Goal: Task Accomplishment & Management: Use online tool/utility

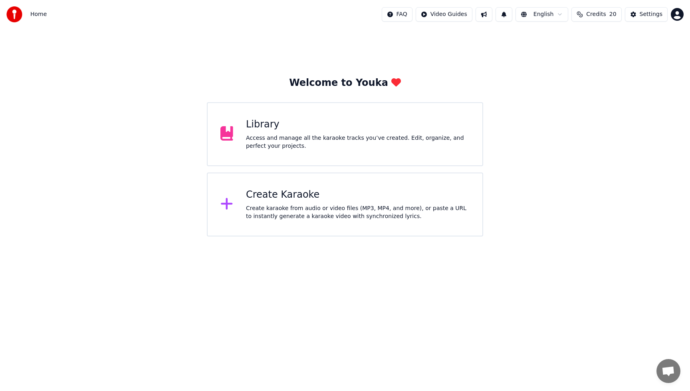
click at [362, 143] on div "Access and manage all the karaoke tracks you’ve created. Edit, organize, and pe…" at bounding box center [358, 142] width 224 height 16
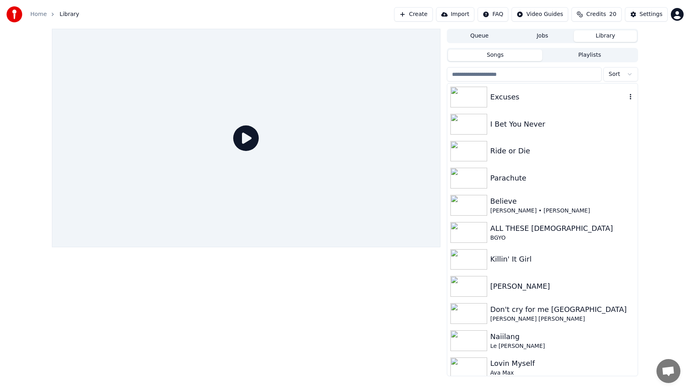
click at [512, 98] on div "Excuses" at bounding box center [558, 96] width 136 height 11
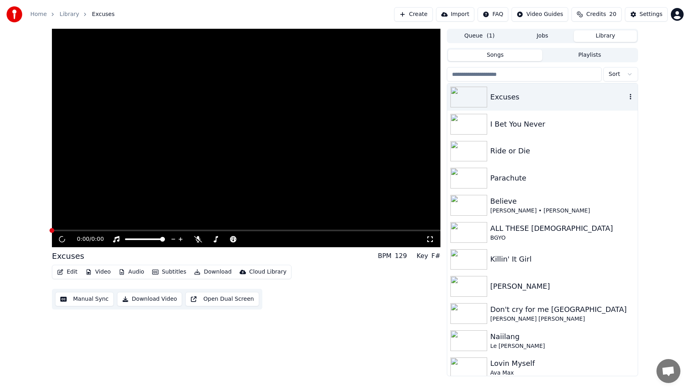
click at [512, 98] on div "Excuses" at bounding box center [558, 96] width 136 height 11
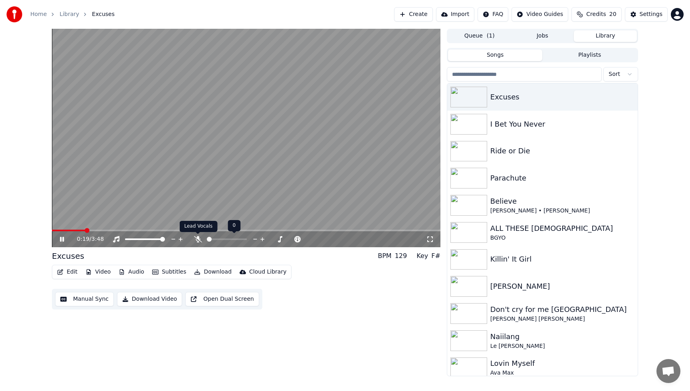
click at [197, 241] on icon at bounding box center [198, 239] width 8 height 6
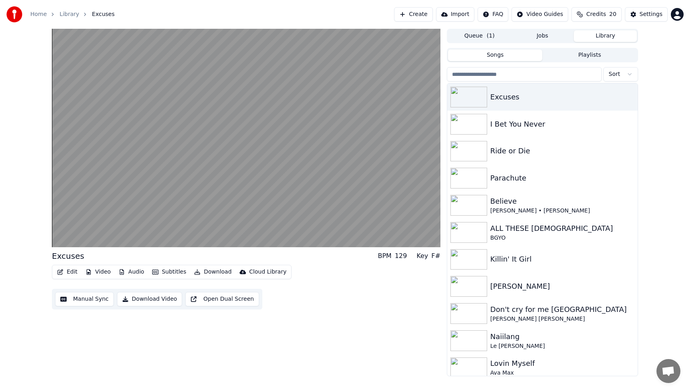
drag, startPoint x: 337, startPoint y: 312, endPoint x: 158, endPoint y: 295, distance: 180.4
click at [331, 311] on div "Excuses BPM 129 Key F# Edit Video Audio Subtitles Download Cloud Library Manual…" at bounding box center [246, 202] width 388 height 347
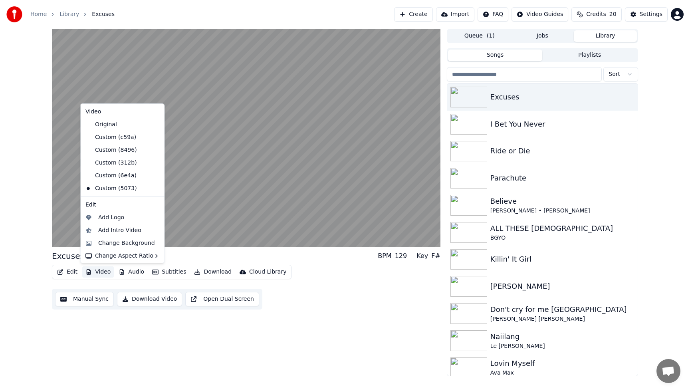
click at [104, 272] on button "Video" at bounding box center [98, 271] width 32 height 11
click at [114, 231] on div "Add Intro Video" at bounding box center [119, 230] width 43 height 8
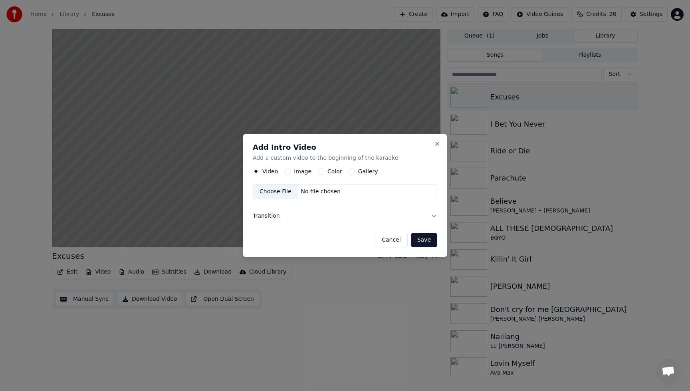
click at [289, 171] on button "Image" at bounding box center [287, 171] width 6 height 6
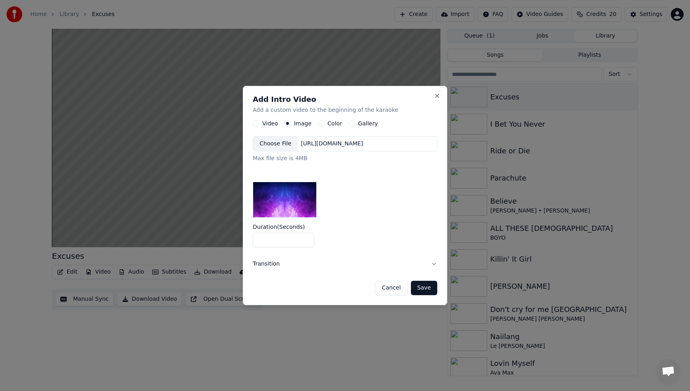
click at [276, 242] on input "*" at bounding box center [283, 240] width 61 height 14
click at [307, 242] on input "*" at bounding box center [283, 240] width 61 height 14
type input "*"
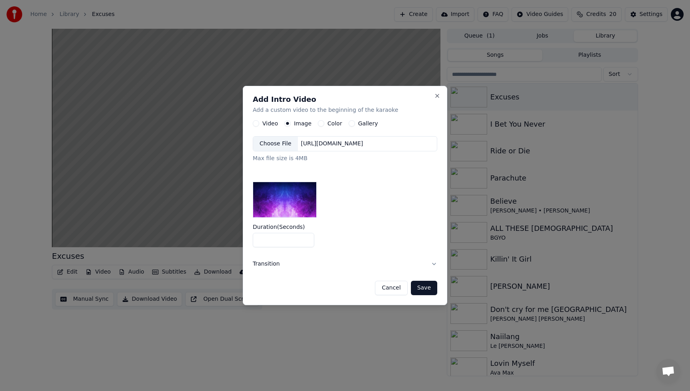
click at [307, 242] on input "*" at bounding box center [283, 240] width 61 height 14
click at [427, 289] on button "Save" at bounding box center [424, 288] width 26 height 14
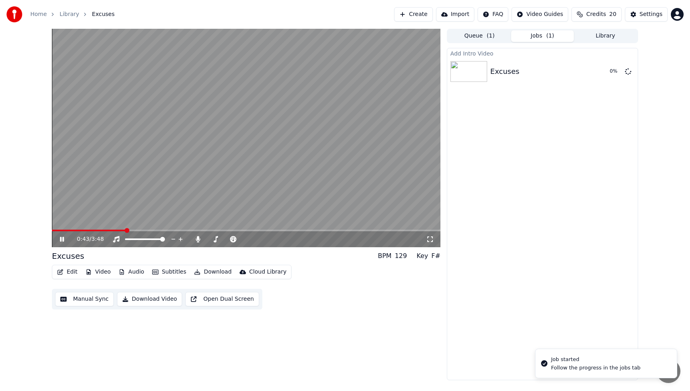
click at [62, 239] on icon at bounding box center [62, 239] width 4 height 5
click at [59, 240] on icon at bounding box center [67, 239] width 19 height 6
click at [103, 270] on button "Video" at bounding box center [98, 271] width 32 height 11
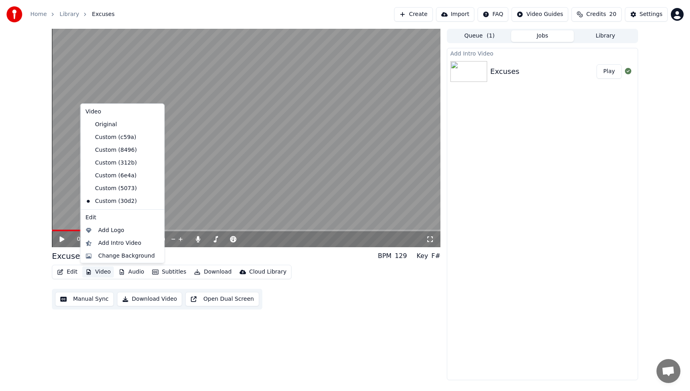
click at [130, 335] on div "0:55 / 3:48 Excuses BPM 129 Key F# Edit Video Audio Subtitles Download Cloud Li…" at bounding box center [246, 204] width 388 height 351
click at [103, 273] on button "Video" at bounding box center [98, 271] width 32 height 11
click at [124, 243] on div "Add Intro Video" at bounding box center [119, 243] width 43 height 8
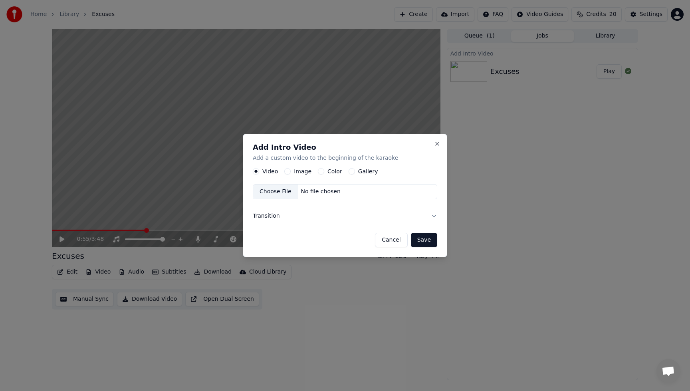
click at [390, 238] on button "Cancel" at bounding box center [391, 240] width 32 height 14
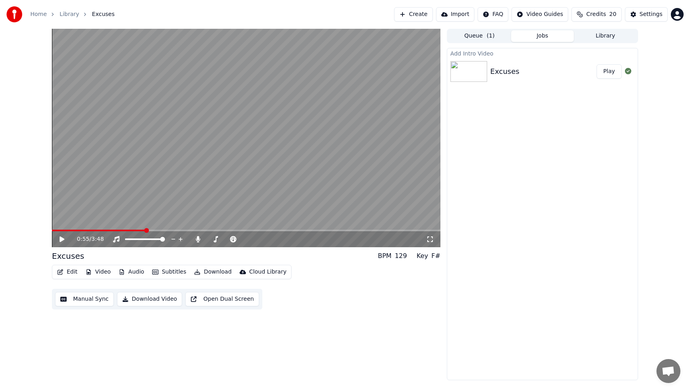
click at [611, 72] on button "Play" at bounding box center [608, 71] width 25 height 14
drag, startPoint x: 62, startPoint y: 240, endPoint x: 71, endPoint y: 241, distance: 9.7
click at [62, 240] on icon at bounding box center [67, 239] width 19 height 6
click at [377, 303] on div "Edit Video Audio Subtitles Download Cloud Library Manual Sync Download Video Op…" at bounding box center [246, 287] width 388 height 45
click at [52, 233] on span at bounding box center [54, 230] width 5 height 5
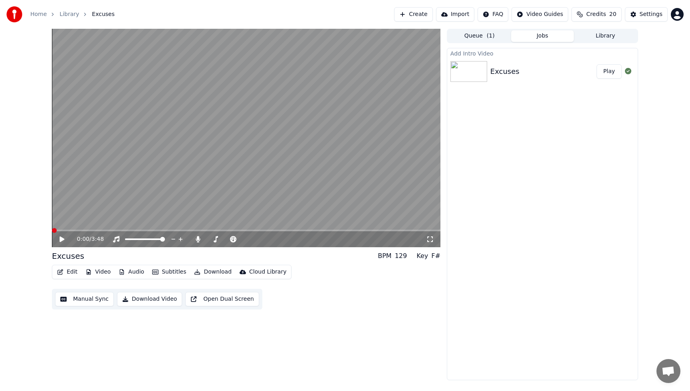
click at [69, 273] on button "Edit" at bounding box center [67, 271] width 27 height 11
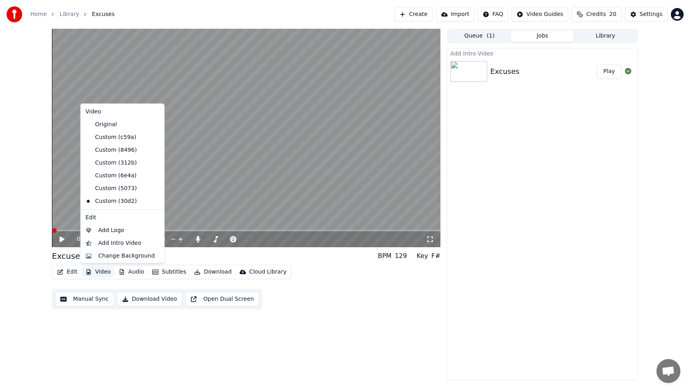
click at [146, 324] on div "0:00 / 3:48 Excuses BPM 129 Key F# Edit Video Audio Subtitles Download Cloud Li…" at bounding box center [246, 204] width 388 height 351
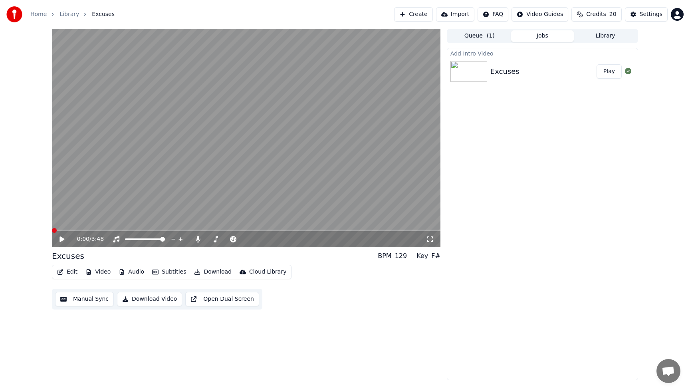
click at [133, 270] on button "Audio" at bounding box center [131, 271] width 32 height 11
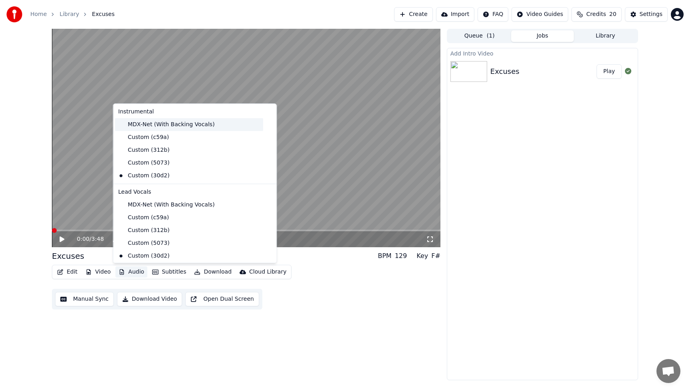
click at [135, 124] on div "MDX-Net (With Backing Vocals)" at bounding box center [189, 124] width 148 height 13
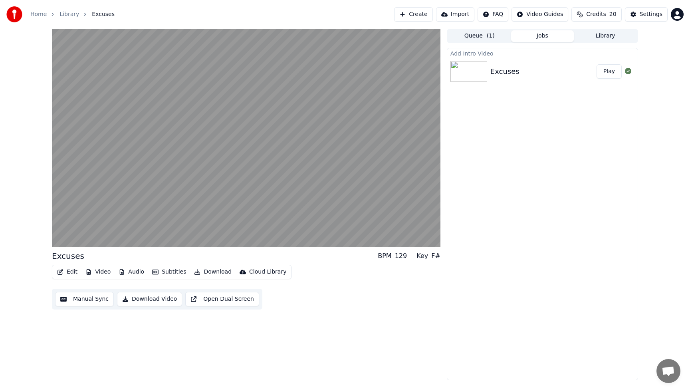
click at [135, 273] on button "Audio" at bounding box center [131, 271] width 32 height 11
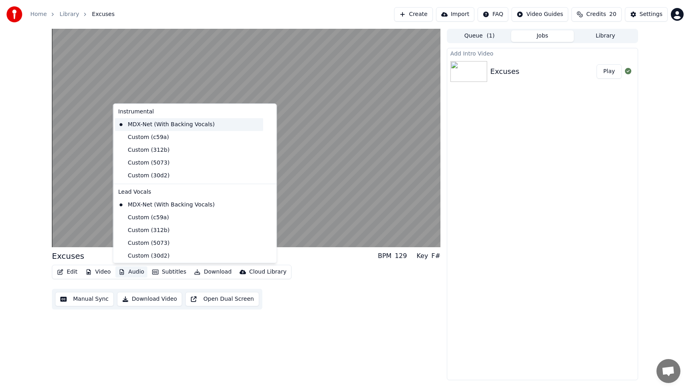
click at [144, 128] on div "MDX-Net (With Backing Vocals)" at bounding box center [189, 124] width 148 height 13
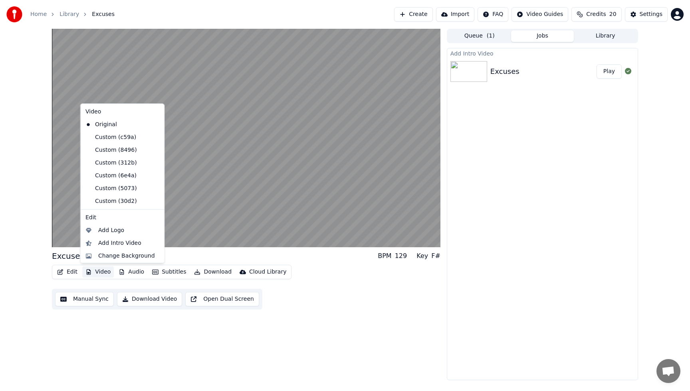
click at [96, 272] on button "Video" at bounding box center [98, 271] width 32 height 11
click at [106, 255] on div "Change Background" at bounding box center [126, 256] width 57 height 8
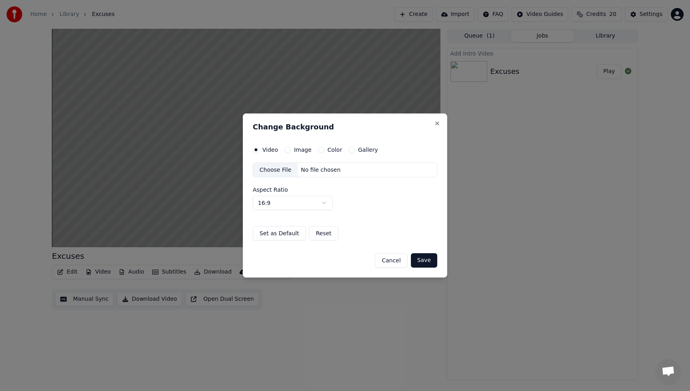
click at [277, 172] on div "Choose File" at bounding box center [275, 170] width 45 height 14
click at [426, 263] on button "Save" at bounding box center [424, 260] width 26 height 14
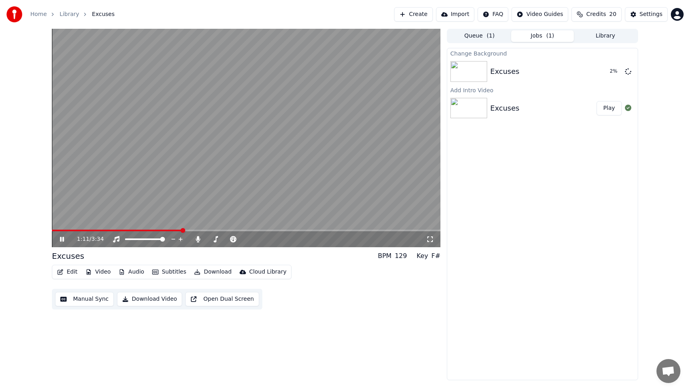
click at [61, 241] on icon at bounding box center [67, 239] width 19 height 6
click at [609, 72] on button "Play" at bounding box center [608, 71] width 25 height 14
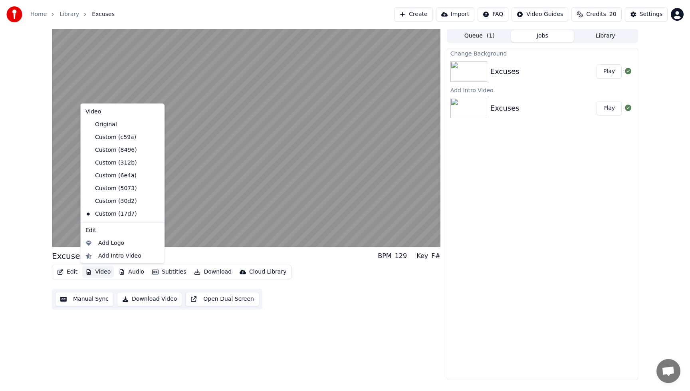
click at [106, 273] on button "Video" at bounding box center [98, 271] width 32 height 11
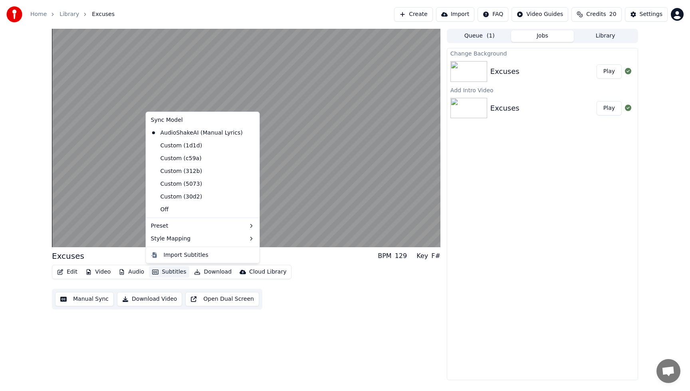
click at [331, 311] on div "Excuses BPM 129 Key F# Edit Video Audio Subtitles Download Cloud Library Manual…" at bounding box center [246, 204] width 388 height 351
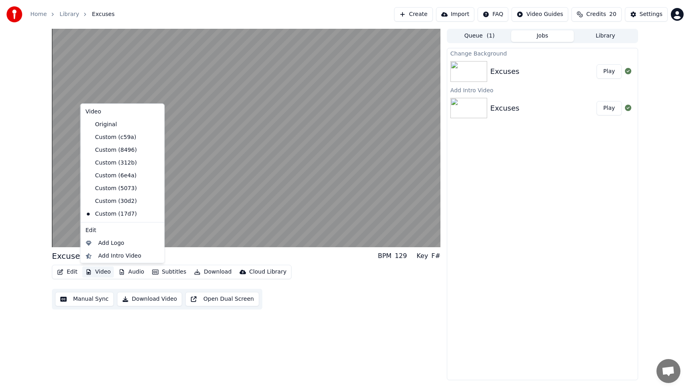
click at [102, 271] on button "Video" at bounding box center [98, 271] width 32 height 11
click at [114, 232] on div "Add Intro Video" at bounding box center [119, 229] width 43 height 8
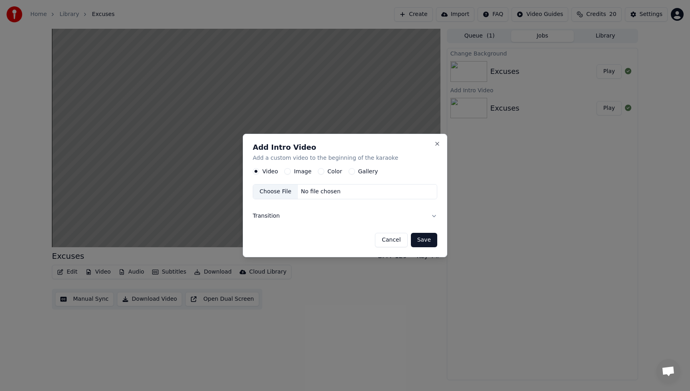
click at [287, 170] on button "Image" at bounding box center [287, 171] width 6 height 6
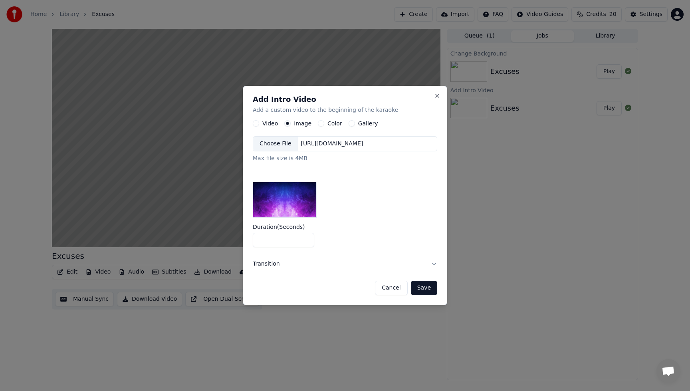
click at [283, 143] on div "Choose File" at bounding box center [275, 144] width 45 height 14
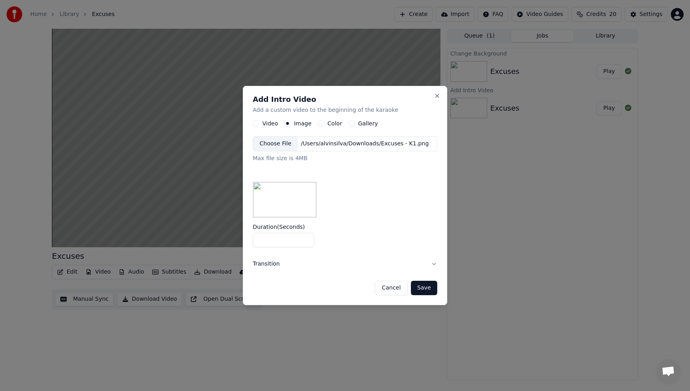
click at [428, 292] on button "Save" at bounding box center [424, 288] width 26 height 14
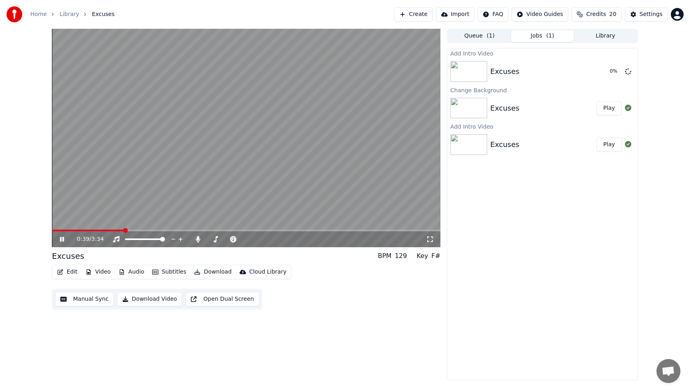
click at [138, 270] on button "Audio" at bounding box center [131, 271] width 32 height 11
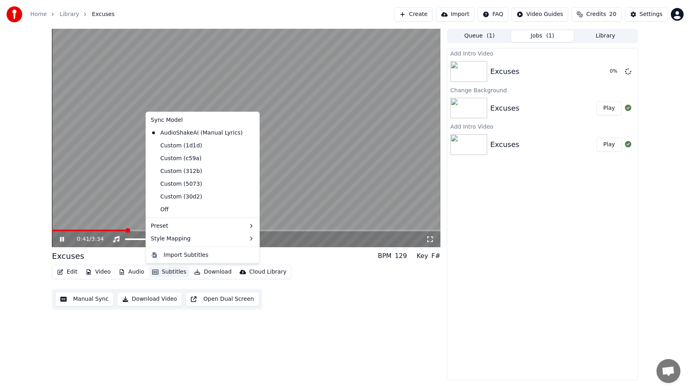
click at [324, 297] on div "Edit Video Audio Subtitles Download Cloud Library Manual Sync Download Video Op…" at bounding box center [246, 287] width 388 height 45
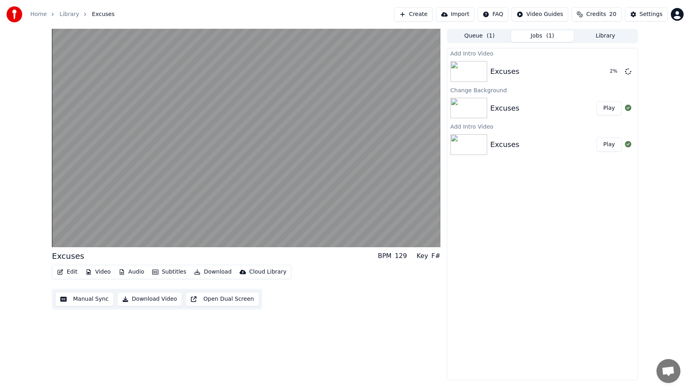
click at [140, 273] on button "Audio" at bounding box center [131, 271] width 32 height 11
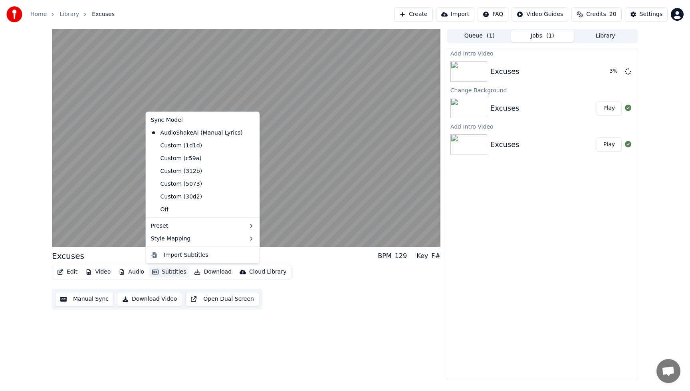
click at [374, 307] on div "Edit Video Audio Subtitles Download Cloud Library Manual Sync Download Video Op…" at bounding box center [246, 287] width 388 height 45
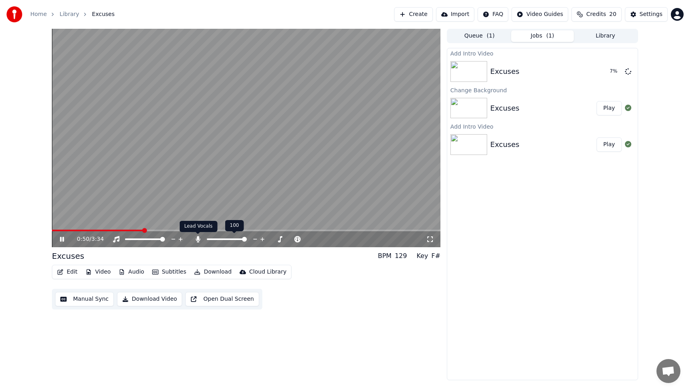
click at [201, 240] on icon at bounding box center [198, 239] width 8 height 6
click at [63, 238] on icon at bounding box center [62, 239] width 4 height 5
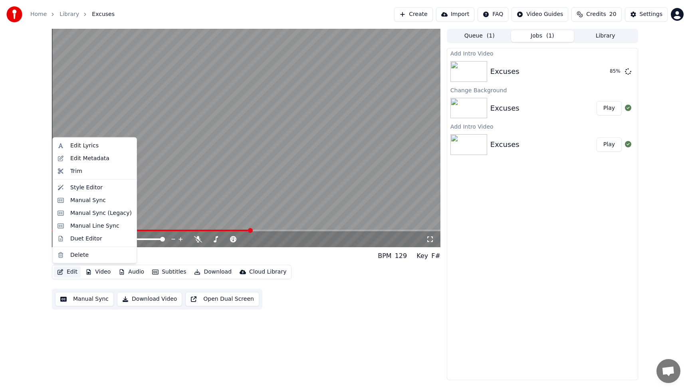
click at [73, 272] on button "Edit" at bounding box center [67, 271] width 27 height 11
click at [65, 202] on div "Manual Sync" at bounding box center [94, 200] width 81 height 13
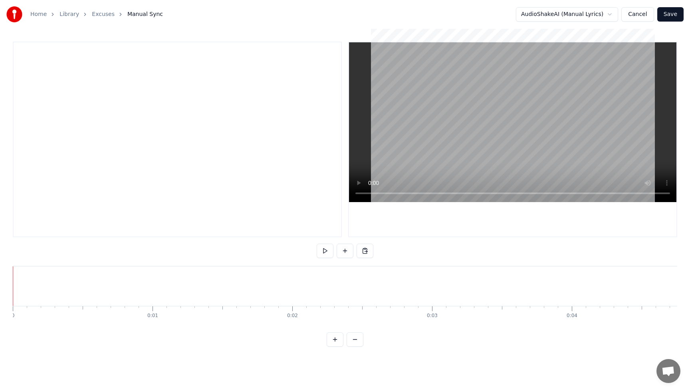
click at [677, 18] on button "Save" at bounding box center [670, 14] width 26 height 14
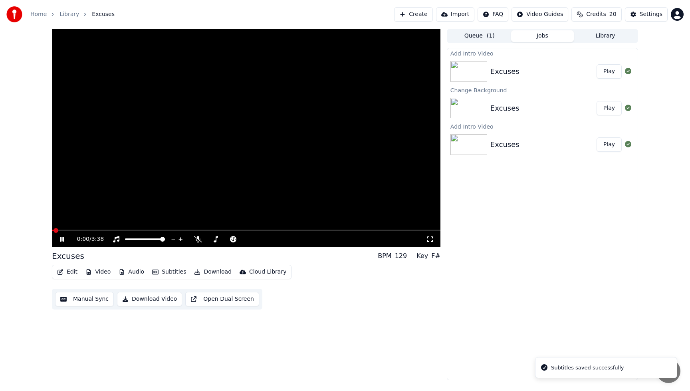
click at [613, 76] on button "Play" at bounding box center [608, 71] width 25 height 14
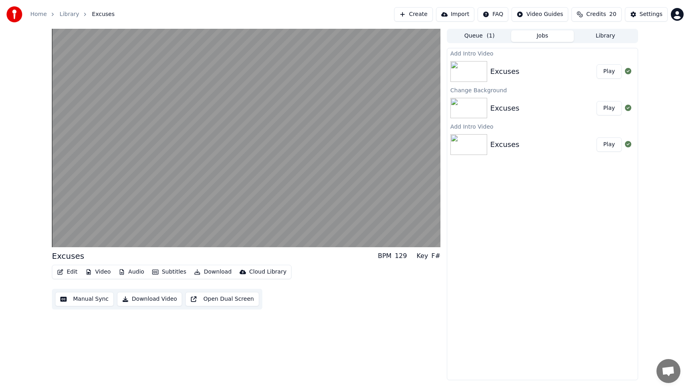
click at [74, 271] on button "Edit" at bounding box center [67, 271] width 27 height 11
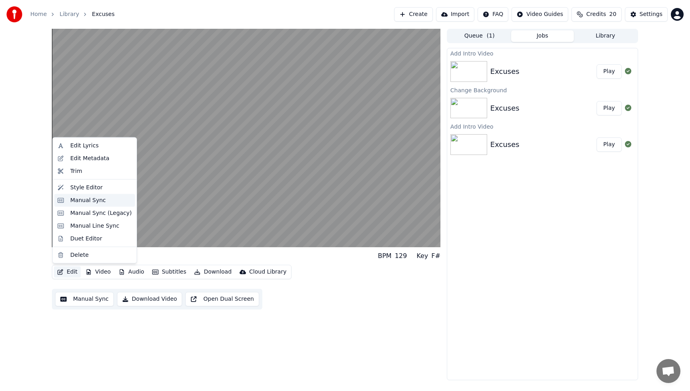
click at [82, 202] on div "Manual Sync" at bounding box center [88, 200] width 36 height 8
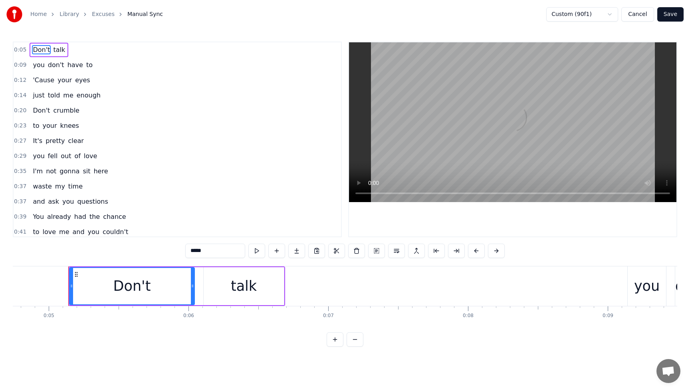
scroll to position [0, 678]
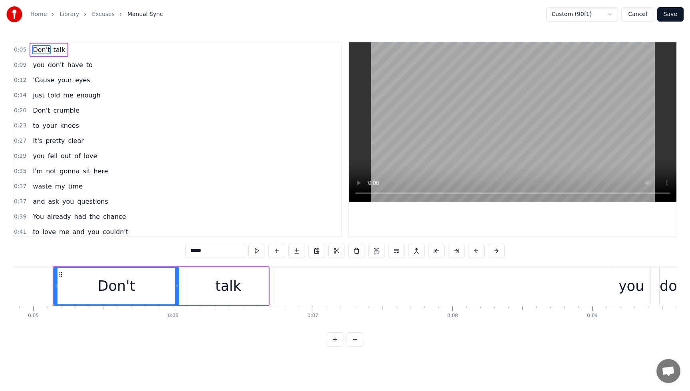
click at [85, 97] on span "enough" at bounding box center [89, 95] width 26 height 9
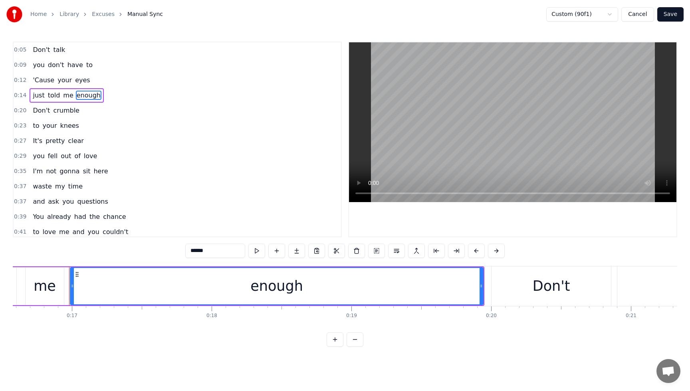
scroll to position [0, 2332]
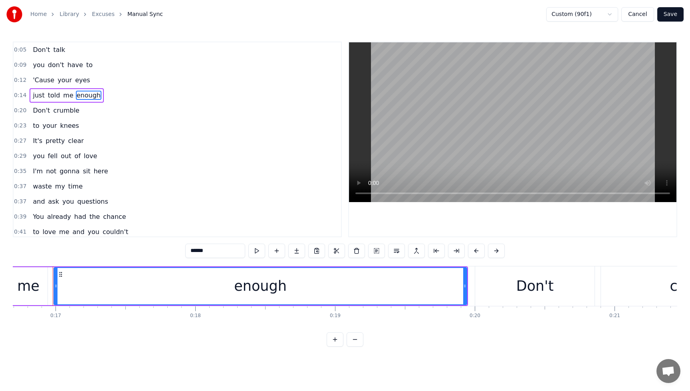
click at [301, 286] on div "enough" at bounding box center [260, 286] width 412 height 36
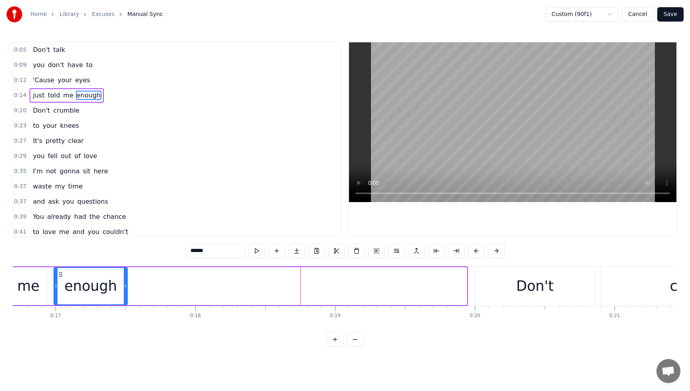
drag, startPoint x: 465, startPoint y: 286, endPoint x: 125, endPoint y: 293, distance: 339.4
click at [125, 293] on div at bounding box center [125, 286] width 3 height 36
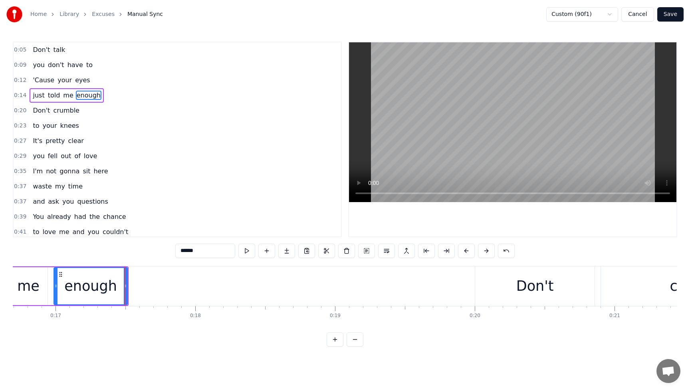
click at [34, 92] on span "just" at bounding box center [38, 95] width 13 height 9
type input "****"
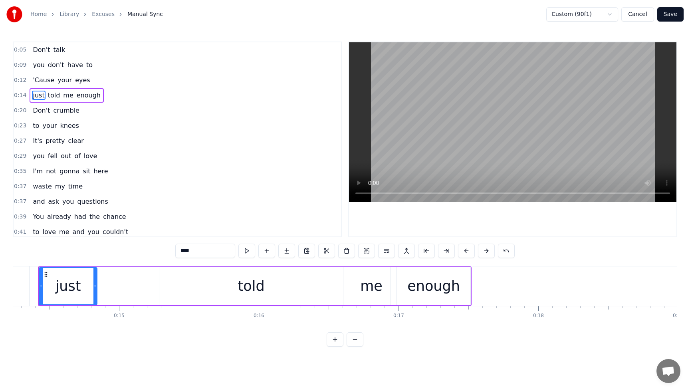
click at [32, 91] on span "just" at bounding box center [38, 95] width 13 height 9
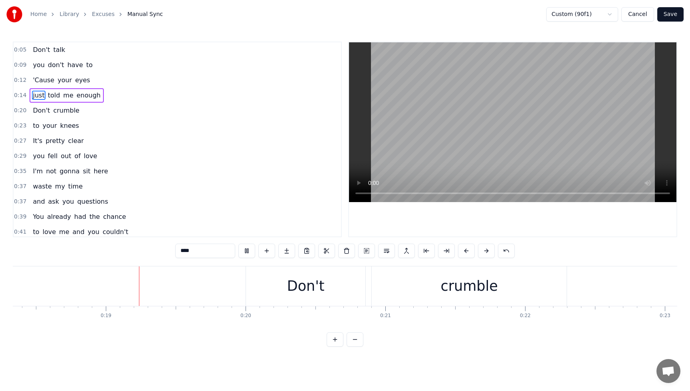
scroll to position [0, 2567]
click at [667, 13] on button "Save" at bounding box center [670, 14] width 26 height 14
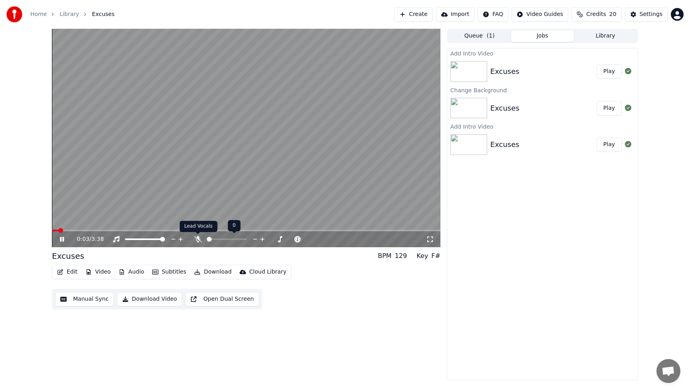
click at [196, 240] on icon at bounding box center [198, 239] width 8 height 6
click at [73, 271] on button "Edit" at bounding box center [67, 271] width 27 height 11
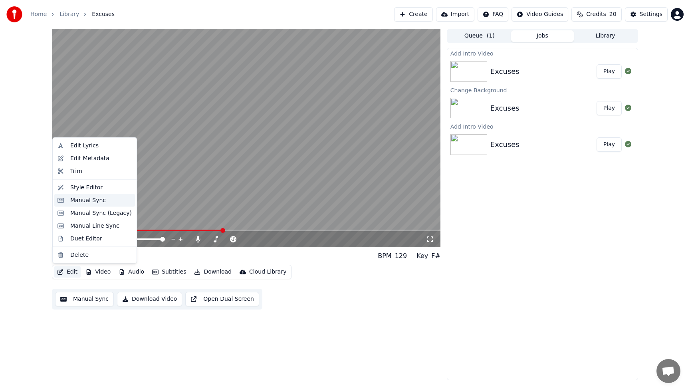
click at [81, 204] on div "Manual Sync" at bounding box center [88, 200] width 36 height 8
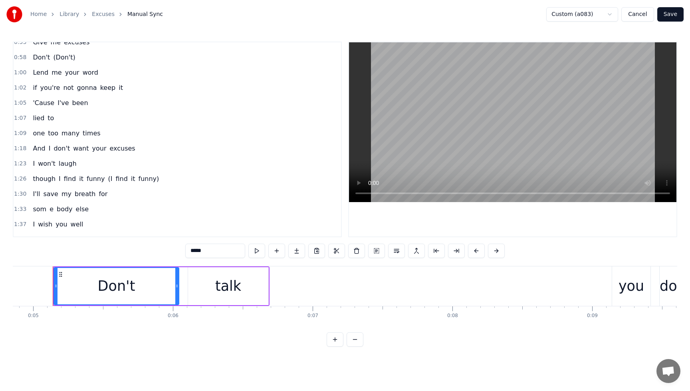
scroll to position [252, 0]
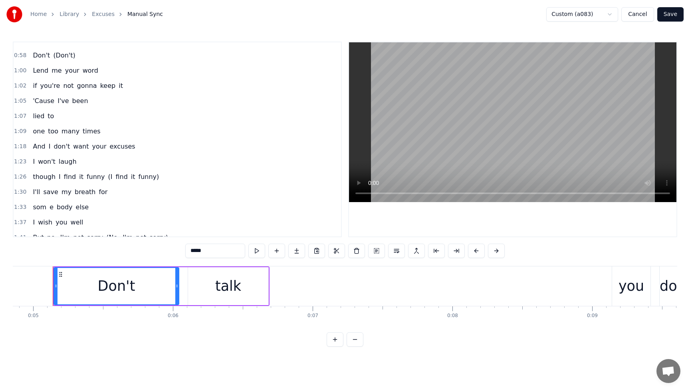
click at [49, 209] on span "е" at bounding box center [52, 206] width 6 height 9
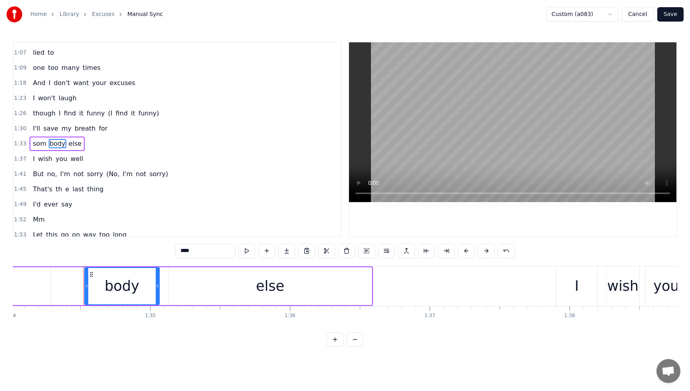
scroll to position [320, 0]
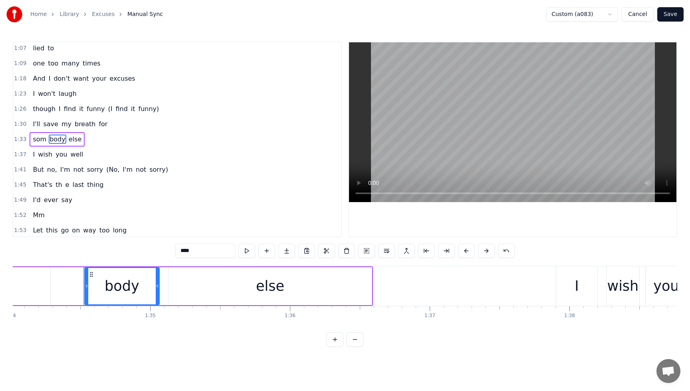
click at [40, 141] on span "som" at bounding box center [39, 139] width 15 height 9
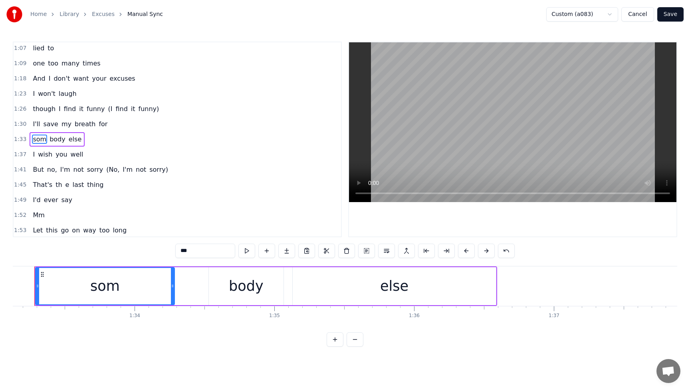
scroll to position [0, 12993]
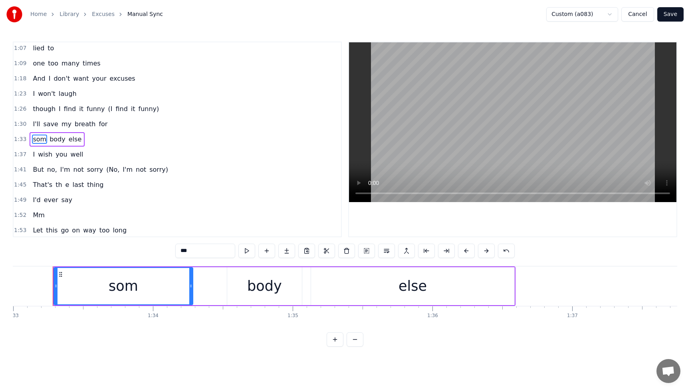
click at [146, 294] on div "som" at bounding box center [123, 286] width 138 height 36
click at [140, 288] on div "som" at bounding box center [123, 286] width 138 height 36
click at [204, 245] on input "***" at bounding box center [205, 250] width 60 height 14
click at [203, 251] on input "***" at bounding box center [205, 250] width 60 height 14
type input "****"
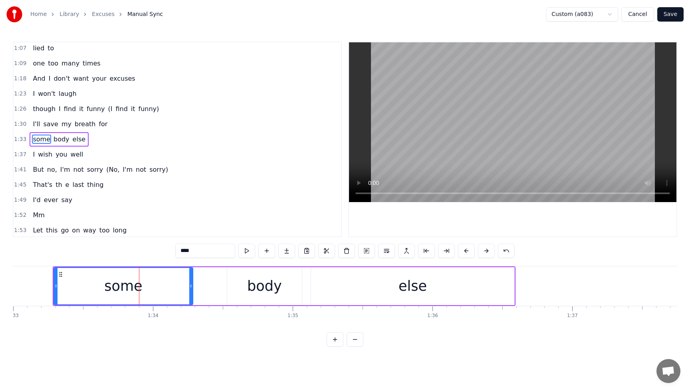
click at [178, 292] on div "some" at bounding box center [123, 286] width 138 height 36
drag, startPoint x: 192, startPoint y: 289, endPoint x: 240, endPoint y: 291, distance: 47.9
click at [240, 291] on div at bounding box center [237, 286] width 3 height 36
click at [32, 119] on div "I'll save my breath for" at bounding box center [70, 124] width 81 height 14
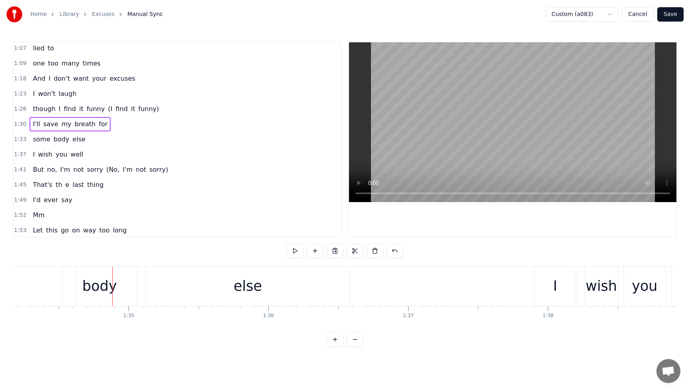
scroll to position [0, 13195]
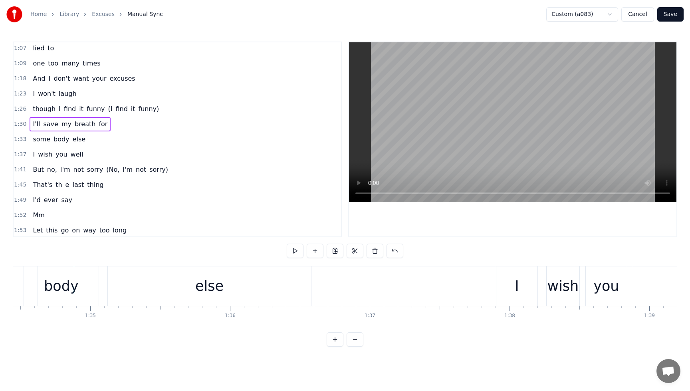
click at [676, 12] on button "Save" at bounding box center [670, 14] width 26 height 14
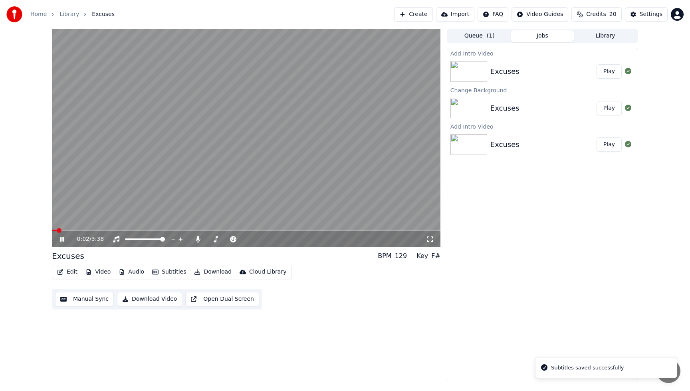
click at [73, 273] on button "Edit" at bounding box center [67, 271] width 27 height 11
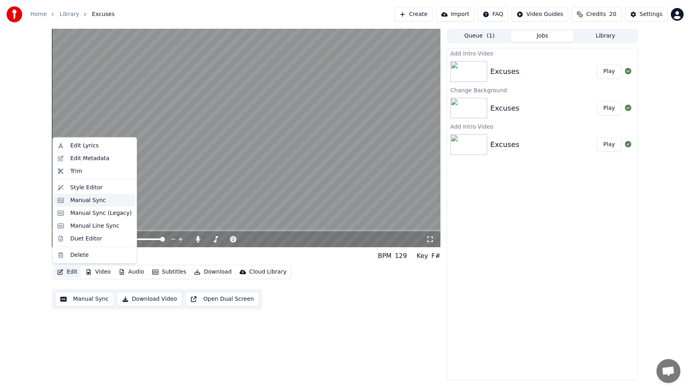
click at [76, 200] on div "Manual Sync" at bounding box center [88, 200] width 36 height 8
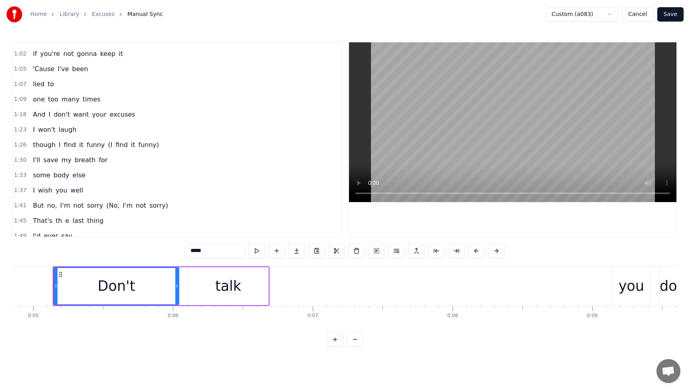
scroll to position [344, 0]
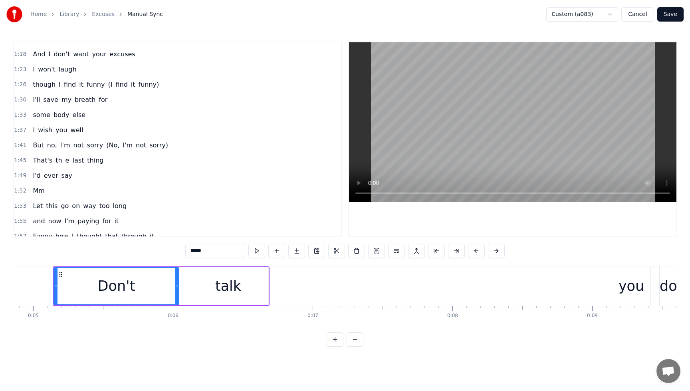
click at [59, 161] on span "th" at bounding box center [59, 160] width 8 height 9
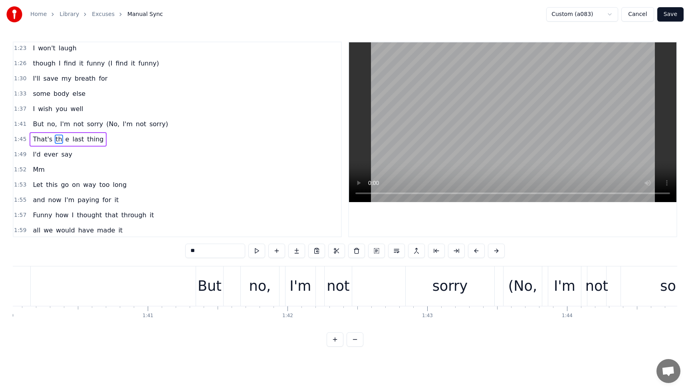
scroll to position [0, 14767]
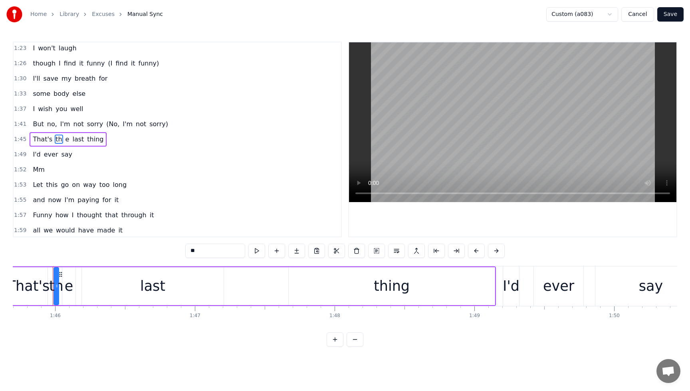
click at [69, 290] on div "е" at bounding box center [69, 285] width 9 height 21
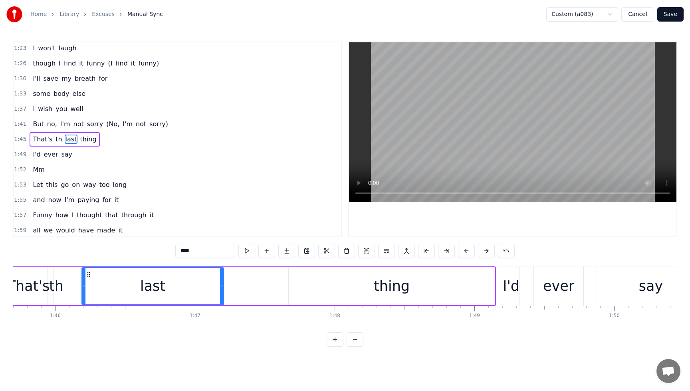
click at [61, 289] on div "th" at bounding box center [56, 285] width 14 height 21
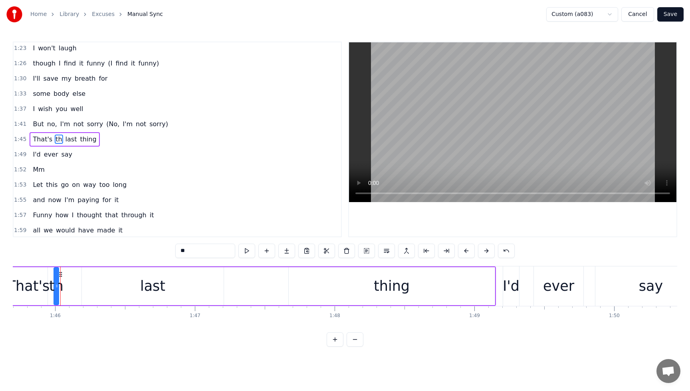
click at [195, 251] on input "**" at bounding box center [205, 250] width 60 height 14
click at [58, 288] on icon at bounding box center [56, 286] width 3 height 6
type input "***"
click at [61, 276] on circle at bounding box center [61, 276] width 0 height 0
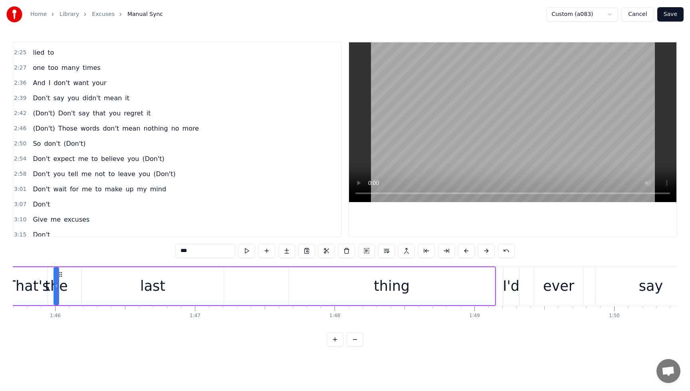
scroll to position [717, 0]
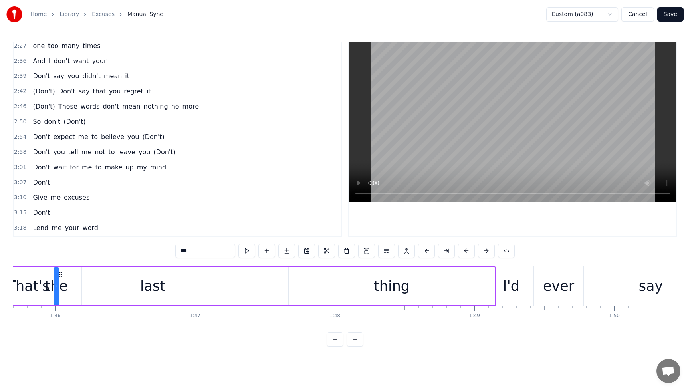
click at [670, 14] on button "Save" at bounding box center [670, 14] width 26 height 14
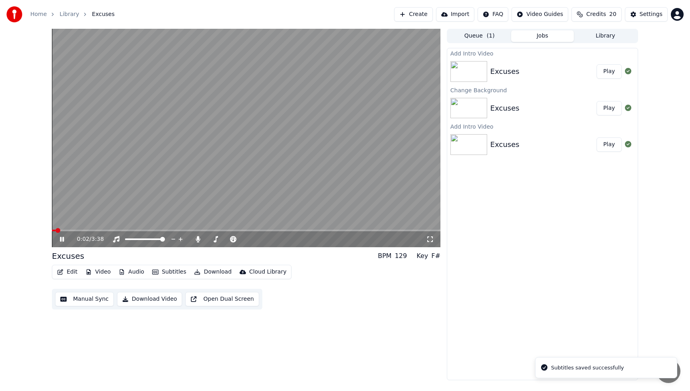
click at [614, 69] on button "Play" at bounding box center [608, 71] width 25 height 14
click at [199, 238] on icon at bounding box center [198, 239] width 4 height 6
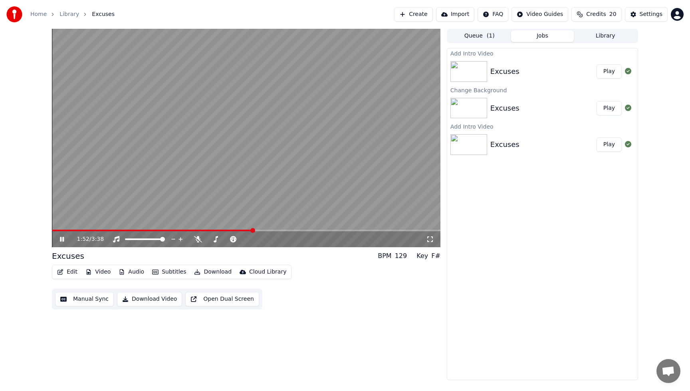
click at [70, 272] on button "Edit" at bounding box center [67, 271] width 27 height 11
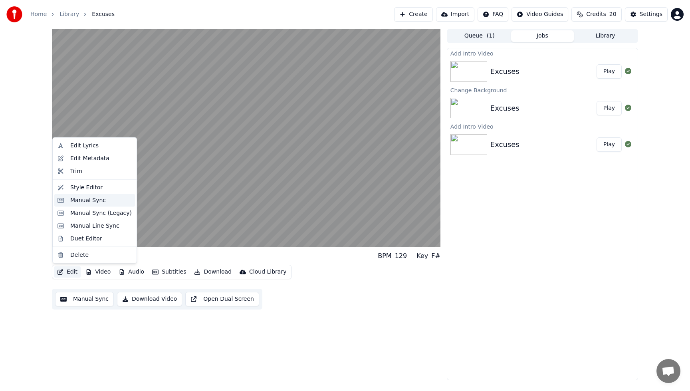
click at [84, 201] on div "Manual Sync" at bounding box center [88, 200] width 36 height 8
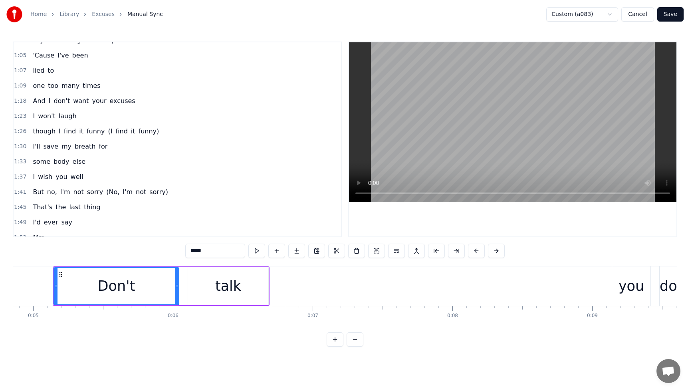
scroll to position [354, 0]
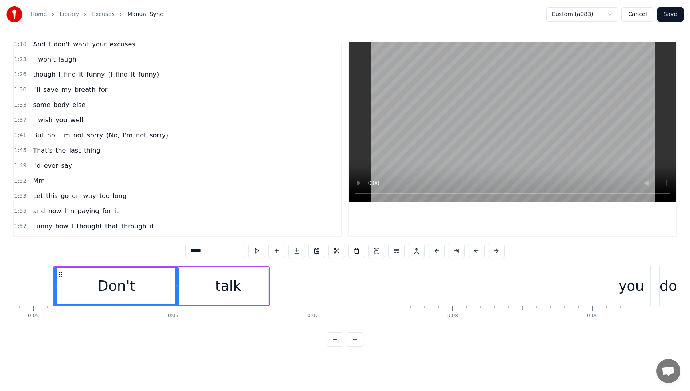
click at [73, 149] on span "last" at bounding box center [74, 150] width 13 height 9
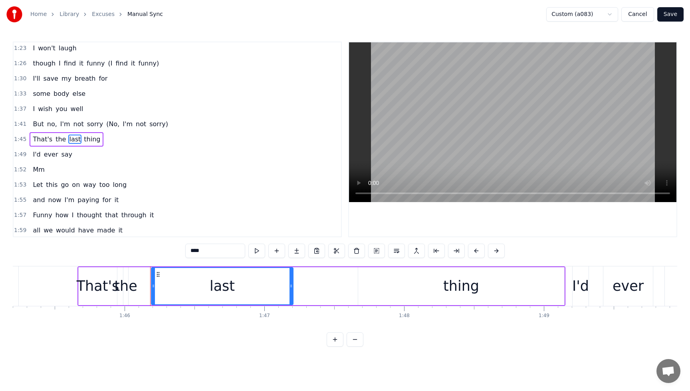
scroll to position [0, 14795]
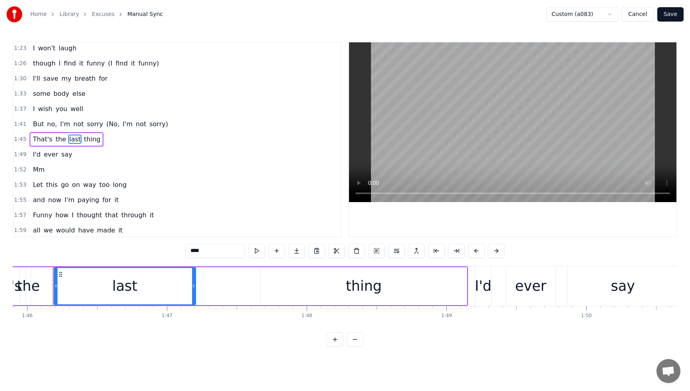
click at [150, 287] on div "last" at bounding box center [124, 286] width 141 height 36
drag, startPoint x: 195, startPoint y: 285, endPoint x: 172, endPoint y: 287, distance: 22.8
click at [172, 287] on icon at bounding box center [171, 286] width 3 height 6
click at [261, 285] on div "thing" at bounding box center [364, 286] width 206 height 38
type input "*****"
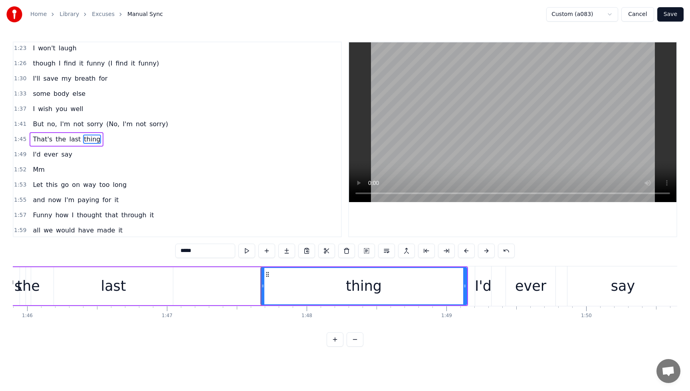
drag, startPoint x: 324, startPoint y: 279, endPoint x: 270, endPoint y: 282, distance: 53.9
click at [255, 282] on div "That's the last thing" at bounding box center [224, 286] width 488 height 40
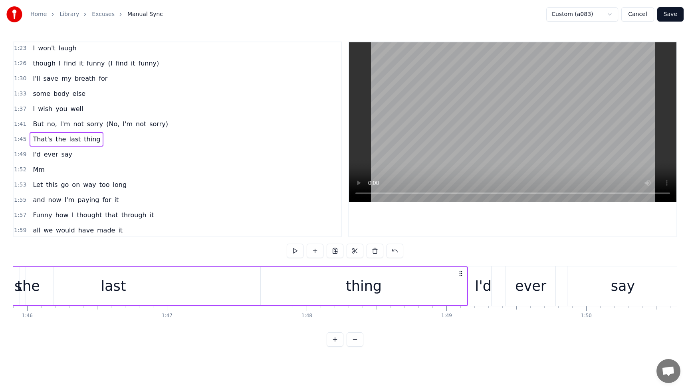
click at [291, 280] on div "thing" at bounding box center [364, 286] width 206 height 38
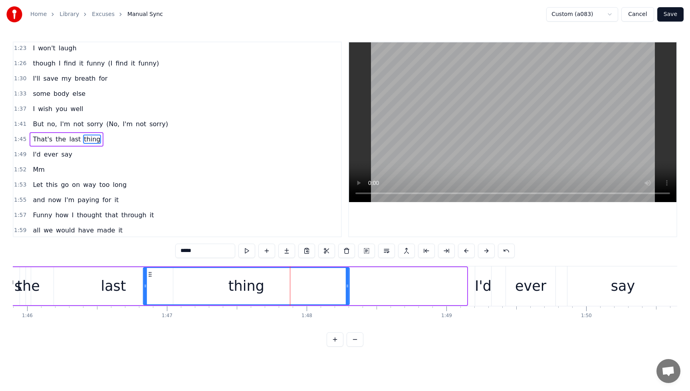
drag, startPoint x: 267, startPoint y: 274, endPoint x: 150, endPoint y: 280, distance: 117.5
click at [150, 280] on div "thing" at bounding box center [246, 286] width 205 height 36
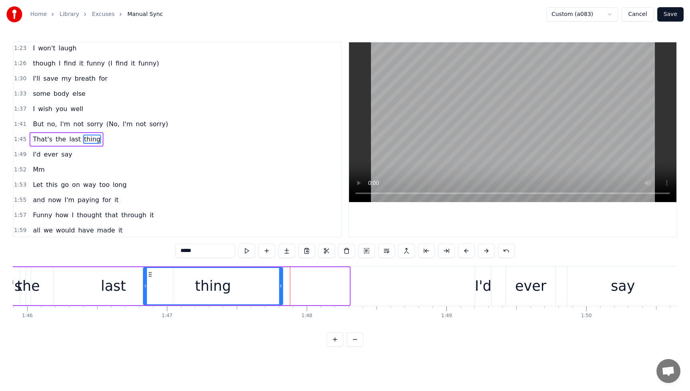
drag, startPoint x: 346, startPoint y: 287, endPoint x: 280, endPoint y: 291, distance: 66.8
click at [280, 291] on div at bounding box center [280, 286] width 3 height 36
click at [32, 119] on div "But no, I'm not sorry (No, I'm not sorry)" at bounding box center [101, 124] width 142 height 14
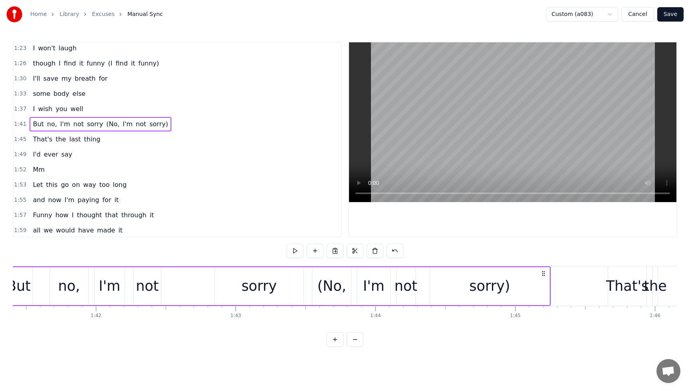
scroll to position [0, 14119]
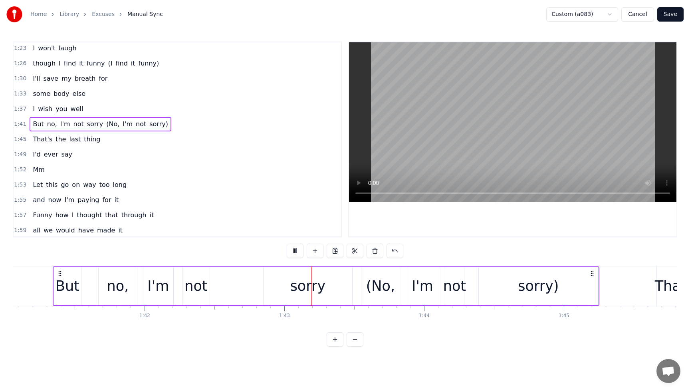
click at [672, 15] on button "Save" at bounding box center [670, 14] width 26 height 14
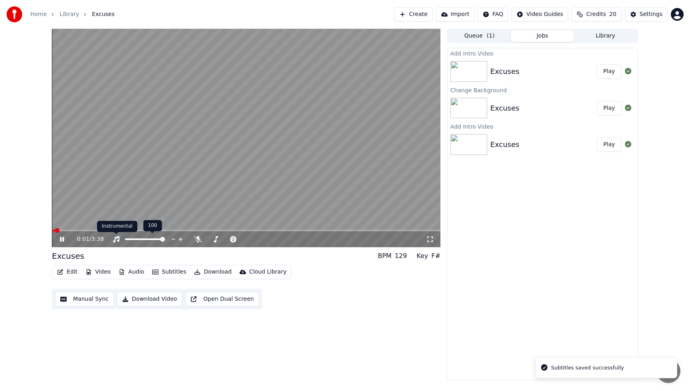
click at [125, 230] on div "Instrumental Instrumental" at bounding box center [117, 226] width 40 height 11
click at [99, 231] on div "0:02 / 3:38" at bounding box center [246, 239] width 388 height 16
click at [104, 231] on span at bounding box center [246, 231] width 388 height 2
click at [128, 230] on span at bounding box center [246, 231] width 388 height 2
click at [159, 230] on span at bounding box center [246, 231] width 388 height 2
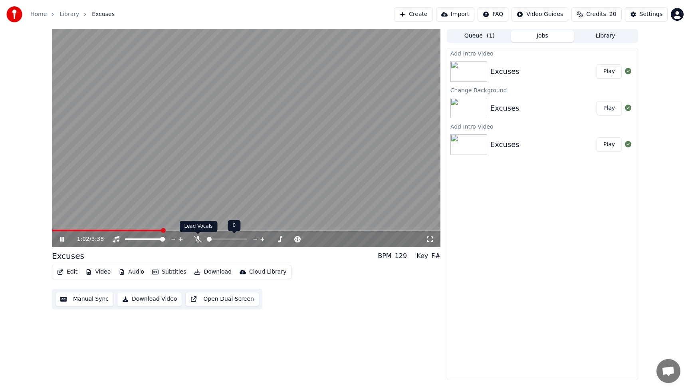
click at [198, 238] on icon at bounding box center [198, 239] width 8 height 6
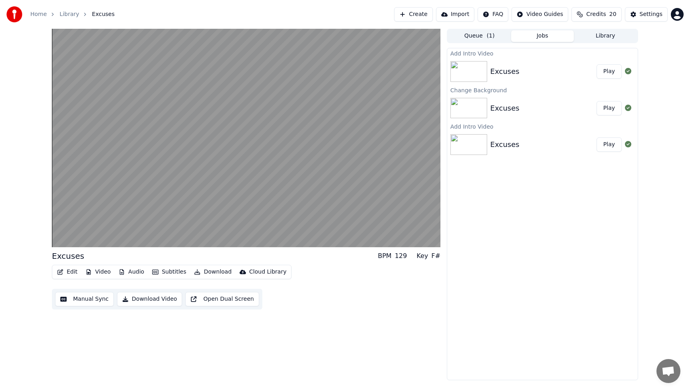
click at [72, 275] on button "Edit" at bounding box center [67, 271] width 27 height 11
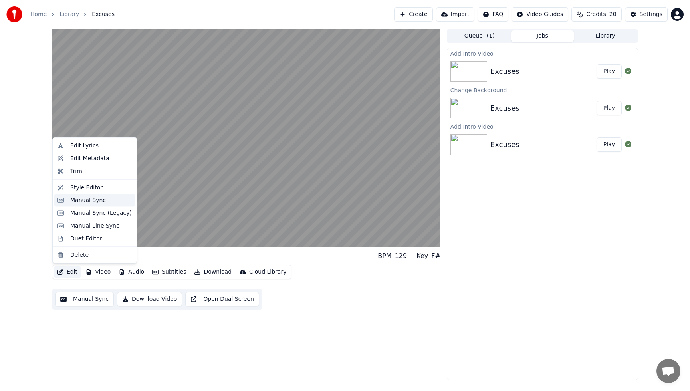
click at [84, 194] on div "Manual Sync" at bounding box center [94, 200] width 81 height 13
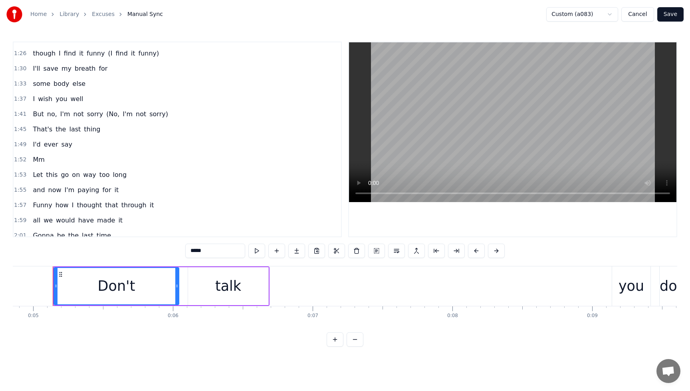
scroll to position [422, 0]
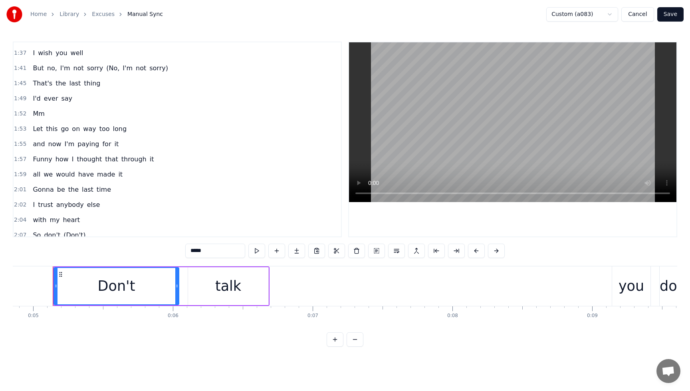
click at [88, 87] on span "thing" at bounding box center [92, 83] width 18 height 9
type input "*****"
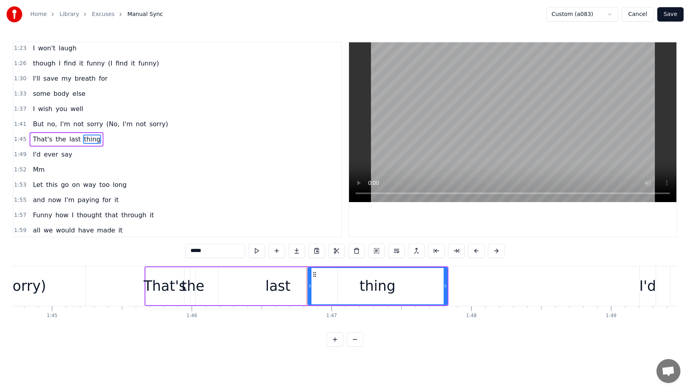
scroll to position [0, 14885]
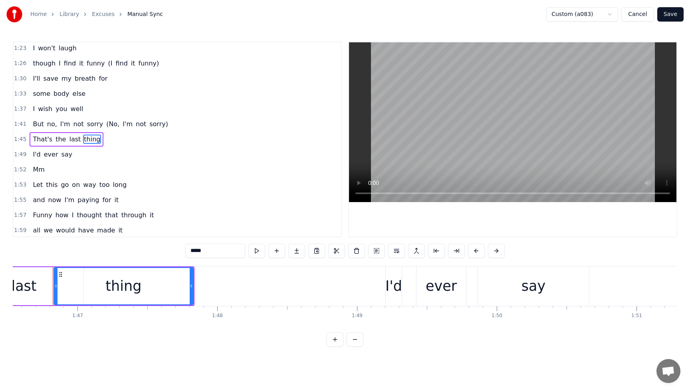
click at [131, 284] on div "thing" at bounding box center [123, 285] width 36 height 21
drag, startPoint x: 190, startPoint y: 286, endPoint x: 158, endPoint y: 288, distance: 32.4
click at [158, 288] on icon at bounding box center [158, 286] width 3 height 6
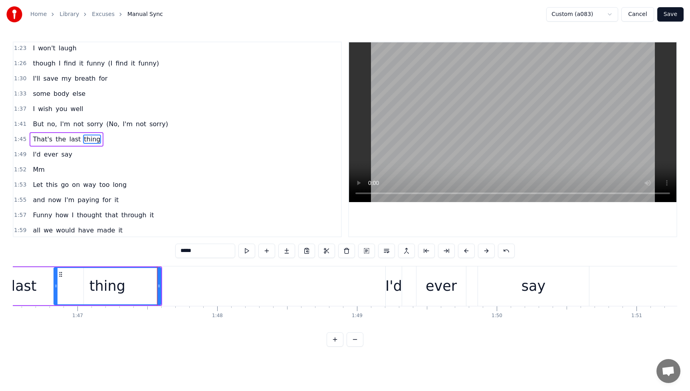
drag, startPoint x: 125, startPoint y: 286, endPoint x: 114, endPoint y: 286, distance: 11.2
click at [114, 286] on div "thing" at bounding box center [107, 286] width 106 height 36
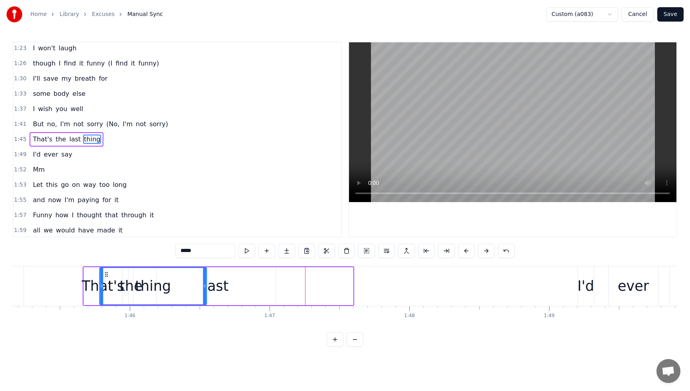
scroll to position [0, 14692]
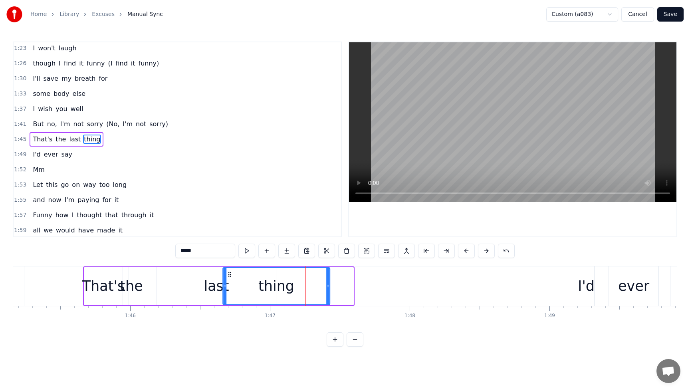
drag, startPoint x: 63, startPoint y: 274, endPoint x: 232, endPoint y: 275, distance: 168.9
click at [232, 275] on icon at bounding box center [229, 274] width 6 height 6
drag, startPoint x: 225, startPoint y: 288, endPoint x: 248, endPoint y: 290, distance: 23.2
click at [239, 289] on icon at bounding box center [239, 286] width 3 height 6
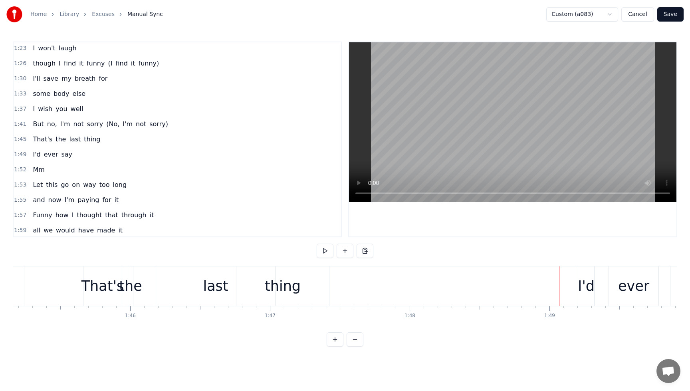
click at [35, 157] on span "I'd" at bounding box center [36, 154] width 9 height 9
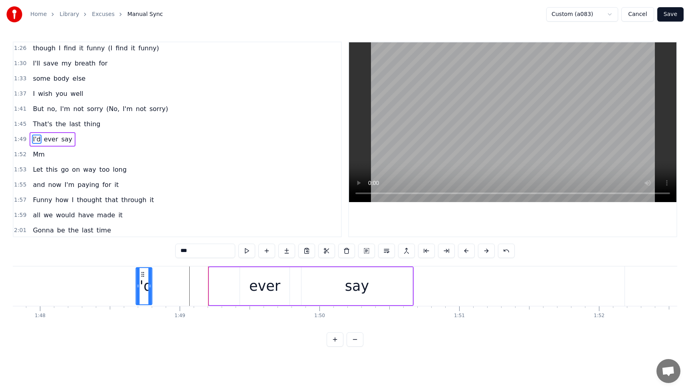
scroll to position [0, 15061]
drag, startPoint x: 196, startPoint y: 273, endPoint x: 158, endPoint y: 278, distance: 38.2
click at [158, 278] on div "I'd" at bounding box center [159, 286] width 15 height 36
click at [243, 282] on div "ever" at bounding box center [265, 286] width 49 height 38
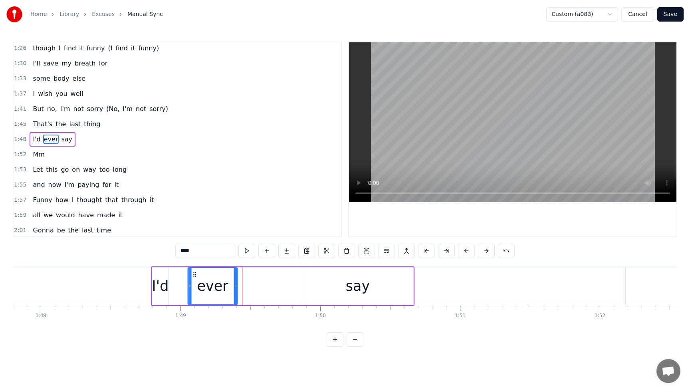
drag, startPoint x: 249, startPoint y: 276, endPoint x: 196, endPoint y: 279, distance: 53.2
click at [196, 279] on div "ever" at bounding box center [212, 286] width 49 height 36
click at [342, 285] on div "say" at bounding box center [357, 286] width 111 height 38
type input "***"
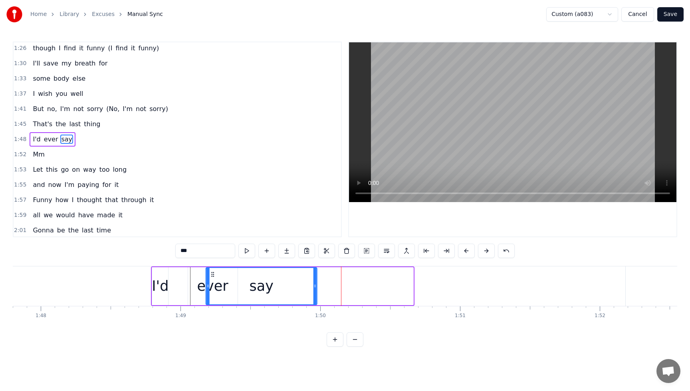
drag, startPoint x: 308, startPoint y: 272, endPoint x: 212, endPoint y: 283, distance: 97.2
click at [212, 283] on div "say" at bounding box center [261, 286] width 110 height 36
click at [669, 15] on button "Save" at bounding box center [670, 14] width 26 height 14
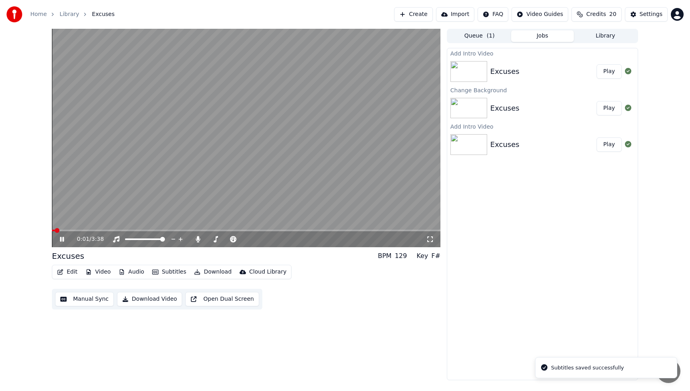
click at [173, 231] on div "0:01 / 3:38" at bounding box center [246, 239] width 388 height 16
click at [159, 230] on span at bounding box center [246, 231] width 388 height 2
click at [175, 231] on span at bounding box center [246, 231] width 388 height 2
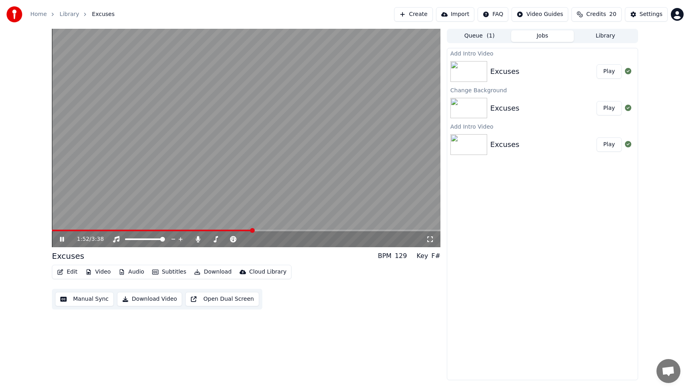
click at [59, 237] on icon at bounding box center [67, 239] width 19 height 6
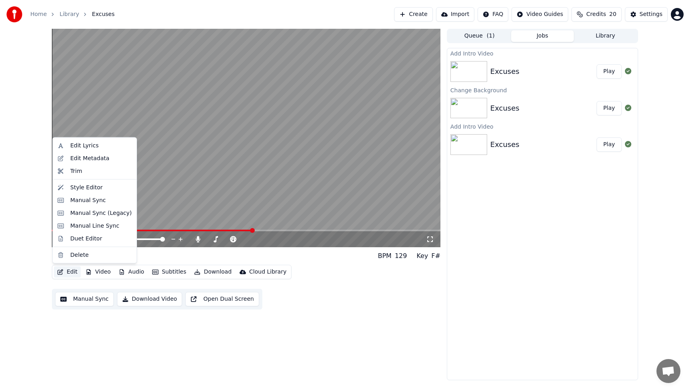
click at [76, 270] on button "Edit" at bounding box center [67, 271] width 27 height 11
click at [68, 203] on div "Manual Sync" at bounding box center [94, 200] width 81 height 13
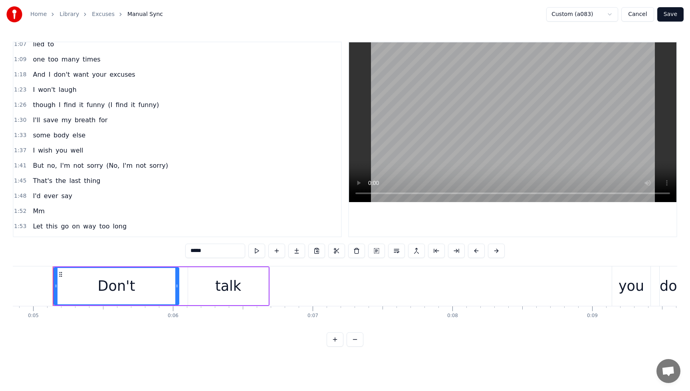
scroll to position [335, 0]
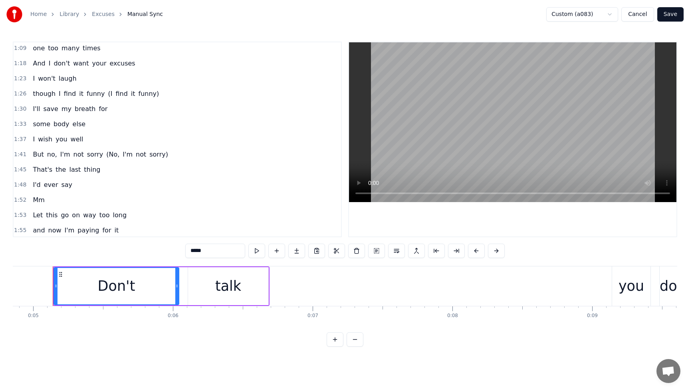
click at [43, 188] on span "ever" at bounding box center [51, 184] width 16 height 9
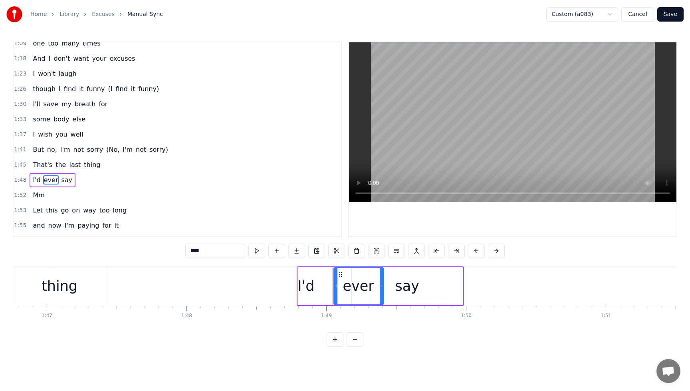
scroll to position [0, 14787]
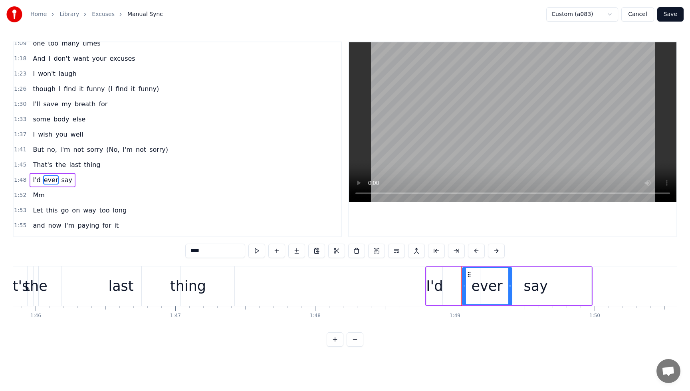
click at [432, 287] on div "I'd" at bounding box center [434, 285] width 17 height 21
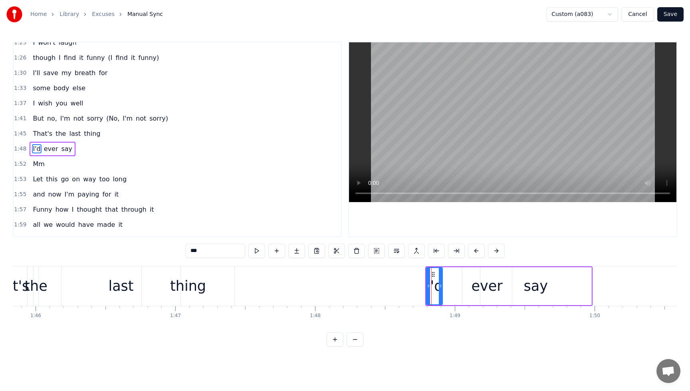
scroll to position [381, 0]
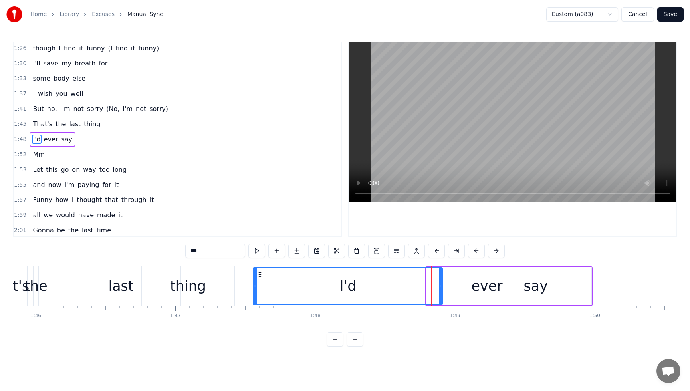
drag, startPoint x: 428, startPoint y: 287, endPoint x: 334, endPoint y: 298, distance: 95.2
click at [255, 303] on div at bounding box center [254, 286] width 3 height 36
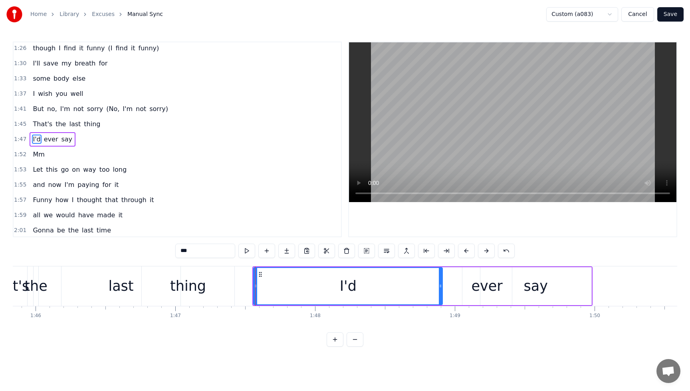
click at [348, 295] on div "I'd" at bounding box center [348, 286] width 188 height 36
drag, startPoint x: 358, startPoint y: 279, endPoint x: 422, endPoint y: 285, distance: 64.6
click at [346, 279] on div "I'd" at bounding box center [348, 286] width 188 height 36
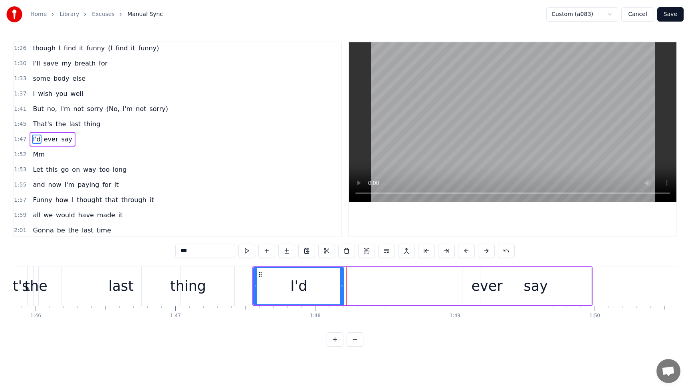
drag, startPoint x: 440, startPoint y: 287, endPoint x: 342, endPoint y: 295, distance: 98.9
click at [342, 295] on div at bounding box center [341, 286] width 3 height 36
click at [467, 290] on div "ever" at bounding box center [486, 286] width 49 height 38
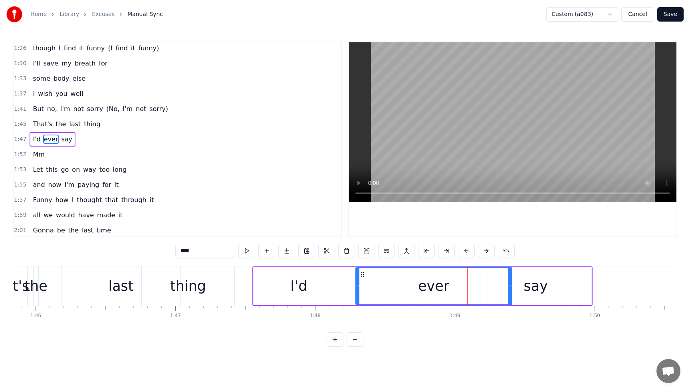
drag, startPoint x: 462, startPoint y: 288, endPoint x: 356, endPoint y: 295, distance: 106.8
click at [356, 295] on div at bounding box center [357, 286] width 3 height 36
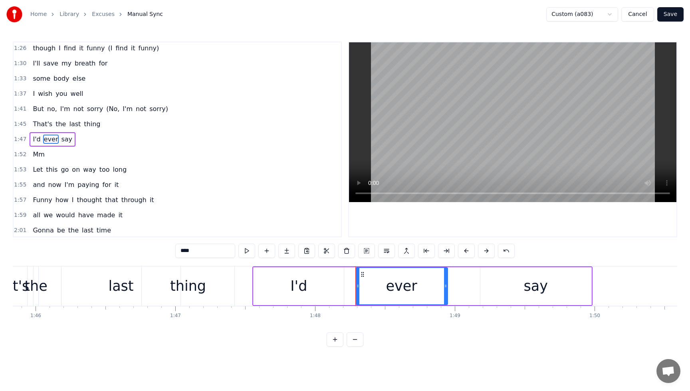
drag, startPoint x: 510, startPoint y: 285, endPoint x: 445, endPoint y: 290, distance: 64.5
click at [445, 290] on div at bounding box center [445, 286] width 3 height 36
click at [518, 290] on div "say" at bounding box center [535, 286] width 111 height 38
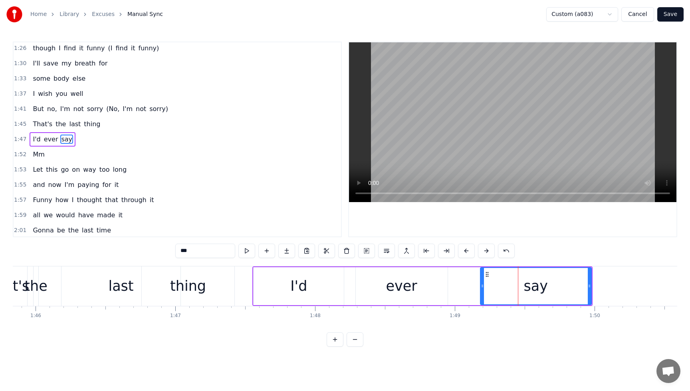
drag, startPoint x: 552, startPoint y: 287, endPoint x: 521, endPoint y: 290, distance: 30.9
click at [520, 290] on div "say" at bounding box center [536, 286] width 110 height 36
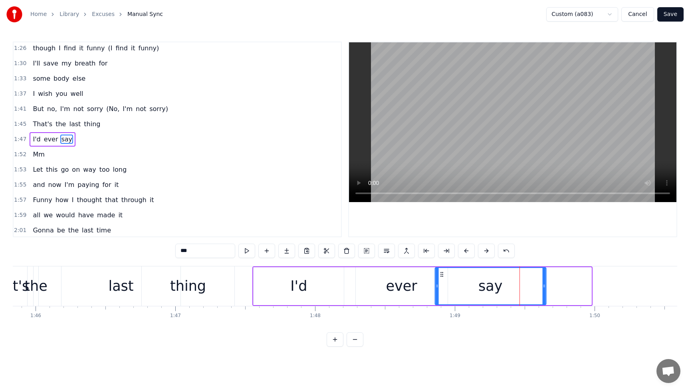
drag, startPoint x: 486, startPoint y: 276, endPoint x: 463, endPoint y: 279, distance: 23.4
click at [441, 281] on div "say" at bounding box center [490, 286] width 110 height 36
click at [42, 81] on span "some" at bounding box center [41, 78] width 19 height 9
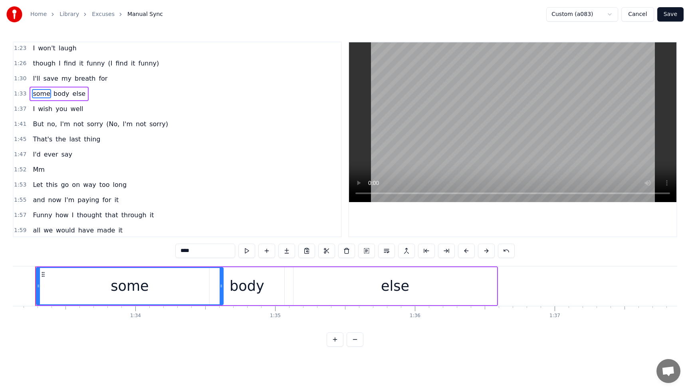
scroll to position [0, 12993]
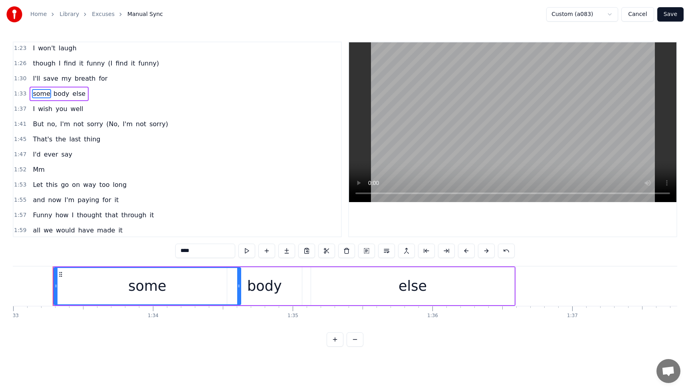
click at [210, 253] on input "****" at bounding box center [205, 250] width 60 height 14
click at [272, 286] on div "body" at bounding box center [264, 285] width 35 height 21
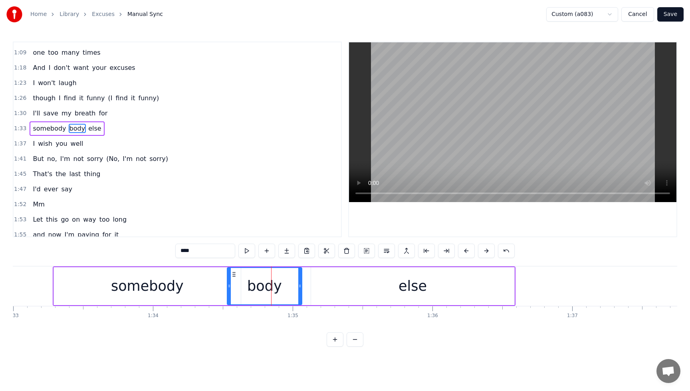
scroll to position [320, 0]
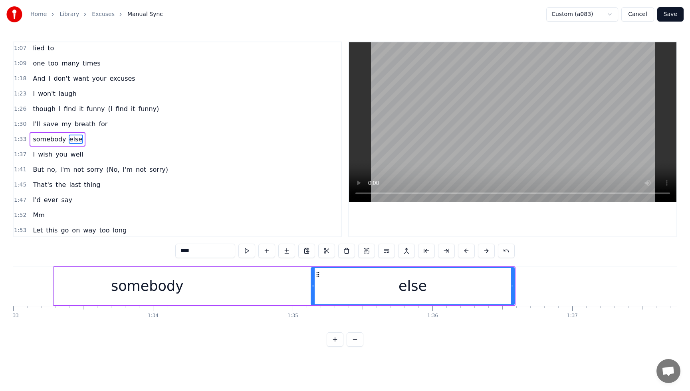
click at [150, 280] on div "somebody" at bounding box center [147, 285] width 73 height 21
type input "********"
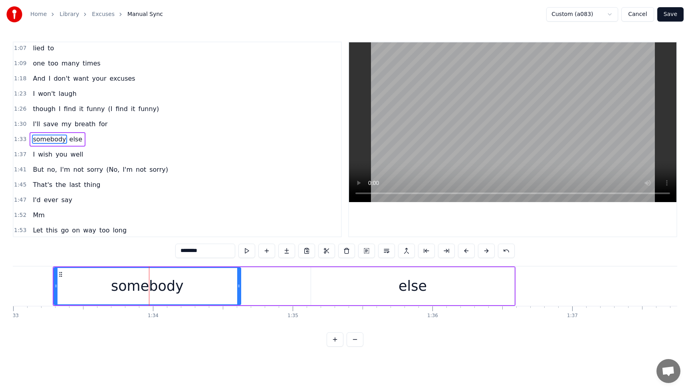
click at [240, 288] on div "somebody" at bounding box center [147, 286] width 188 height 38
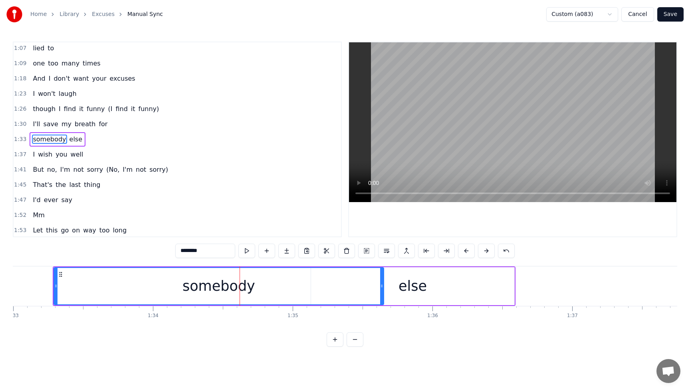
drag, startPoint x: 238, startPoint y: 288, endPoint x: 380, endPoint y: 287, distance: 142.9
click at [380, 287] on icon at bounding box center [381, 286] width 3 height 6
click at [674, 13] on button "Save" at bounding box center [670, 14] width 26 height 14
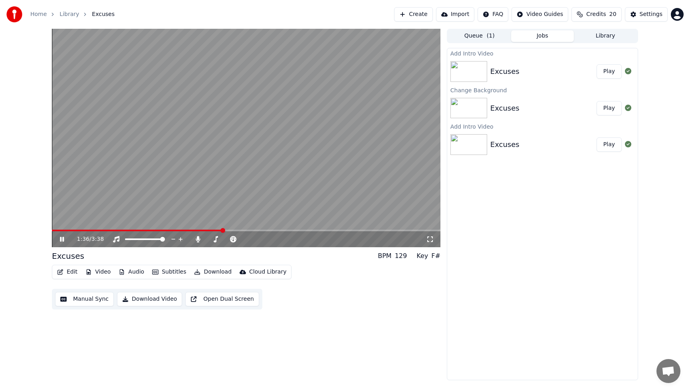
click at [223, 230] on span at bounding box center [246, 231] width 388 height 2
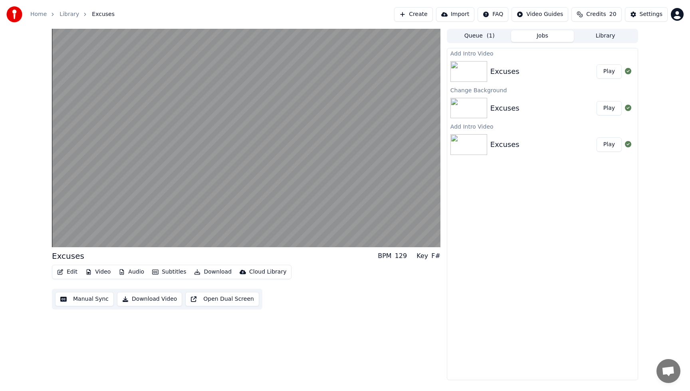
click at [71, 272] on button "Edit" at bounding box center [67, 271] width 27 height 11
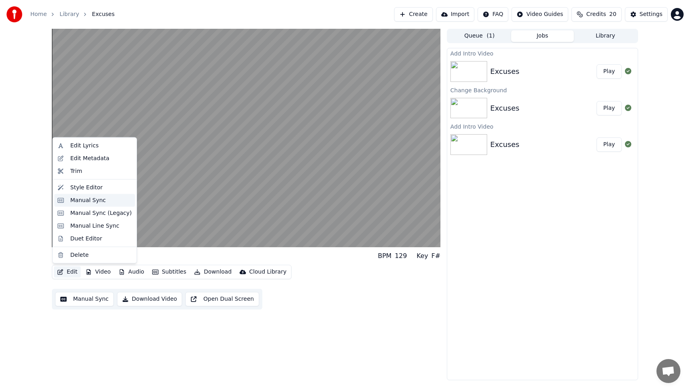
click at [78, 202] on div "Manual Sync" at bounding box center [88, 200] width 36 height 8
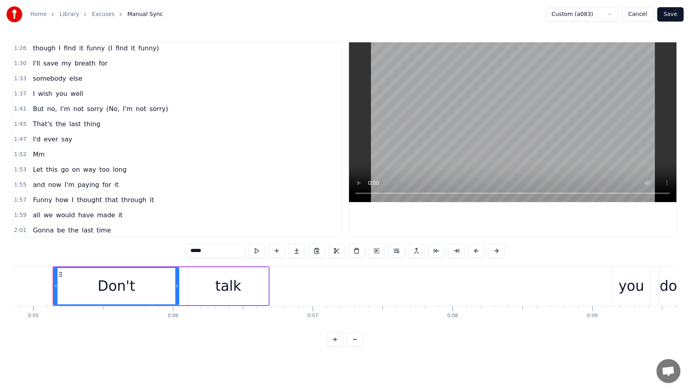
scroll to position [326, 0]
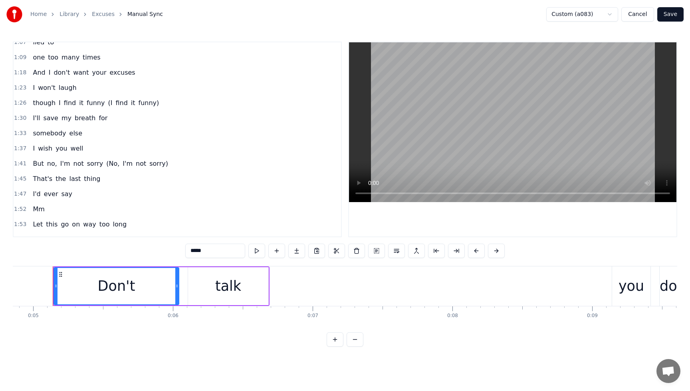
click at [38, 194] on span "I'd" at bounding box center [36, 193] width 9 height 9
type input "***"
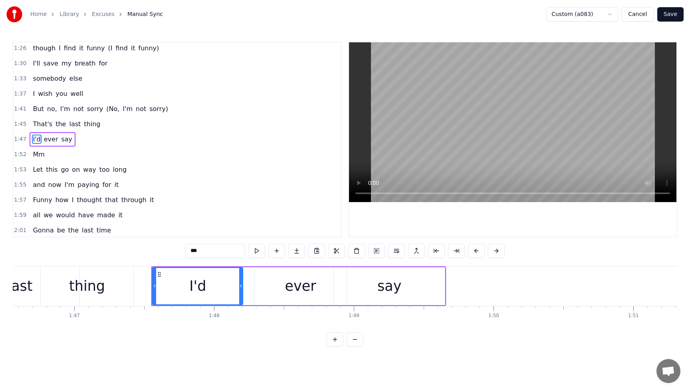
scroll to position [0, 14986]
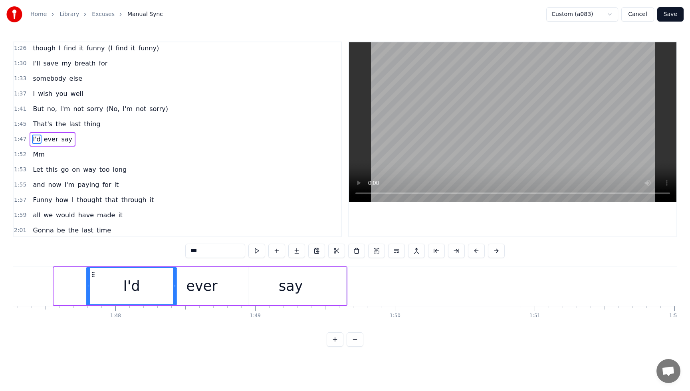
drag, startPoint x: 61, startPoint y: 276, endPoint x: 95, endPoint y: 277, distance: 33.5
click at [93, 277] on div "I'd" at bounding box center [131, 286] width 89 height 36
click at [674, 16] on button "Save" at bounding box center [670, 14] width 26 height 14
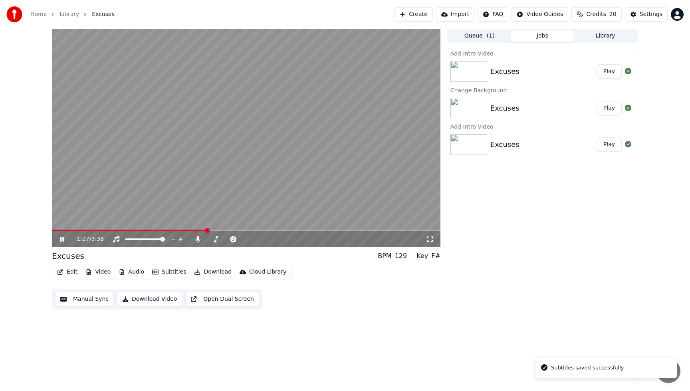
click at [206, 230] on span at bounding box center [246, 231] width 388 height 2
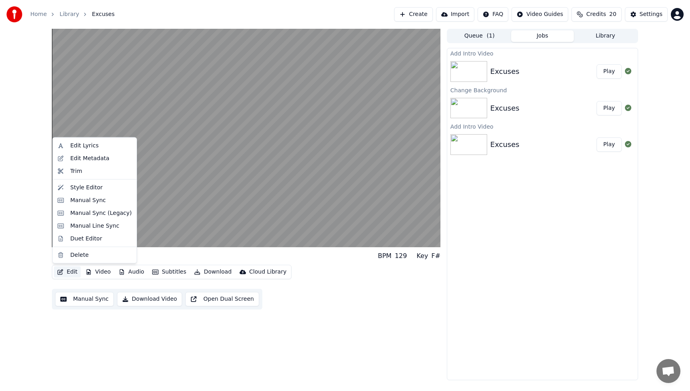
click at [73, 274] on button "Edit" at bounding box center [67, 271] width 27 height 11
click at [85, 198] on div "Manual Sync" at bounding box center [88, 200] width 36 height 8
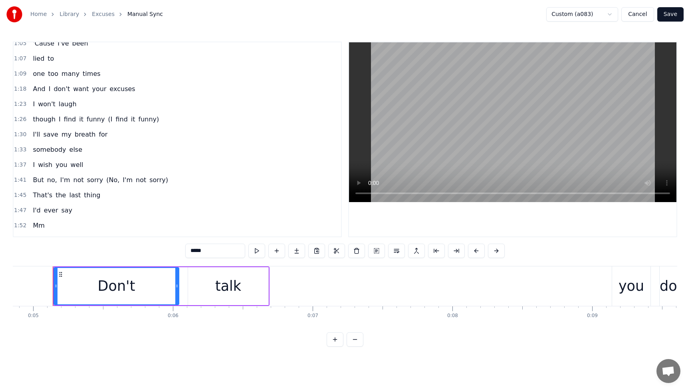
scroll to position [311, 0]
click at [58, 151] on span "somebody" at bounding box center [49, 148] width 35 height 9
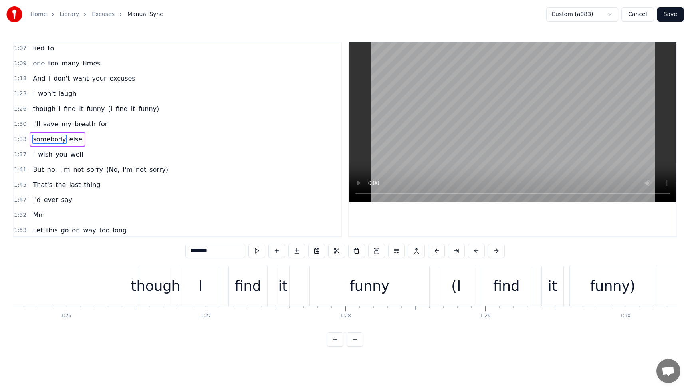
scroll to position [0, 12993]
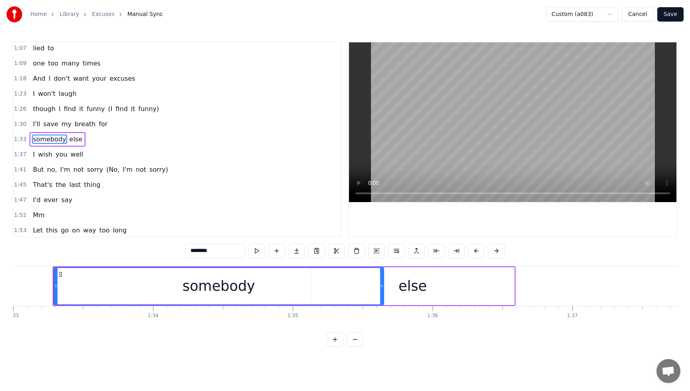
click at [272, 284] on div "somebody" at bounding box center [218, 286] width 329 height 36
drag, startPoint x: 382, startPoint y: 287, endPoint x: 354, endPoint y: 287, distance: 28.3
click at [354, 287] on icon at bounding box center [353, 286] width 3 height 6
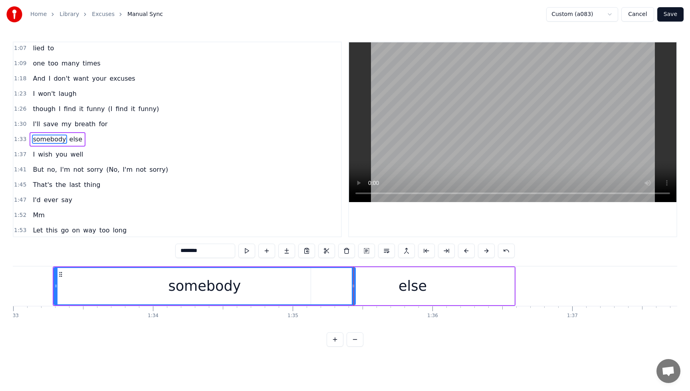
click at [432, 287] on div "else" at bounding box center [412, 286] width 203 height 38
type input "****"
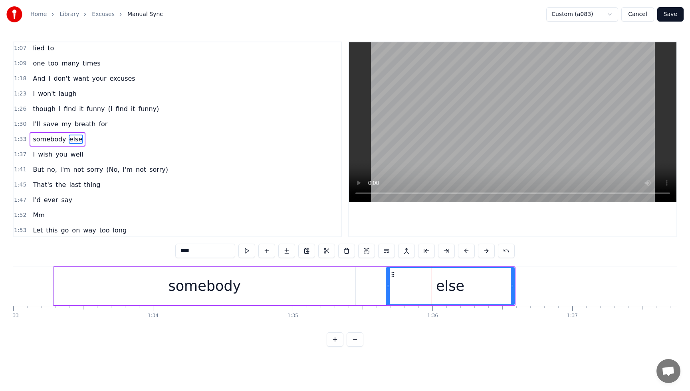
drag, startPoint x: 313, startPoint y: 287, endPoint x: 388, endPoint y: 285, distance: 75.1
click at [388, 285] on icon at bounding box center [387, 286] width 3 height 6
drag, startPoint x: 469, startPoint y: 274, endPoint x: 425, endPoint y: 279, distance: 44.2
click at [425, 279] on div "else" at bounding box center [449, 286] width 127 height 36
click at [396, 274] on icon at bounding box center [393, 274] width 6 height 6
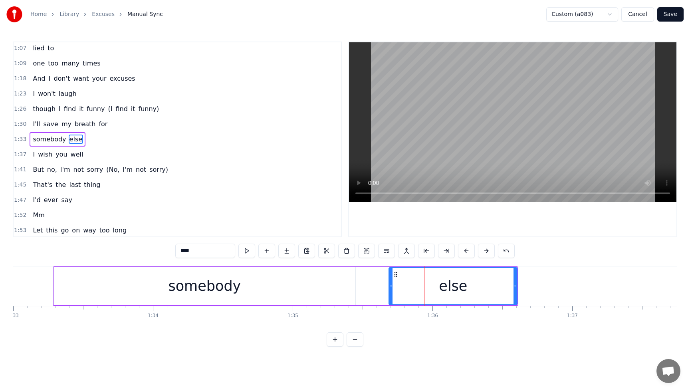
click at [357, 281] on div "somebody else" at bounding box center [286, 286] width 466 height 40
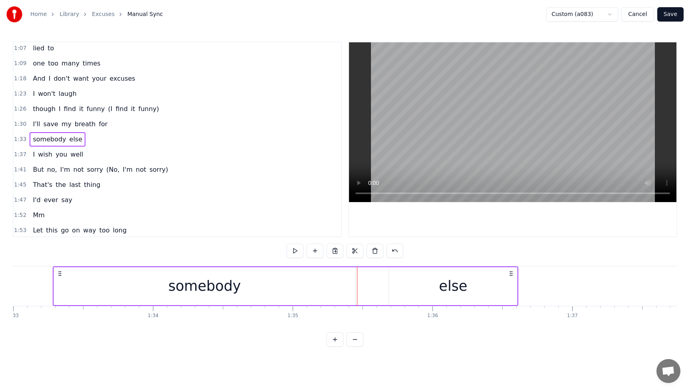
click at [338, 290] on div "somebody" at bounding box center [204, 286] width 301 height 38
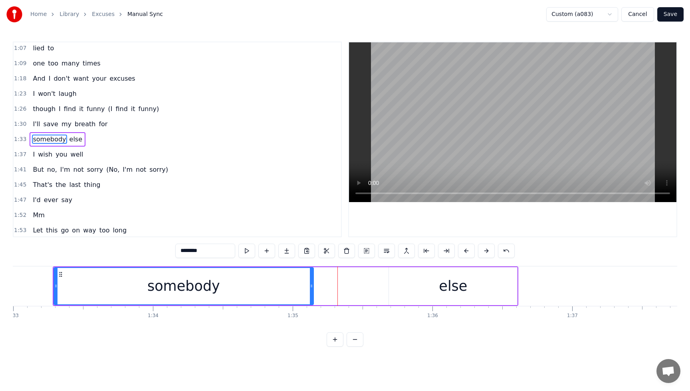
drag, startPoint x: 354, startPoint y: 287, endPoint x: 313, endPoint y: 288, distance: 41.9
click at [313, 288] on icon at bounding box center [311, 286] width 3 height 6
click at [402, 287] on div "else" at bounding box center [453, 286] width 128 height 38
type input "****"
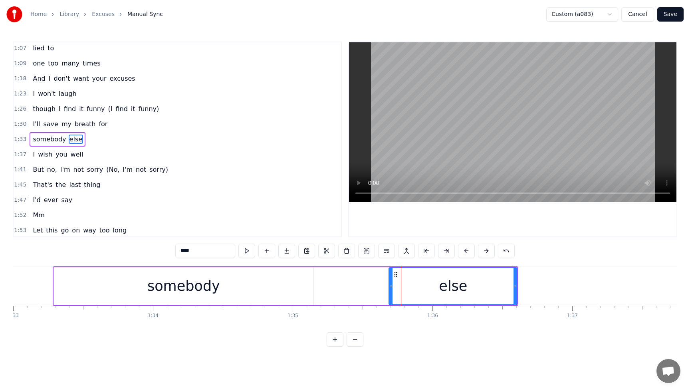
drag, startPoint x: 471, startPoint y: 283, endPoint x: 418, endPoint y: 284, distance: 52.7
click at [420, 287] on div "else" at bounding box center [452, 286] width 127 height 36
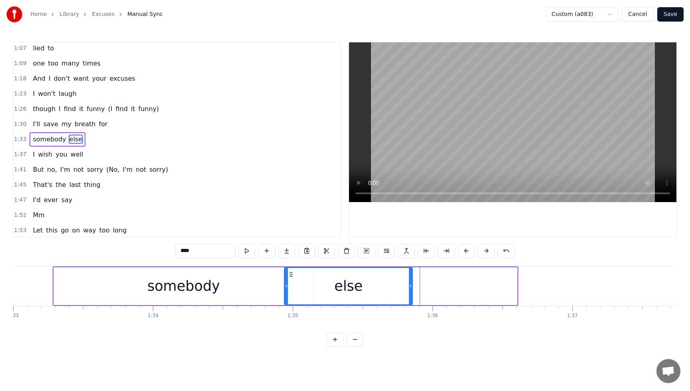
drag, startPoint x: 394, startPoint y: 275, endPoint x: 289, endPoint y: 280, distance: 104.7
click at [289, 280] on div "else" at bounding box center [348, 286] width 127 height 36
click at [672, 13] on button "Save" at bounding box center [670, 14] width 26 height 14
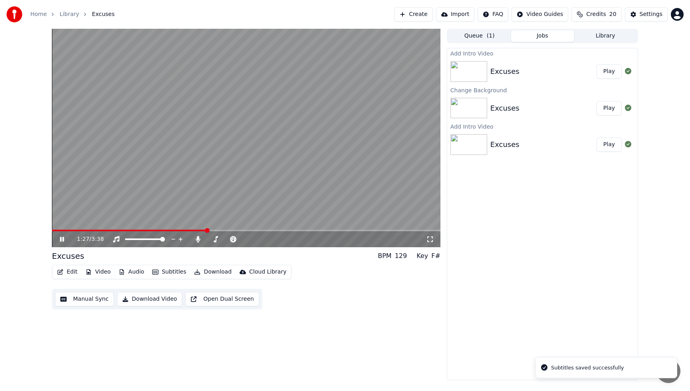
click at [207, 230] on span at bounding box center [246, 231] width 388 height 2
click at [71, 269] on button "Edit" at bounding box center [67, 271] width 27 height 11
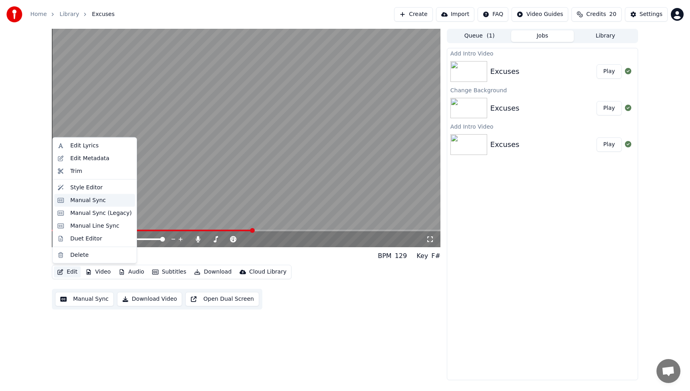
click at [75, 199] on div "Manual Sync" at bounding box center [88, 200] width 36 height 8
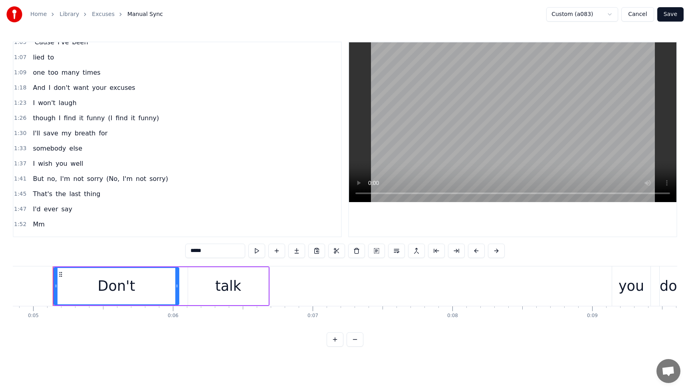
scroll to position [313, 0]
click at [35, 207] on span "I'd" at bounding box center [36, 207] width 9 height 9
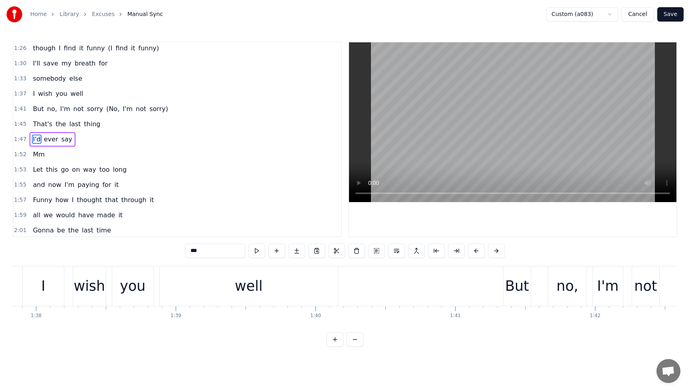
scroll to position [0, 15019]
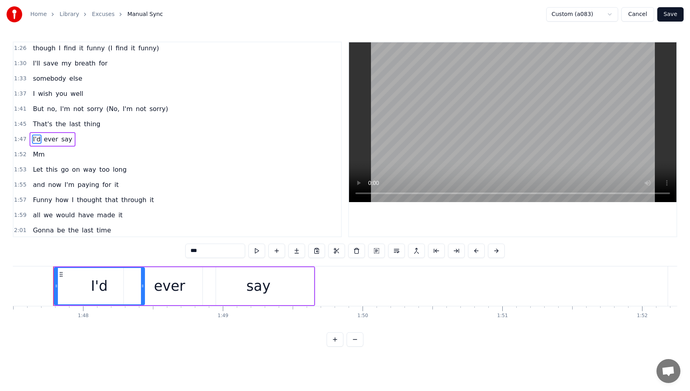
click at [174, 287] on div "ever" at bounding box center [169, 285] width 31 height 21
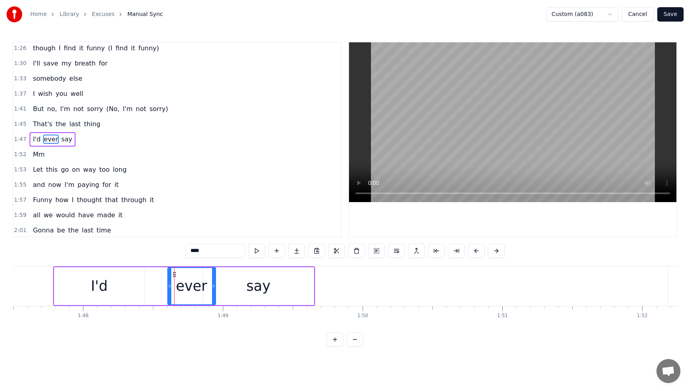
drag, startPoint x: 126, startPoint y: 285, endPoint x: 170, endPoint y: 285, distance: 43.9
click at [170, 285] on icon at bounding box center [169, 286] width 3 height 6
click at [110, 289] on div "I'd" at bounding box center [99, 286] width 90 height 38
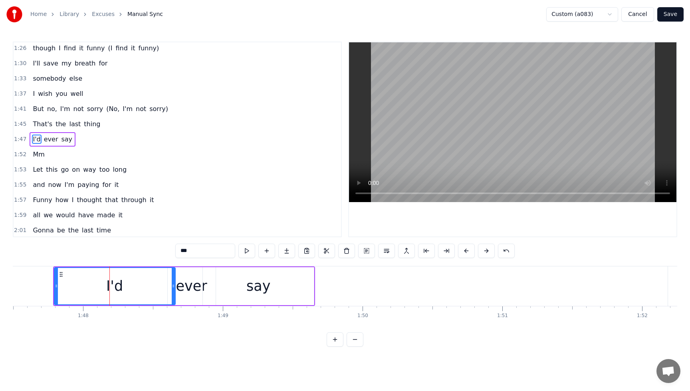
drag, startPoint x: 142, startPoint y: 287, endPoint x: 172, endPoint y: 287, distance: 30.7
click at [172, 287] on icon at bounding box center [173, 286] width 3 height 6
click at [197, 289] on div "ever" at bounding box center [191, 285] width 31 height 21
type input "****"
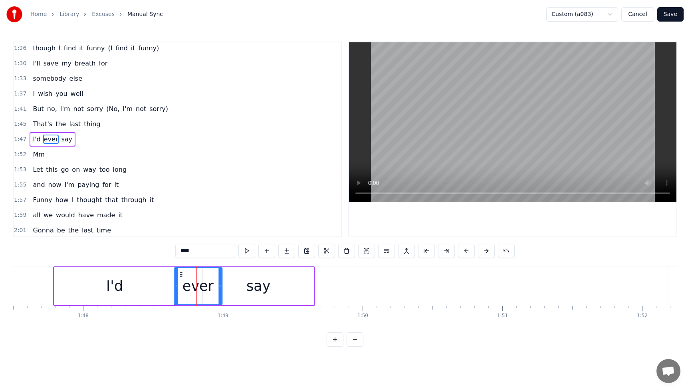
drag, startPoint x: 175, startPoint y: 273, endPoint x: 182, endPoint y: 274, distance: 6.9
click at [182, 274] on icon at bounding box center [181, 274] width 6 height 6
click at [675, 12] on button "Save" at bounding box center [670, 14] width 26 height 14
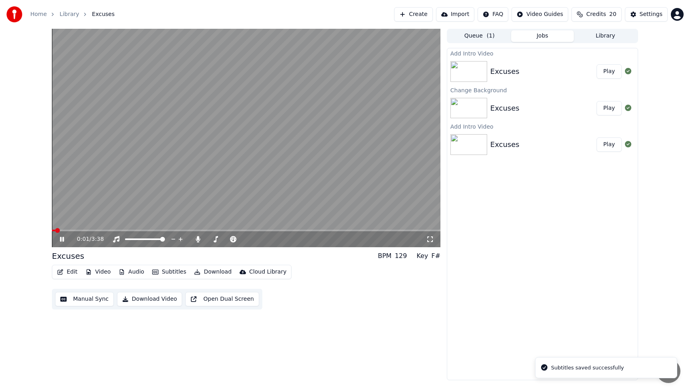
click at [207, 228] on video at bounding box center [246, 138] width 388 height 218
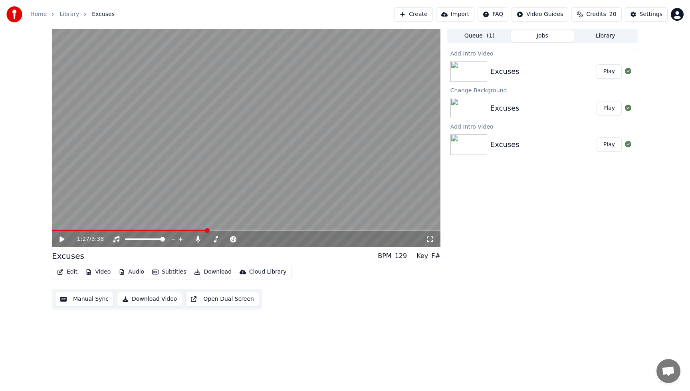
click at [206, 230] on span at bounding box center [246, 231] width 388 height 2
click at [59, 240] on icon at bounding box center [61, 239] width 5 height 6
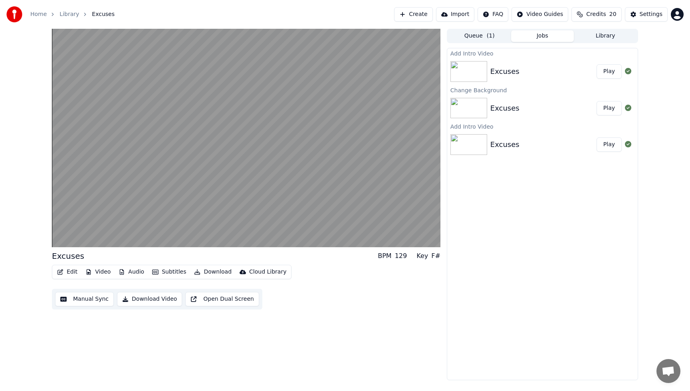
click at [71, 273] on button "Edit" at bounding box center [67, 271] width 27 height 11
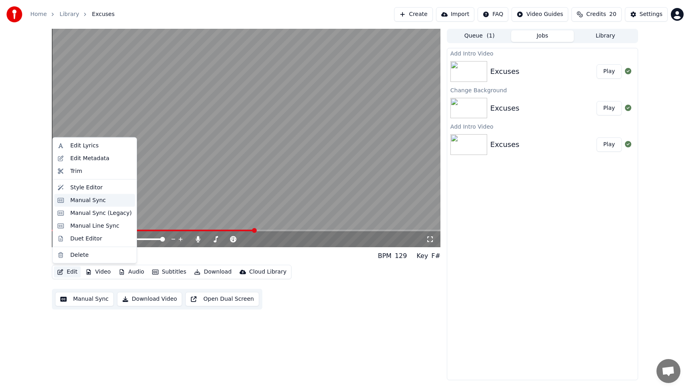
click at [91, 202] on div "Manual Sync" at bounding box center [88, 200] width 36 height 8
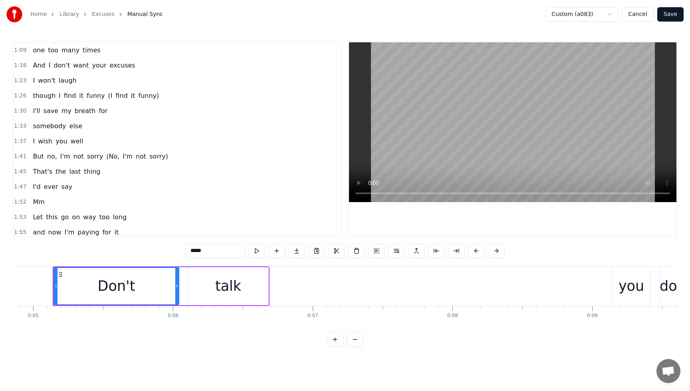
scroll to position [351, 0]
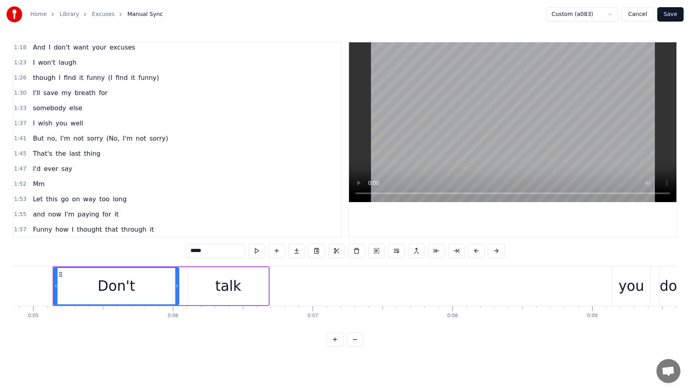
click at [36, 171] on span "I'd" at bounding box center [36, 168] width 9 height 9
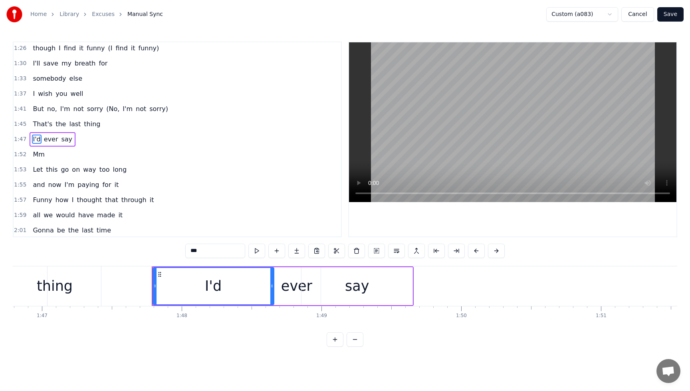
scroll to position [0, 15019]
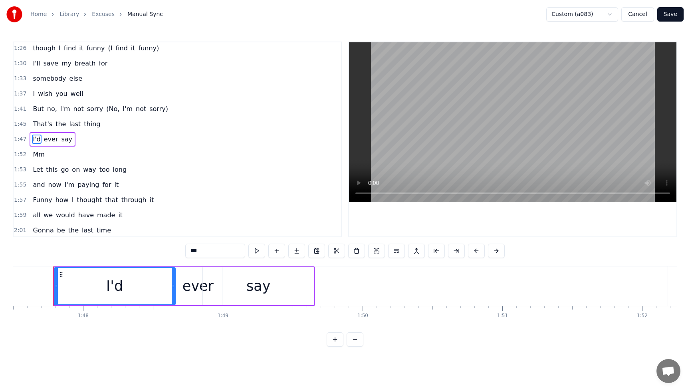
click at [188, 279] on div "ever" at bounding box center [197, 285] width 31 height 21
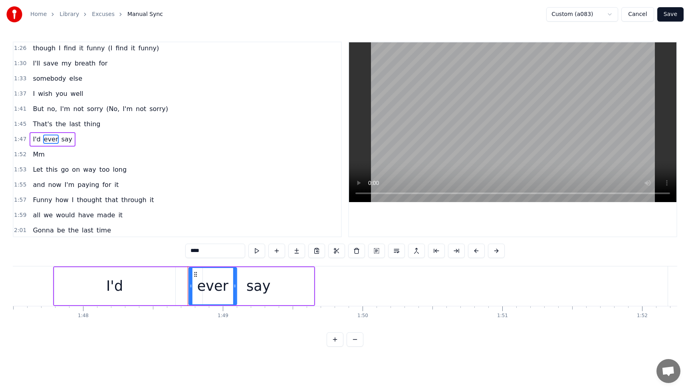
drag, startPoint x: 181, startPoint y: 274, endPoint x: 196, endPoint y: 274, distance: 15.2
click at [196, 274] on icon at bounding box center [195, 274] width 6 height 6
click at [259, 281] on div "say" at bounding box center [258, 285] width 24 height 21
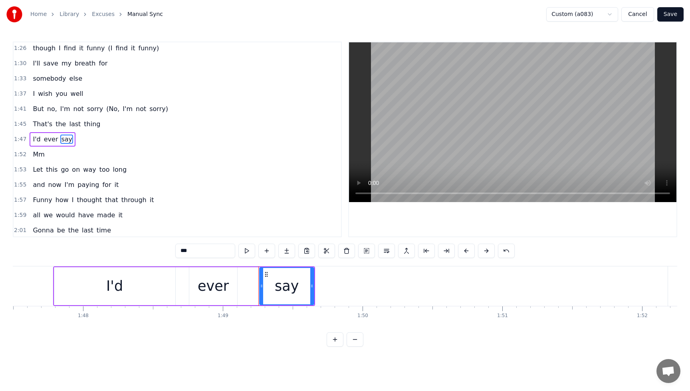
drag, startPoint x: 205, startPoint y: 287, endPoint x: 262, endPoint y: 286, distance: 56.7
click at [262, 286] on icon at bounding box center [261, 286] width 3 height 6
click at [137, 284] on div "I'd" at bounding box center [114, 286] width 121 height 38
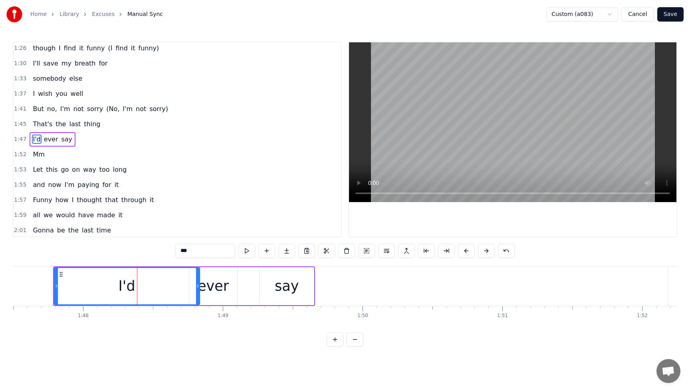
drag, startPoint x: 174, startPoint y: 288, endPoint x: 198, endPoint y: 287, distance: 24.4
click at [198, 287] on icon at bounding box center [197, 286] width 3 height 6
click at [218, 286] on div "ever" at bounding box center [213, 285] width 31 height 21
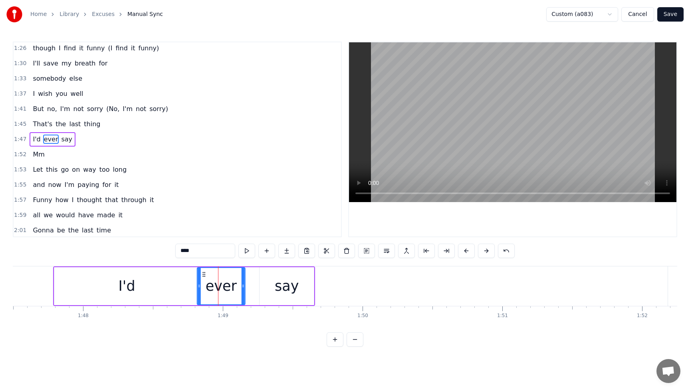
drag, startPoint x: 196, startPoint y: 275, endPoint x: 204, endPoint y: 275, distance: 8.0
click at [204, 275] on icon at bounding box center [204, 274] width 6 height 6
drag, startPoint x: 282, startPoint y: 286, endPoint x: 291, endPoint y: 286, distance: 8.4
click at [291, 286] on div "say" at bounding box center [287, 285] width 24 height 21
type input "***"
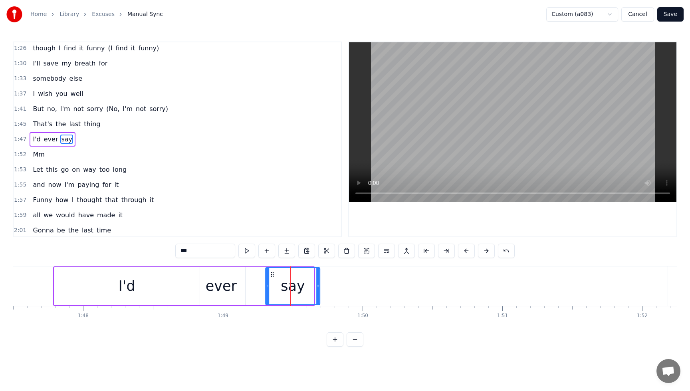
drag, startPoint x: 265, startPoint y: 272, endPoint x: 271, endPoint y: 272, distance: 6.0
click at [271, 272] on icon at bounding box center [272, 274] width 6 height 6
click at [675, 15] on button "Save" at bounding box center [670, 14] width 26 height 14
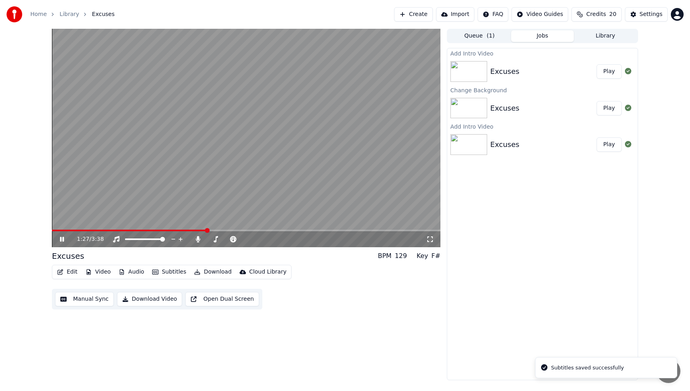
click at [206, 231] on span at bounding box center [246, 231] width 388 height 2
click at [63, 239] on icon at bounding box center [62, 239] width 4 height 5
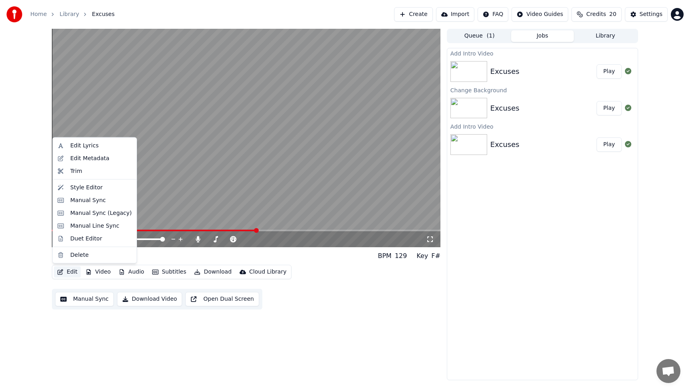
click at [75, 271] on button "Edit" at bounding box center [67, 271] width 27 height 11
click at [89, 204] on div "Manual Sync" at bounding box center [88, 200] width 36 height 8
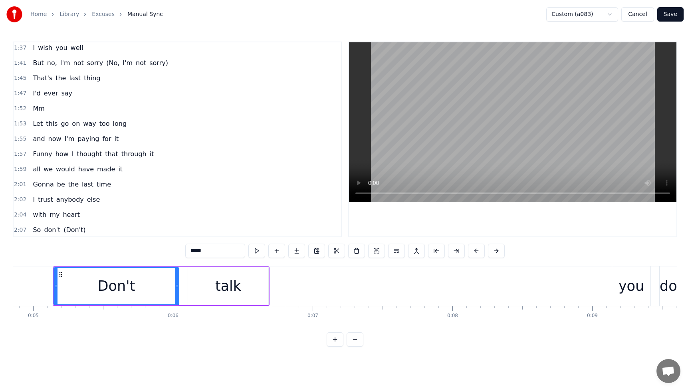
scroll to position [453, 0]
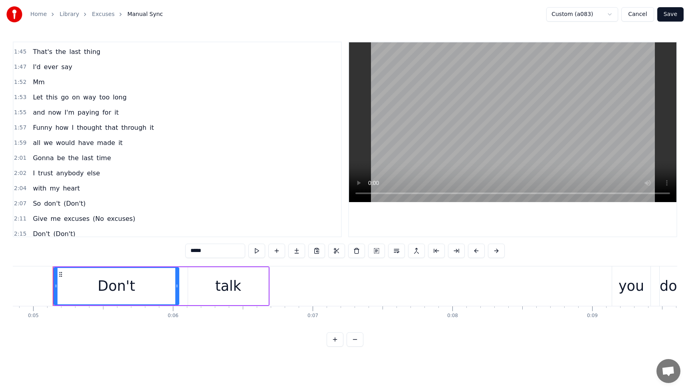
click at [38, 69] on span "I'd" at bounding box center [36, 66] width 9 height 9
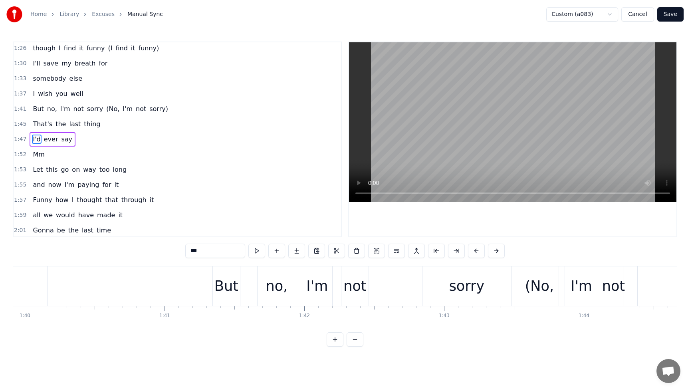
scroll to position [0, 15019]
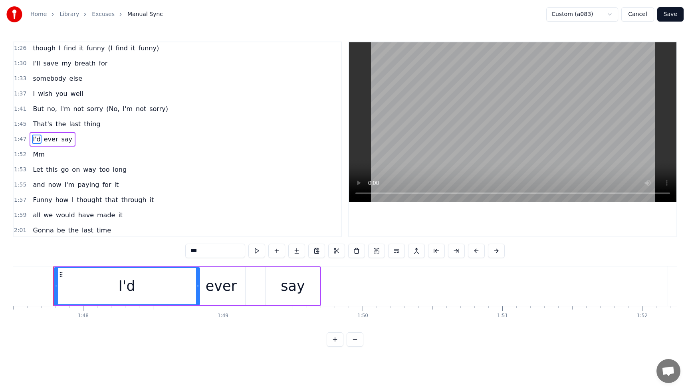
click at [171, 290] on div "I'd" at bounding box center [127, 286] width 145 height 36
click at [218, 285] on div "ever" at bounding box center [221, 285] width 31 height 21
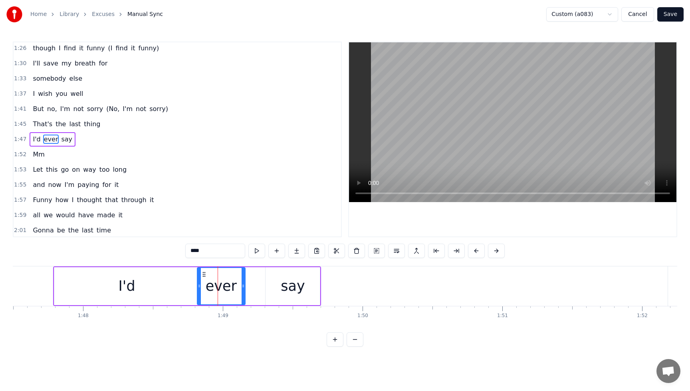
click at [277, 283] on div "say" at bounding box center [292, 286] width 54 height 38
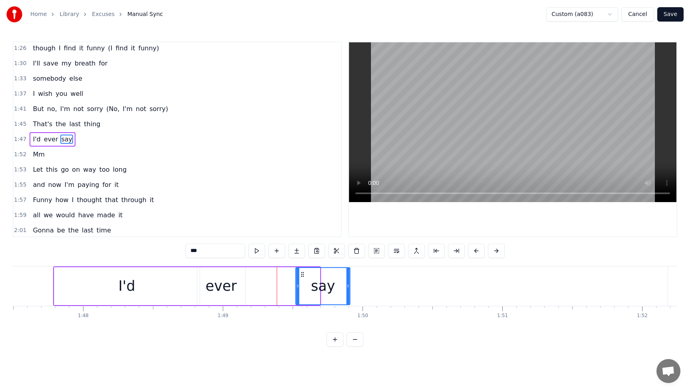
drag, startPoint x: 272, startPoint y: 274, endPoint x: 302, endPoint y: 273, distance: 30.0
click at [302, 273] on icon at bounding box center [302, 274] width 6 height 6
click at [233, 283] on div "ever" at bounding box center [221, 285] width 31 height 21
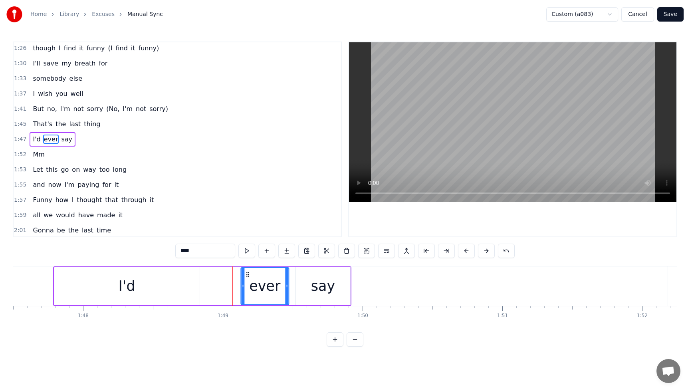
drag, startPoint x: 205, startPoint y: 273, endPoint x: 248, endPoint y: 274, distance: 43.5
click at [248, 274] on icon at bounding box center [247, 274] width 6 height 6
click at [171, 292] on div "I'd" at bounding box center [126, 286] width 145 height 38
type input "***"
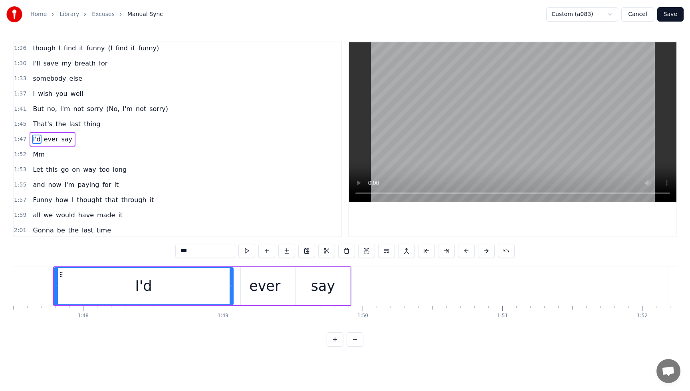
drag, startPoint x: 198, startPoint y: 287, endPoint x: 232, endPoint y: 285, distance: 33.6
click at [232, 285] on icon at bounding box center [231, 286] width 3 height 6
click at [678, 17] on button "Save" at bounding box center [670, 14] width 26 height 14
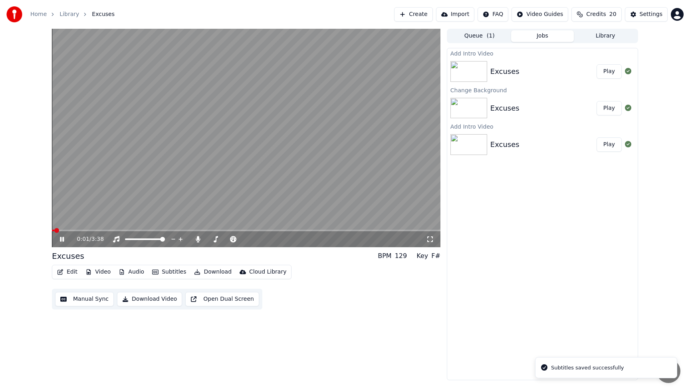
click at [206, 230] on span at bounding box center [246, 231] width 388 height 2
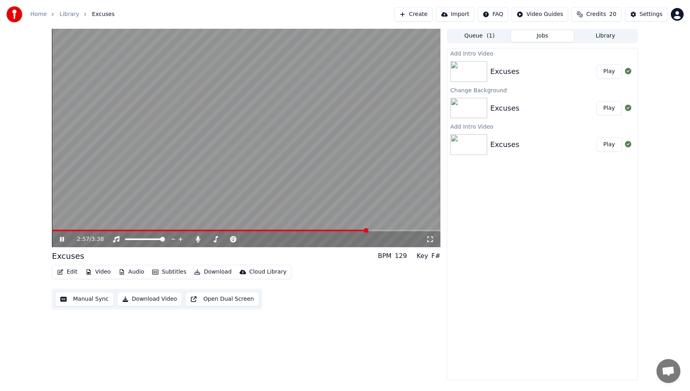
click at [74, 271] on button "Edit" at bounding box center [67, 271] width 27 height 11
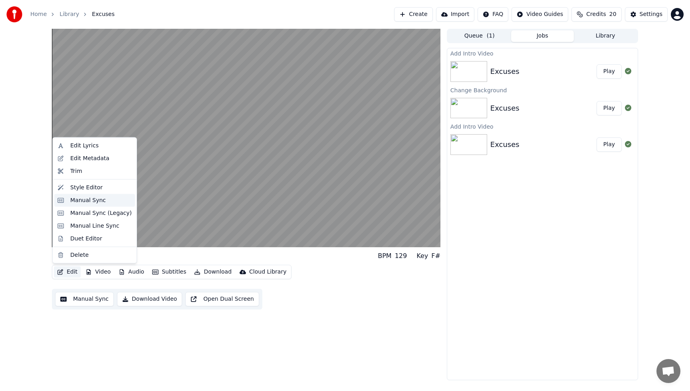
click at [76, 203] on div "Manual Sync" at bounding box center [88, 200] width 36 height 8
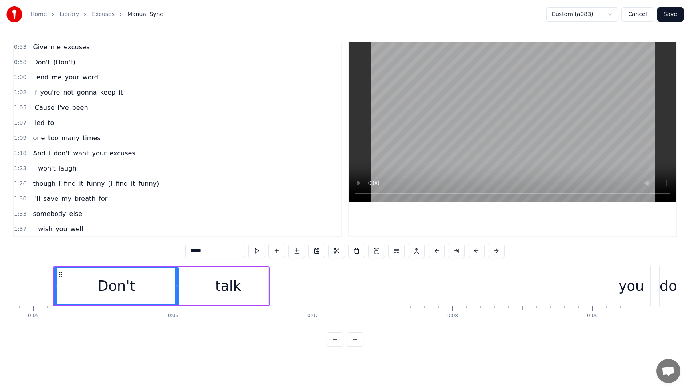
scroll to position [425, 0]
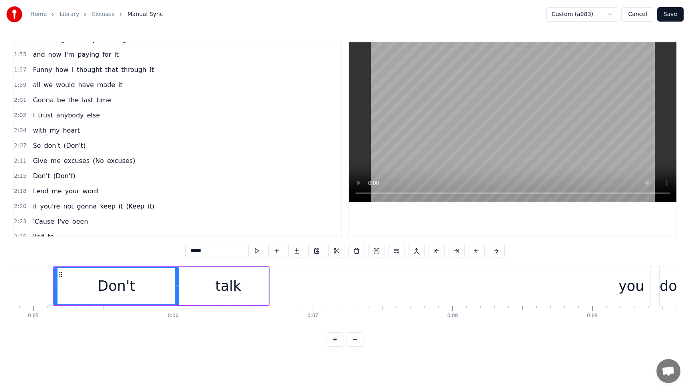
click at [46, 147] on span "don't" at bounding box center [52, 145] width 18 height 9
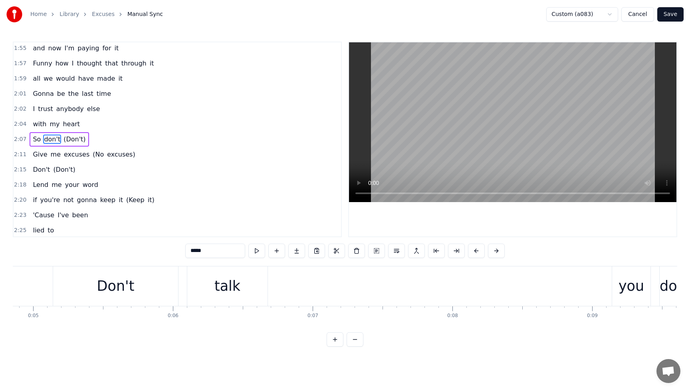
scroll to position [517, 0]
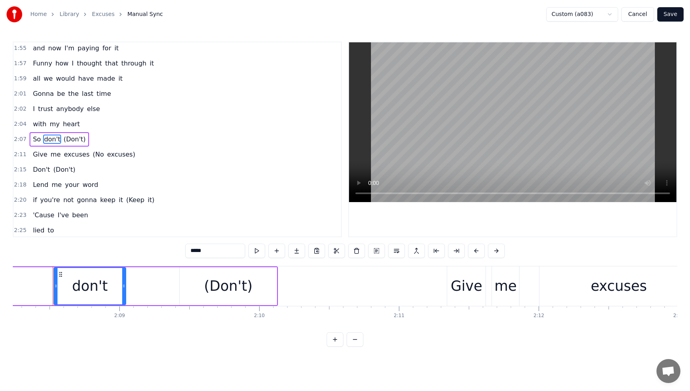
click at [39, 137] on span "So" at bounding box center [37, 139] width 10 height 9
type input "**"
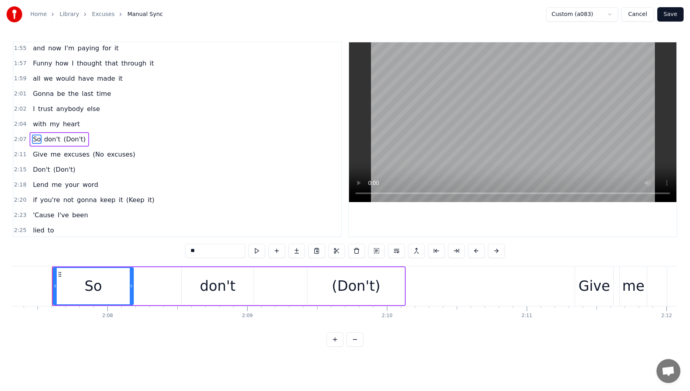
scroll to position [0, 17788]
click at [41, 139] on div "So don't (Don't)" at bounding box center [59, 139] width 59 height 14
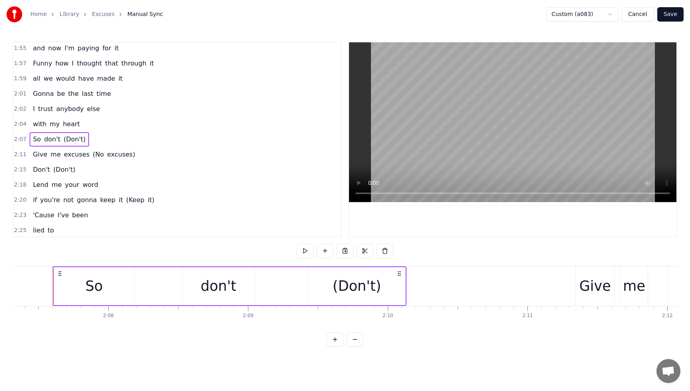
click at [43, 138] on span "don't" at bounding box center [52, 139] width 18 height 9
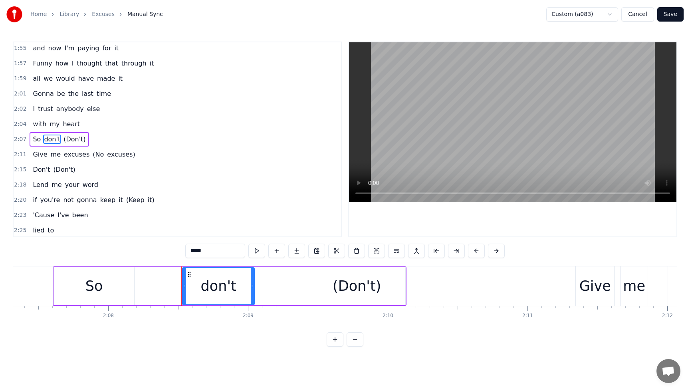
click at [37, 139] on span "So" at bounding box center [37, 139] width 10 height 9
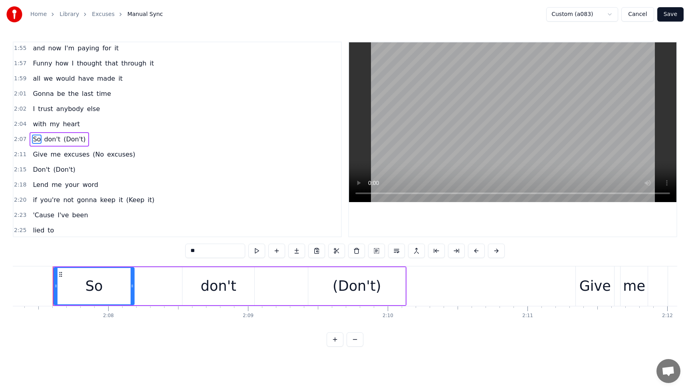
type input "*****"
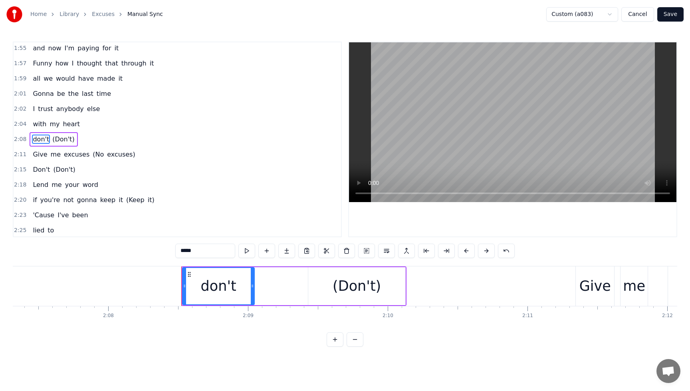
click at [670, 14] on button "Save" at bounding box center [670, 14] width 26 height 14
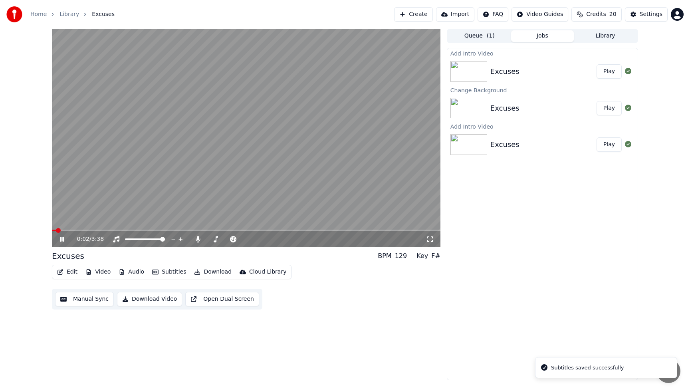
click at [258, 229] on video at bounding box center [246, 138] width 388 height 218
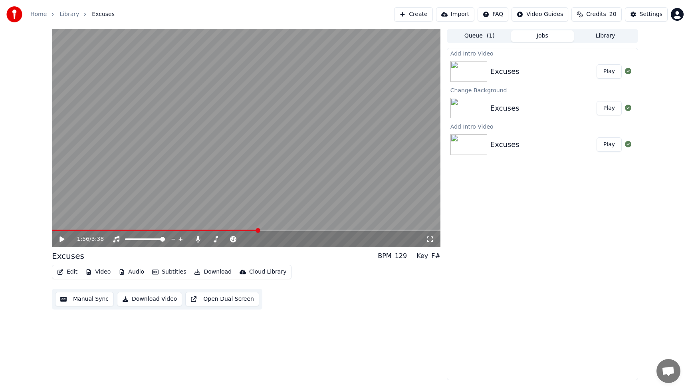
click at [259, 230] on span at bounding box center [246, 231] width 388 height 2
click at [61, 237] on icon at bounding box center [61, 239] width 5 height 6
click at [59, 241] on icon at bounding box center [67, 239] width 19 height 6
click at [59, 271] on icon "button" at bounding box center [60, 272] width 6 height 6
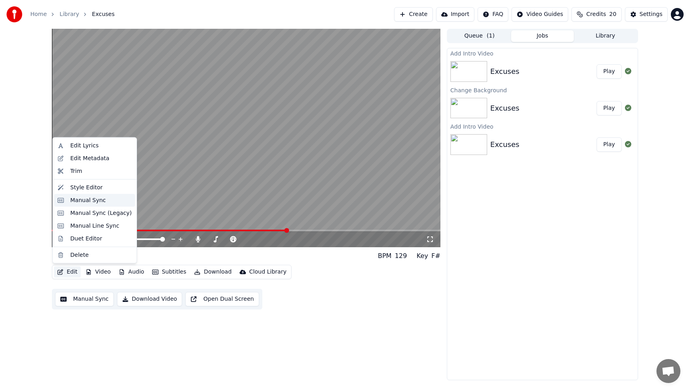
click at [81, 202] on div "Manual Sync" at bounding box center [88, 200] width 36 height 8
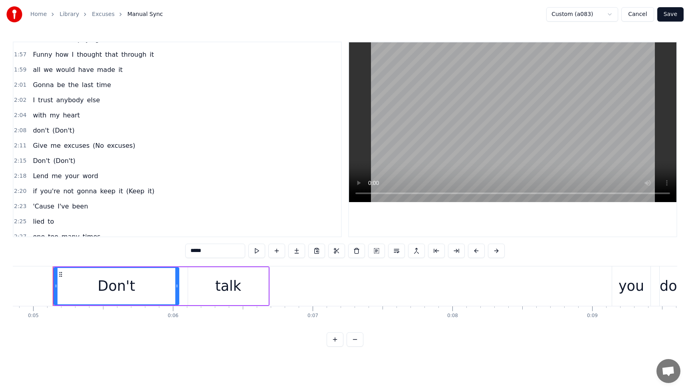
scroll to position [527, 0]
click at [34, 132] on span "don't" at bounding box center [41, 129] width 18 height 9
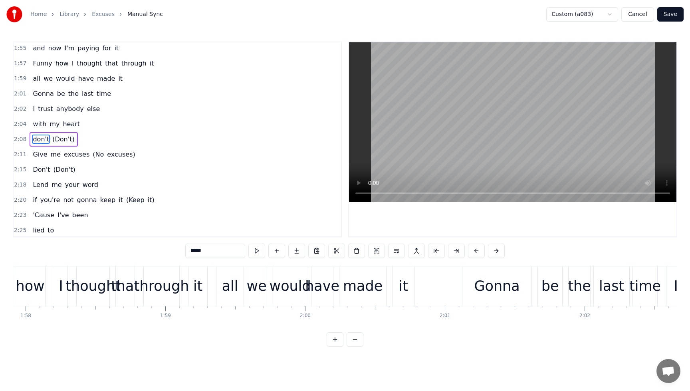
scroll to position [0, 17916]
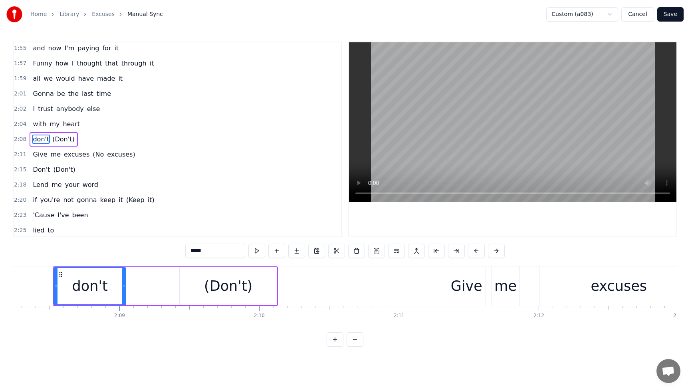
click at [190, 252] on input "*****" at bounding box center [215, 250] width 60 height 14
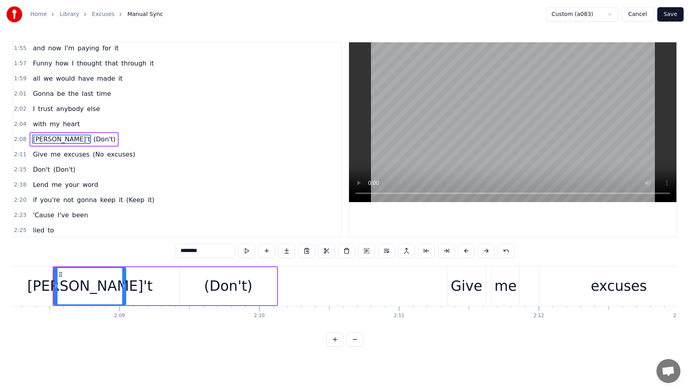
click at [186, 250] on input "*******" at bounding box center [205, 250] width 60 height 14
type input "********"
click at [82, 288] on div "so don't" at bounding box center [90, 285] width 56 height 21
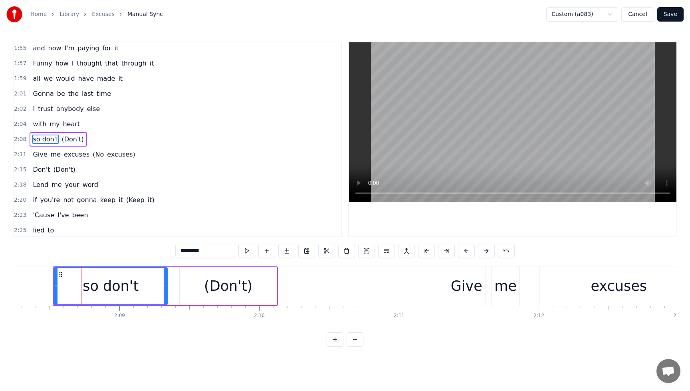
drag, startPoint x: 123, startPoint y: 285, endPoint x: 167, endPoint y: 285, distance: 43.9
click at [167, 285] on icon at bounding box center [165, 286] width 3 height 6
drag, startPoint x: 57, startPoint y: 285, endPoint x: 29, endPoint y: 285, distance: 27.5
click at [29, 285] on icon at bounding box center [28, 286] width 3 height 6
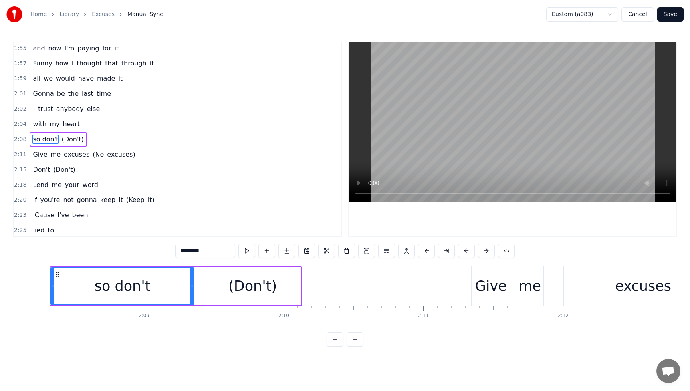
scroll to position [0, 17892]
click at [664, 14] on button "Save" at bounding box center [670, 14] width 26 height 14
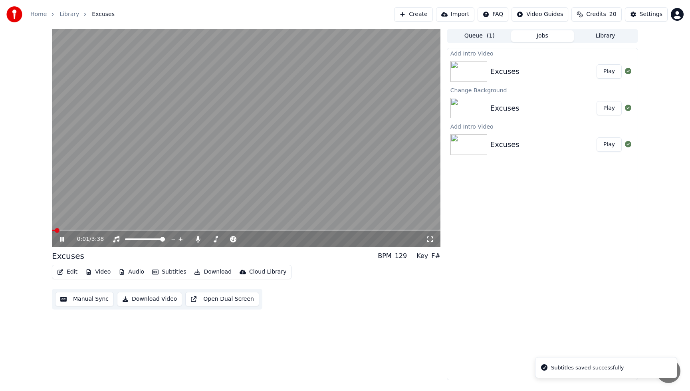
click at [291, 230] on span at bounding box center [246, 231] width 388 height 2
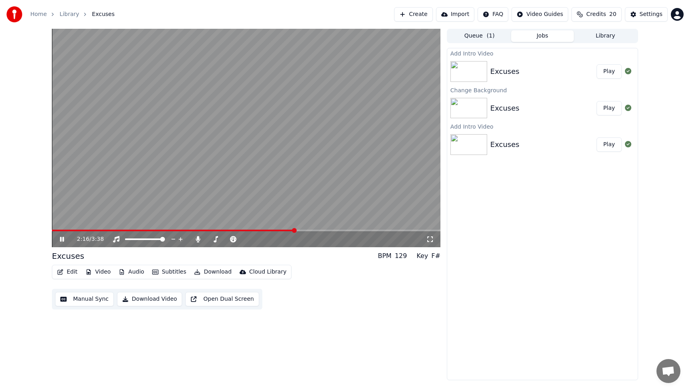
click at [274, 230] on span at bounding box center [173, 231] width 243 height 2
click at [262, 229] on video at bounding box center [246, 138] width 388 height 218
click at [265, 230] on span at bounding box center [159, 231] width 214 height 2
click at [62, 238] on icon at bounding box center [61, 239] width 5 height 6
click at [61, 238] on icon at bounding box center [62, 239] width 4 height 5
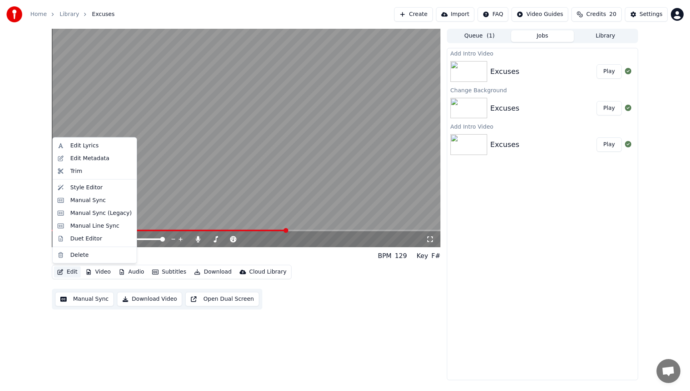
click at [75, 269] on button "Edit" at bounding box center [67, 271] width 27 height 11
click at [88, 197] on div "Manual Sync" at bounding box center [88, 200] width 36 height 8
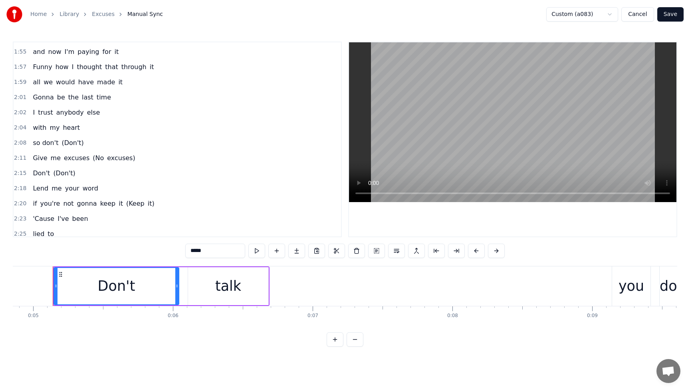
scroll to position [536, 0]
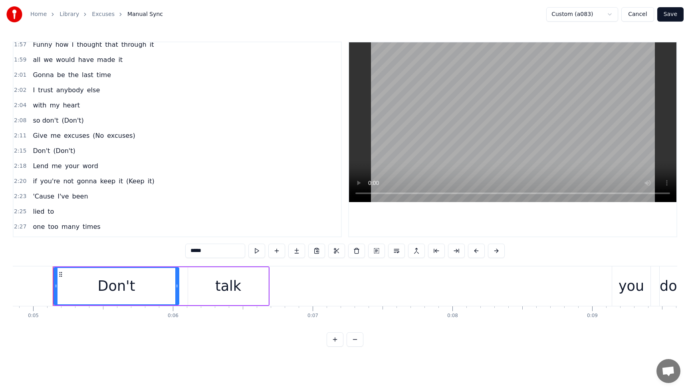
click at [38, 121] on span "so don't" at bounding box center [45, 120] width 27 height 9
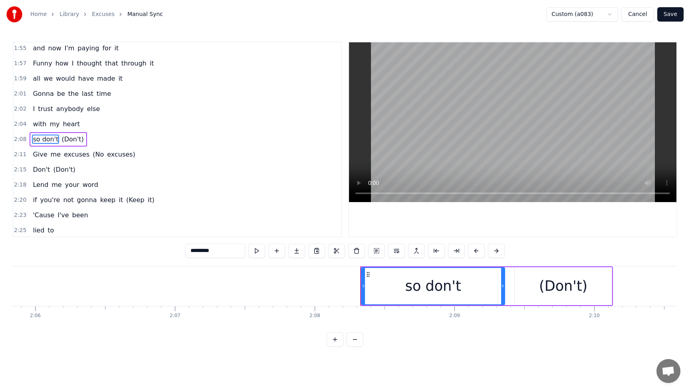
scroll to position [0, 17889]
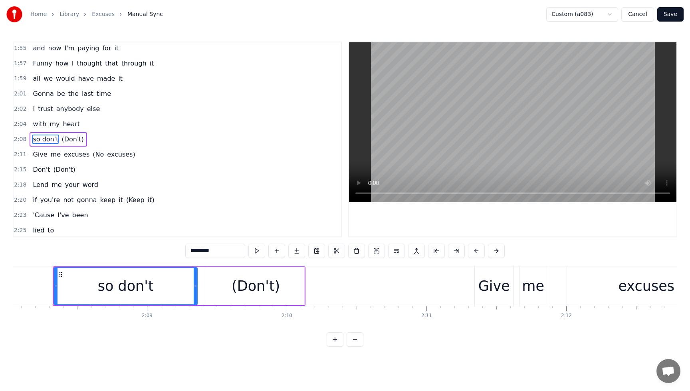
click at [193, 253] on input "********" at bounding box center [215, 250] width 60 height 14
drag, startPoint x: 197, startPoint y: 251, endPoint x: 162, endPoint y: 255, distance: 34.9
click at [162, 255] on div "0:05 Don't talk 0:09 you don't have to 0:12 'Cause your eyes 0:14 just told me …" at bounding box center [345, 194] width 664 height 305
click at [199, 249] on input "********" at bounding box center [215, 250] width 60 height 14
drag, startPoint x: 56, startPoint y: 285, endPoint x: 71, endPoint y: 286, distance: 15.2
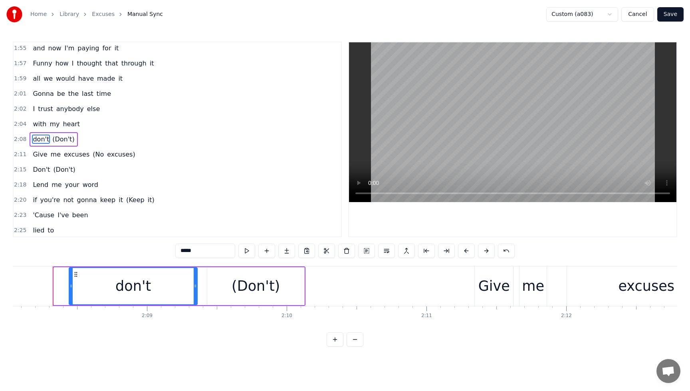
click at [71, 286] on icon at bounding box center [70, 286] width 3 height 6
type input "*****"
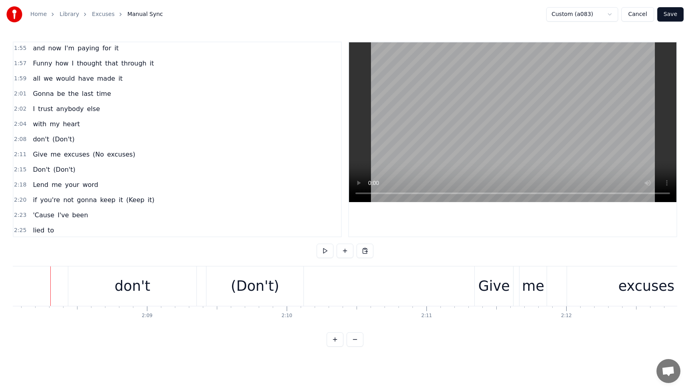
scroll to position [0, 17886]
click at [338, 234] on div "Add Line ( Ctrl+N ) Add Line ( Ctrl+N )" at bounding box center [346, 233] width 55 height 11
click at [344, 249] on button at bounding box center [345, 250] width 17 height 14
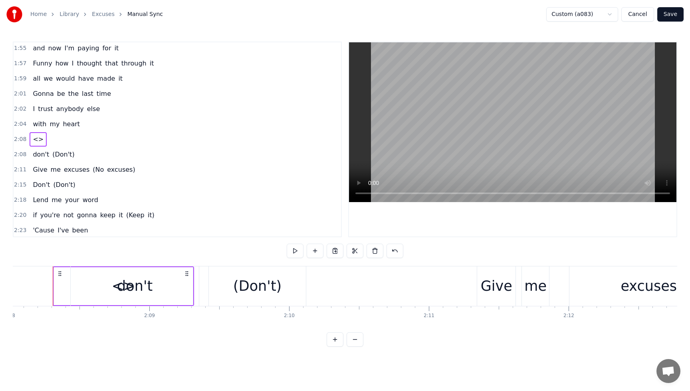
click at [125, 284] on div "don't" at bounding box center [135, 285] width 36 height 21
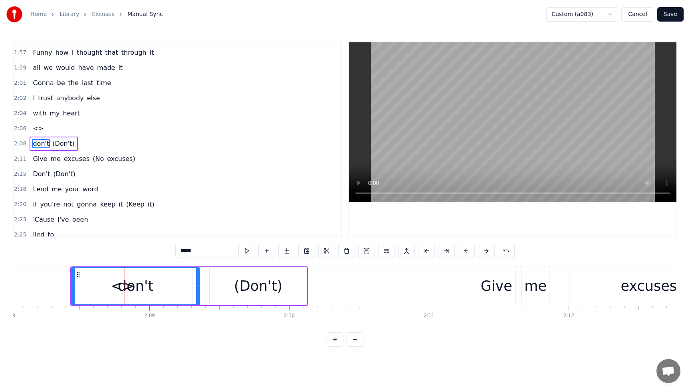
scroll to position [533, 0]
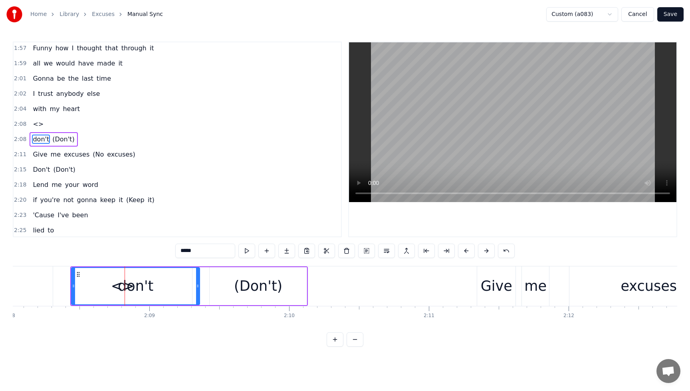
click at [75, 281] on div "don't" at bounding box center [135, 286] width 127 height 36
click at [97, 279] on div "don't" at bounding box center [135, 286] width 127 height 36
click at [37, 140] on span "don't" at bounding box center [41, 139] width 18 height 9
click at [38, 125] on span "<>" at bounding box center [38, 123] width 12 height 9
type input "**"
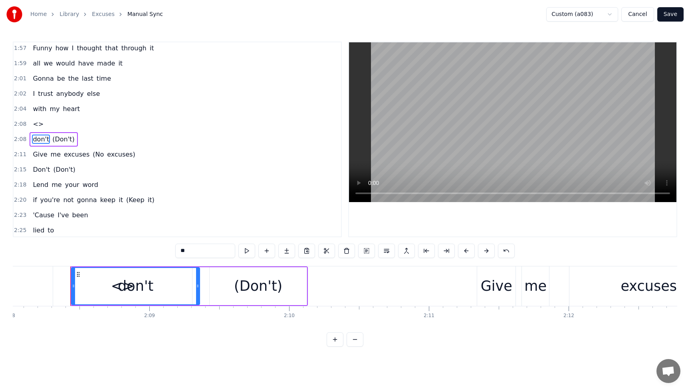
scroll to position [517, 0]
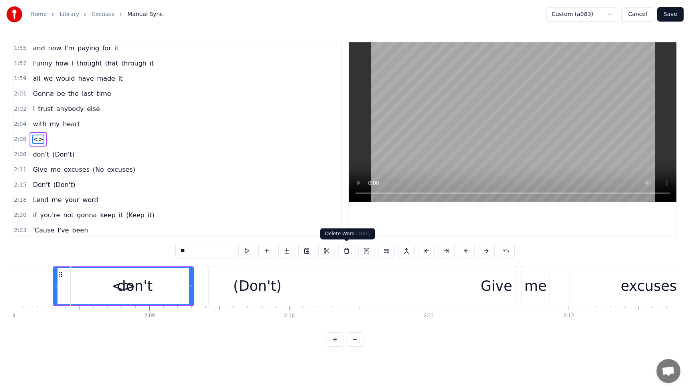
click at [346, 250] on button at bounding box center [346, 250] width 17 height 14
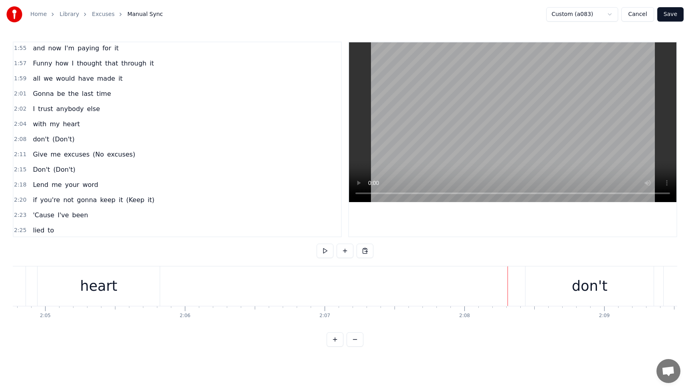
scroll to position [0, 17514]
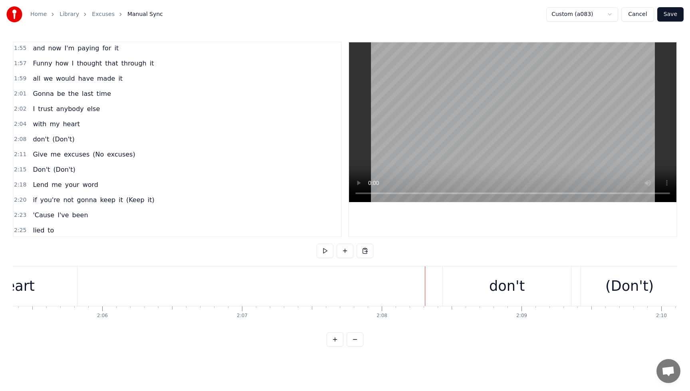
click at [336, 346] on button at bounding box center [335, 339] width 17 height 14
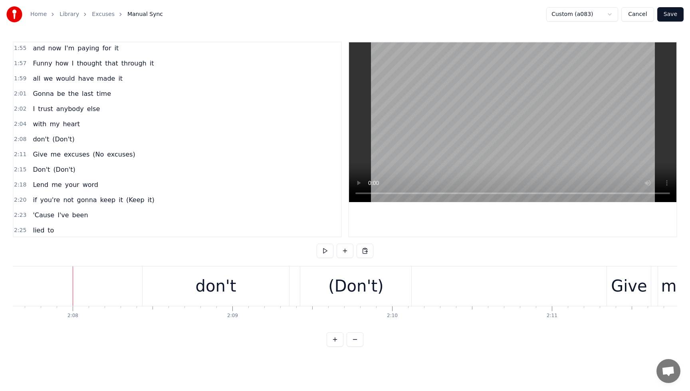
scroll to position [0, 20398]
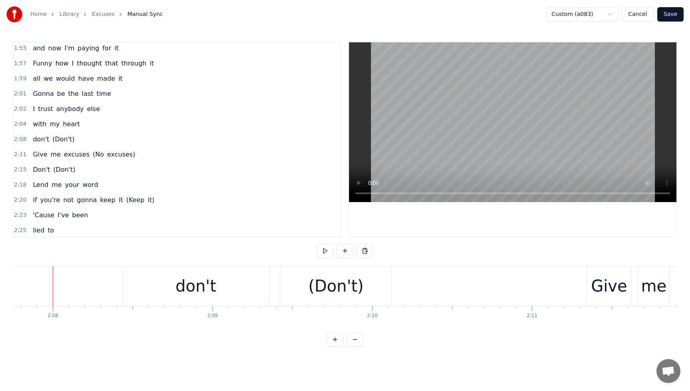
click at [335, 346] on button at bounding box center [335, 339] width 17 height 14
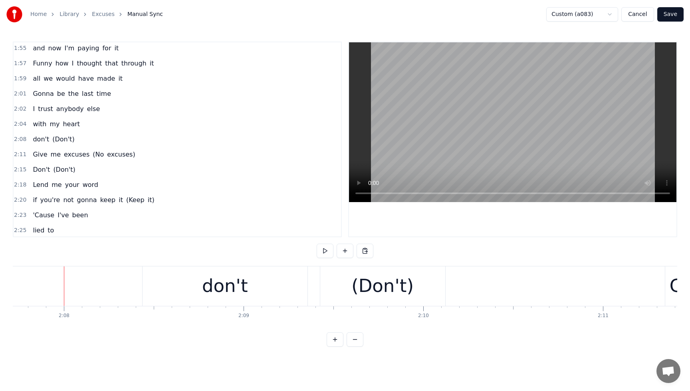
scroll to position [0, 22953]
click at [335, 346] on button at bounding box center [335, 339] width 17 height 14
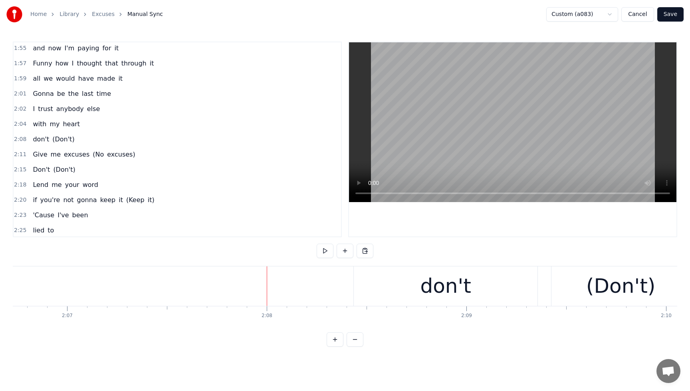
scroll to position [0, 25508]
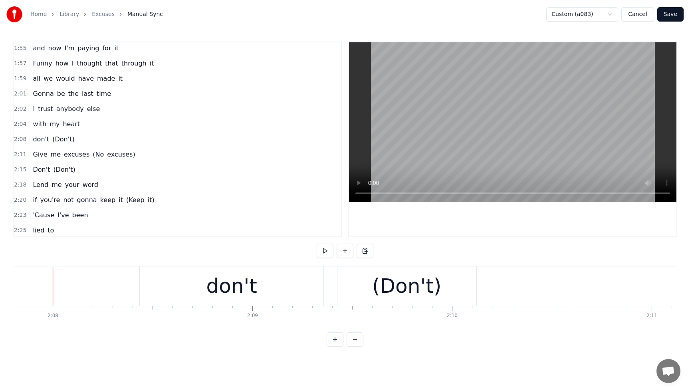
click at [35, 141] on span "don't" at bounding box center [41, 139] width 18 height 9
click at [399, 250] on html "Home Library Excuses Manual Sync Custom (a083) Cancel Save 0:05 Don't talk 0:09…" at bounding box center [345, 179] width 690 height 359
click at [133, 286] on html "Home Library Excuses Manual Sync Custom (a083) Cancel Save 0:05 Don't talk 0:09…" at bounding box center [345, 179] width 690 height 359
click at [344, 249] on button at bounding box center [345, 250] width 17 height 14
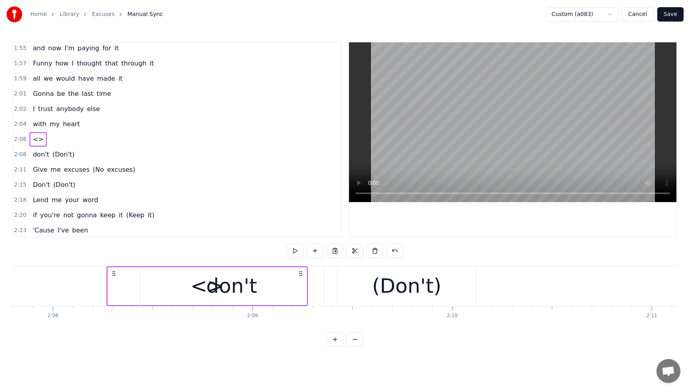
click at [36, 141] on span "<>" at bounding box center [38, 139] width 12 height 9
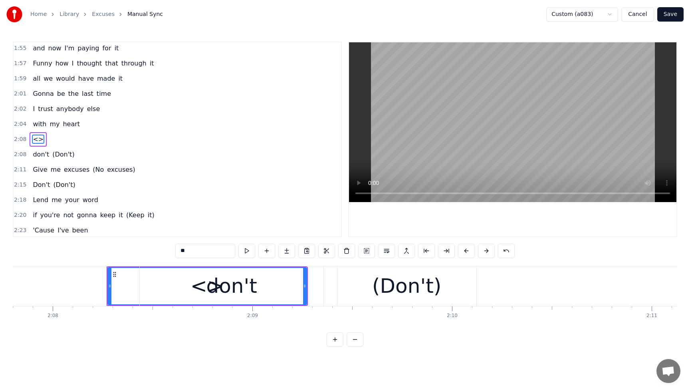
click at [36, 141] on span "<>" at bounding box center [38, 139] width 12 height 9
drag, startPoint x: 210, startPoint y: 252, endPoint x: 169, endPoint y: 251, distance: 40.7
click at [169, 251] on div "0:05 Don't talk 0:09 you don't have to 0:12 'Cause your eyes 0:14 just told me …" at bounding box center [345, 194] width 664 height 305
click at [306, 286] on div "don't" at bounding box center [231, 286] width 183 height 40
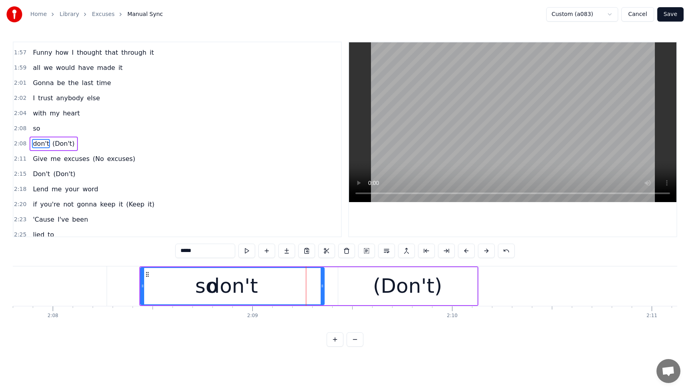
scroll to position [533, 0]
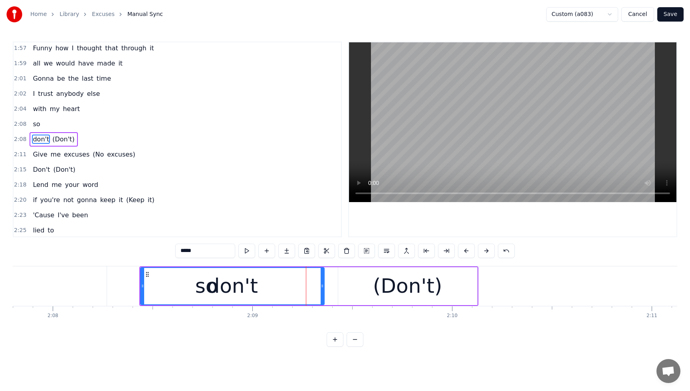
click at [162, 283] on div "don't" at bounding box center [232, 286] width 182 height 36
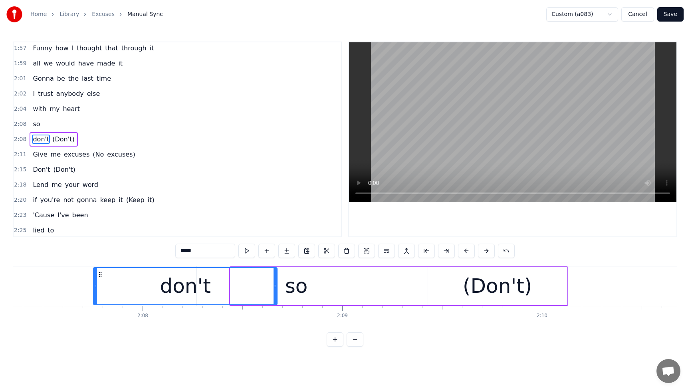
scroll to position [0, 25411]
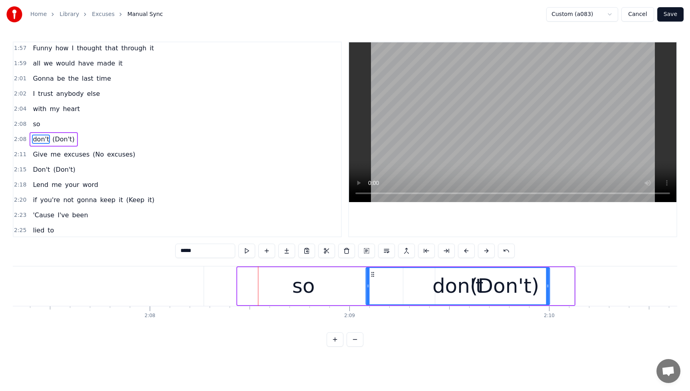
drag, startPoint x: 147, startPoint y: 275, endPoint x: 313, endPoint y: 292, distance: 166.9
click at [372, 289] on div "don't" at bounding box center [457, 286] width 182 height 36
click at [283, 294] on div "so" at bounding box center [303, 286] width 199 height 40
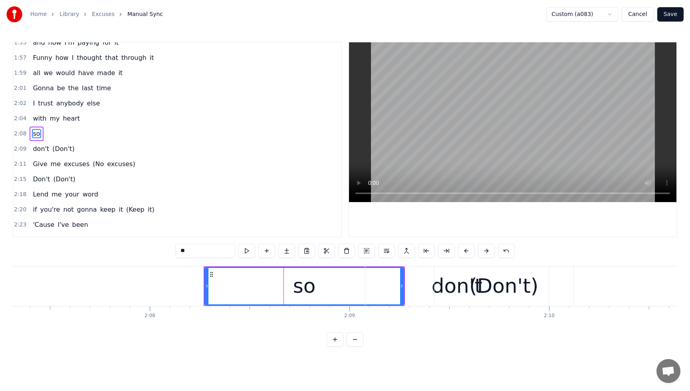
scroll to position [517, 0]
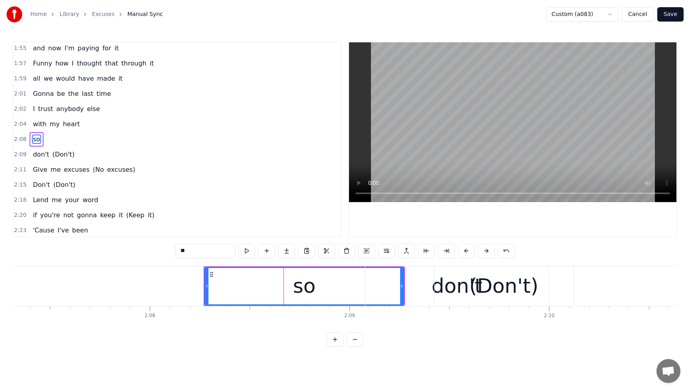
drag, startPoint x: 297, startPoint y: 287, endPoint x: 224, endPoint y: 289, distance: 73.5
click at [224, 289] on div "so" at bounding box center [304, 286] width 198 height 36
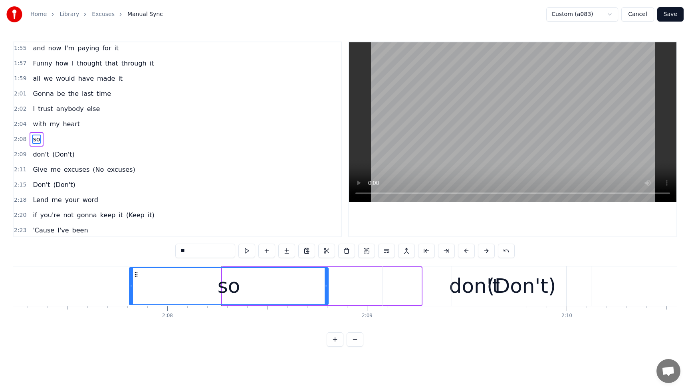
drag, startPoint x: 212, startPoint y: 275, endPoint x: 147, endPoint y: 275, distance: 64.7
click at [133, 274] on icon at bounding box center [136, 274] width 6 height 6
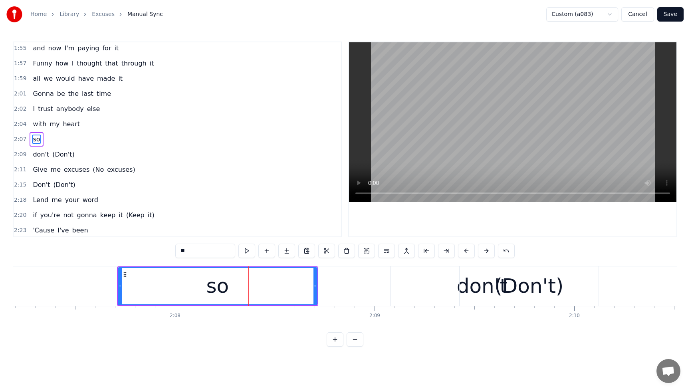
click at [449, 287] on div "don't" at bounding box center [481, 286] width 183 height 40
type input "*****"
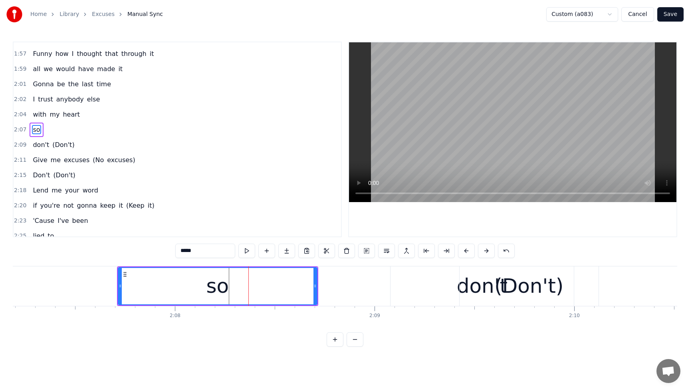
scroll to position [533, 0]
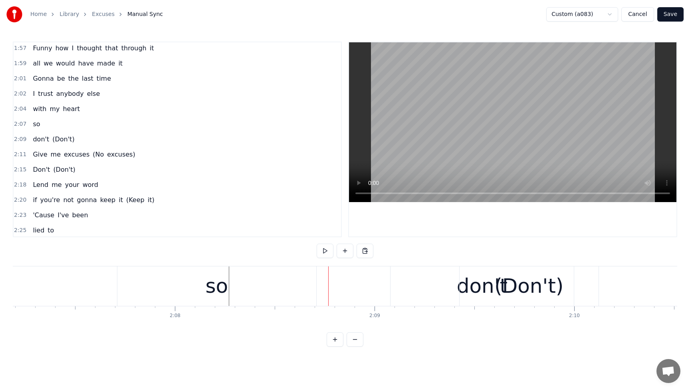
click at [401, 275] on div "don't" at bounding box center [481, 286] width 183 height 40
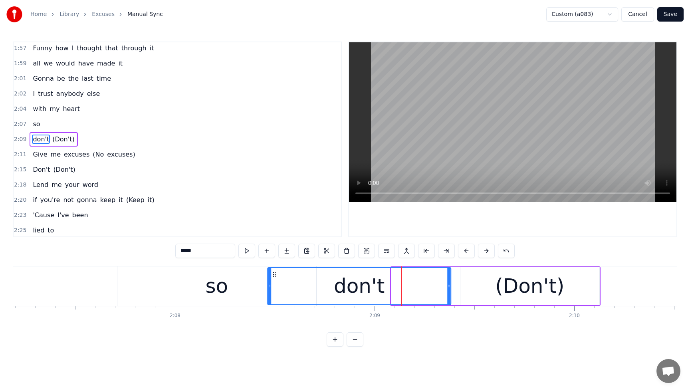
drag, startPoint x: 396, startPoint y: 273, endPoint x: 263, endPoint y: 278, distance: 133.8
click at [268, 278] on div "don't" at bounding box center [359, 286] width 182 height 36
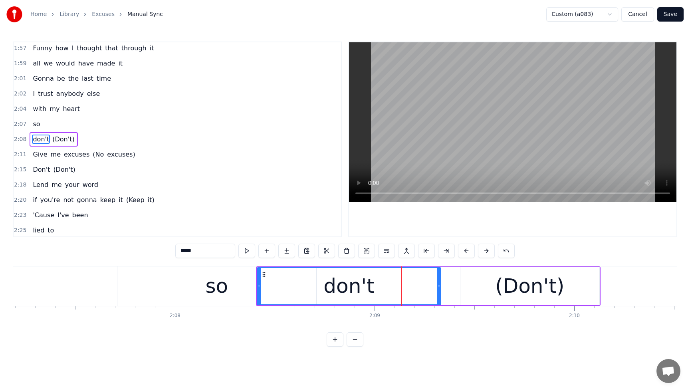
click at [211, 282] on div "so" at bounding box center [216, 286] width 23 height 30
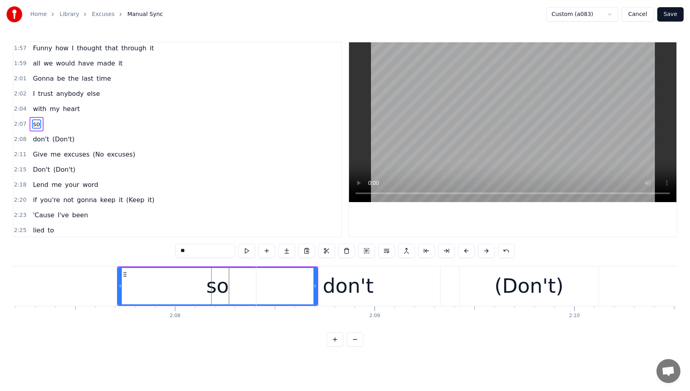
scroll to position [517, 0]
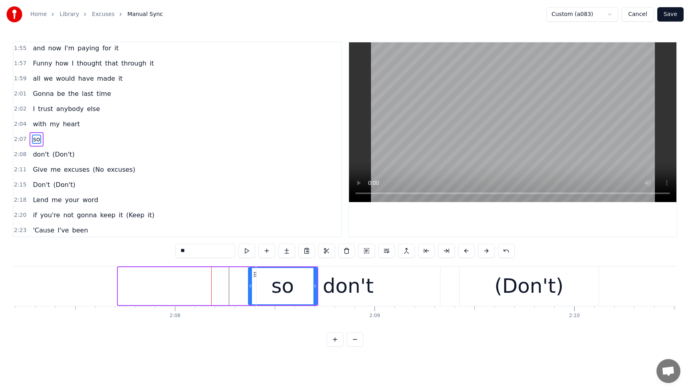
drag, startPoint x: 120, startPoint y: 287, endPoint x: 249, endPoint y: 290, distance: 129.0
click at [250, 290] on div at bounding box center [250, 286] width 3 height 36
drag, startPoint x: 315, startPoint y: 285, endPoint x: 309, endPoint y: 286, distance: 6.5
click at [305, 286] on div "don't" at bounding box center [347, 286] width 183 height 40
type input "*****"
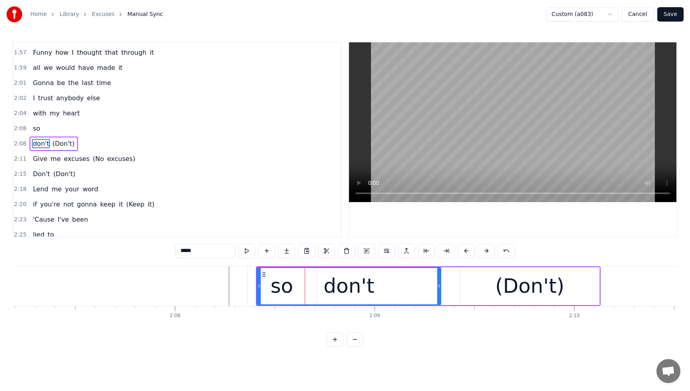
scroll to position [533, 0]
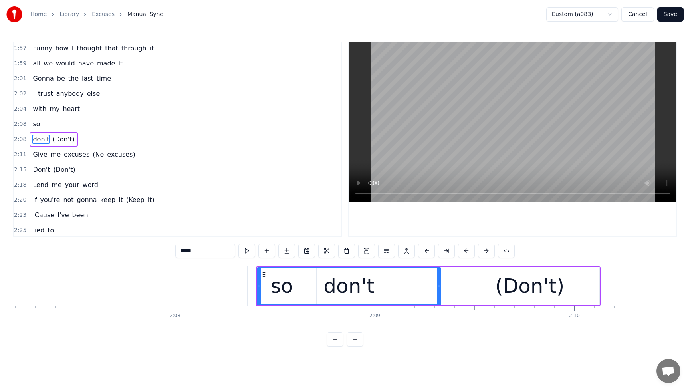
drag, startPoint x: 341, startPoint y: 290, endPoint x: 345, endPoint y: 291, distance: 4.1
click at [345, 291] on div "don't" at bounding box center [348, 286] width 51 height 30
click at [235, 186] on div "2:18 Lend me your word" at bounding box center [177, 184] width 327 height 15
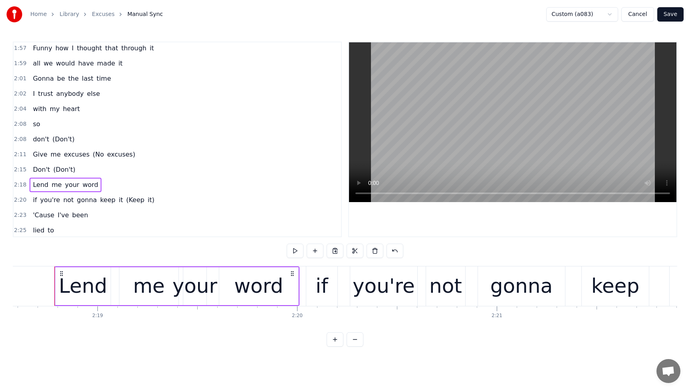
scroll to position [0, 27660]
click at [30, 128] on div "so" at bounding box center [37, 124] width 14 height 14
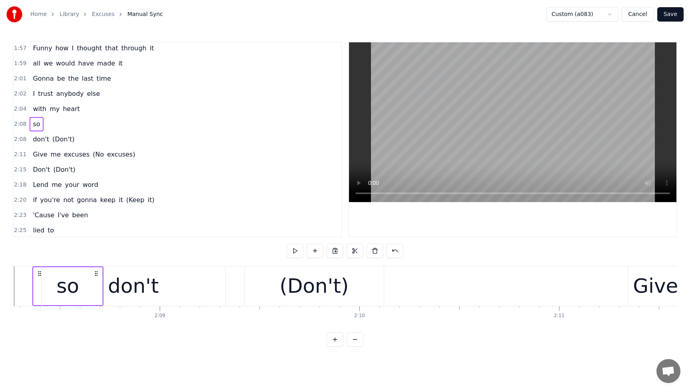
scroll to position [0, 25580]
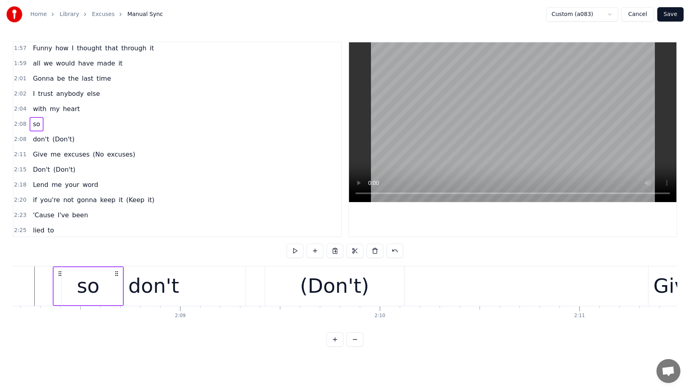
click at [68, 277] on div "don't" at bounding box center [153, 286] width 183 height 40
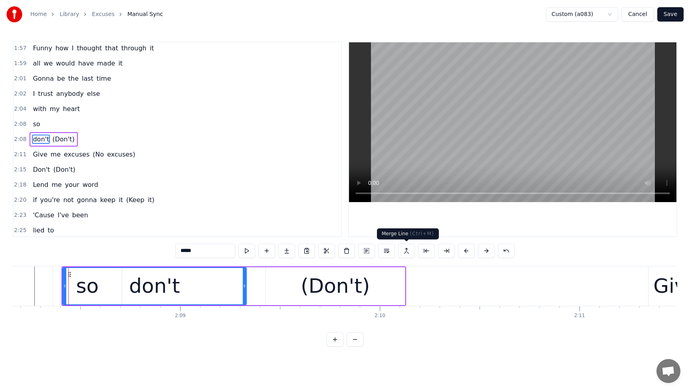
click at [405, 251] on button at bounding box center [406, 250] width 17 height 14
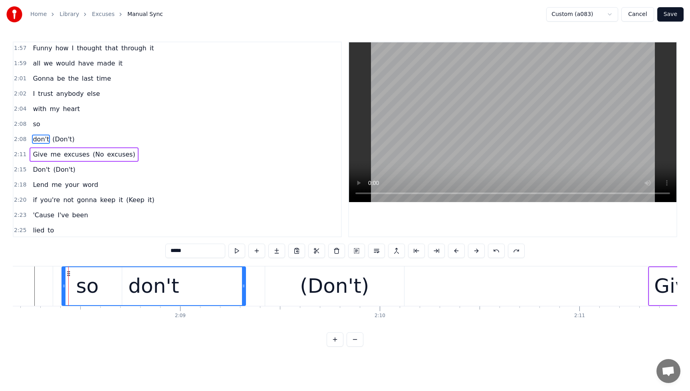
click at [54, 280] on div "so" at bounding box center [87, 286] width 69 height 40
type input "**"
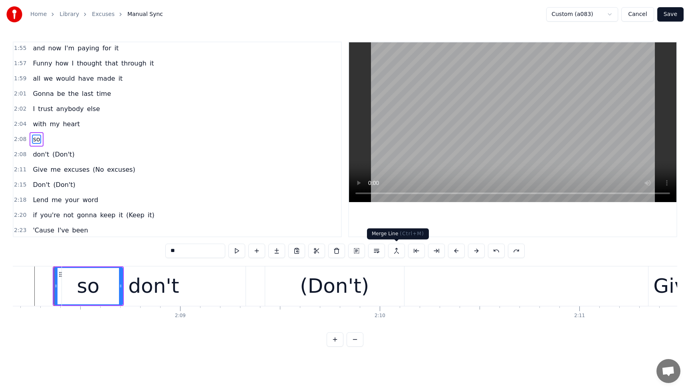
click at [398, 251] on button at bounding box center [396, 250] width 17 height 14
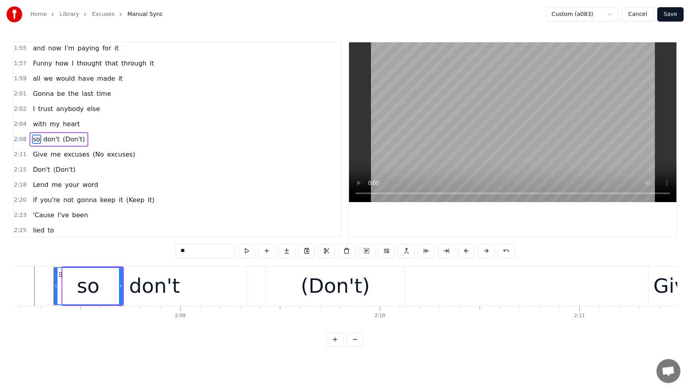
click at [671, 14] on button "Save" at bounding box center [670, 14] width 26 height 14
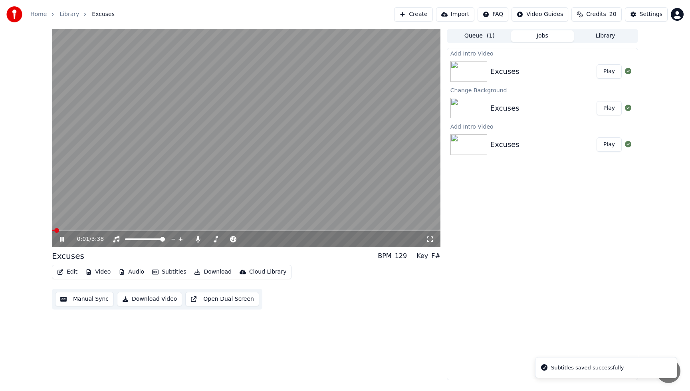
click at [259, 228] on video at bounding box center [246, 138] width 388 height 218
click at [259, 230] on span at bounding box center [246, 231] width 388 height 2
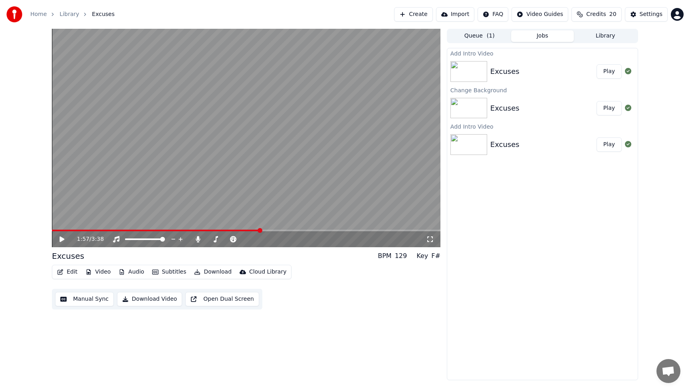
click at [61, 239] on icon at bounding box center [61, 239] width 5 height 6
click at [62, 241] on icon at bounding box center [67, 239] width 19 height 6
click at [73, 273] on button "Edit" at bounding box center [67, 271] width 27 height 11
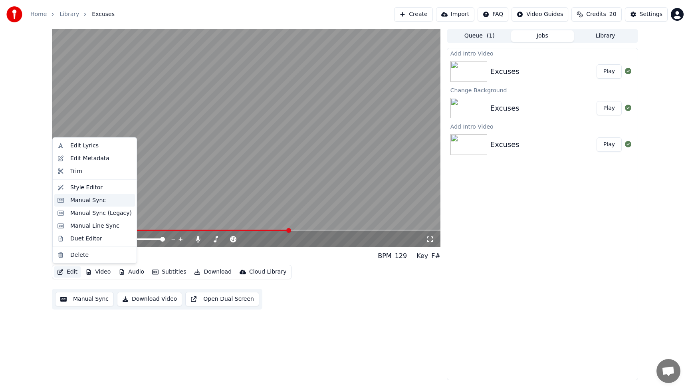
click at [85, 198] on div "Manual Sync" at bounding box center [88, 200] width 36 height 8
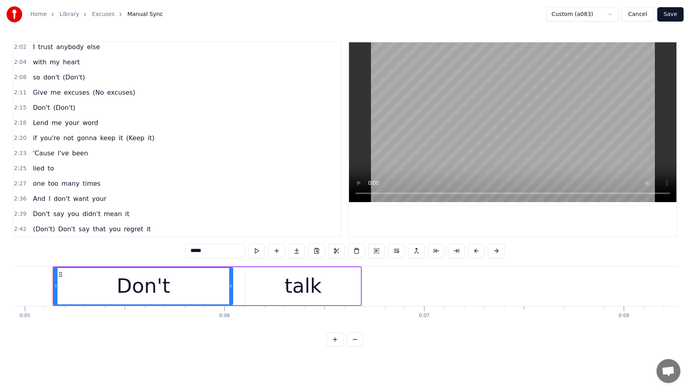
scroll to position [559, 0]
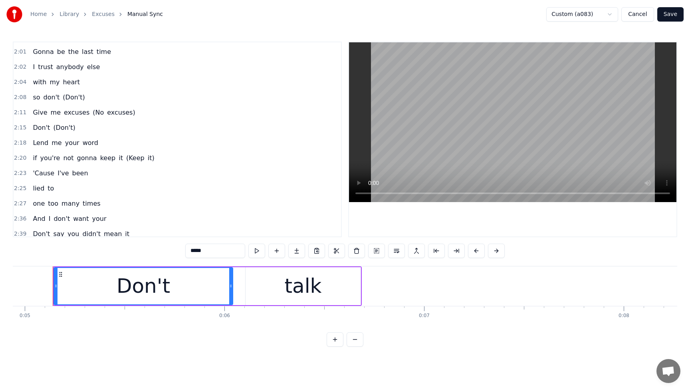
click at [37, 99] on span "so" at bounding box center [36, 97] width 9 height 9
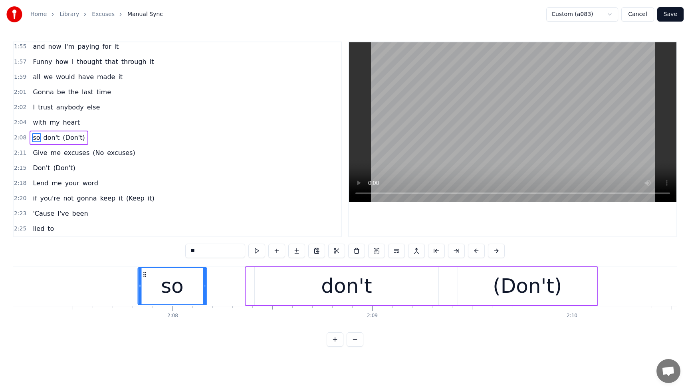
scroll to position [0, 25386]
drag, startPoint x: 60, startPoint y: 274, endPoint x: 150, endPoint y: 277, distance: 90.7
click at [150, 277] on div "so" at bounding box center [179, 286] width 68 height 36
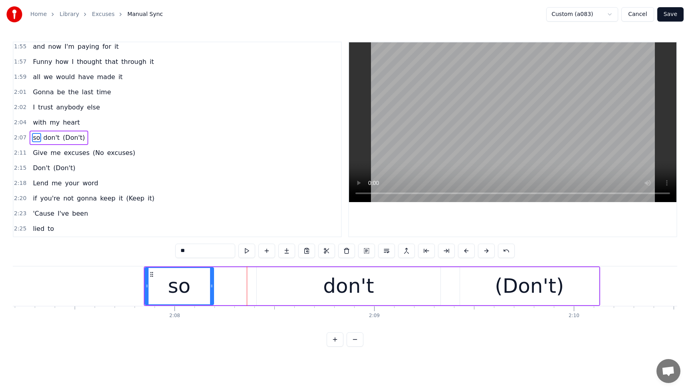
drag, startPoint x: 350, startPoint y: 287, endPoint x: 333, endPoint y: 288, distance: 16.8
click at [333, 288] on div "don't" at bounding box center [348, 286] width 51 height 30
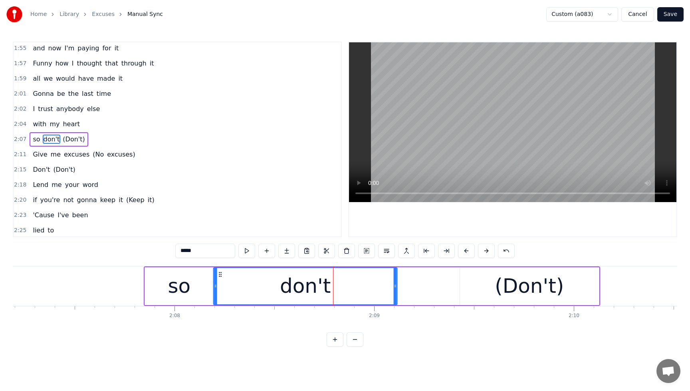
drag, startPoint x: 264, startPoint y: 275, endPoint x: 221, endPoint y: 281, distance: 43.9
click at [221, 281] on div "don't" at bounding box center [305, 286] width 182 height 36
click at [515, 296] on div "(Don't)" at bounding box center [529, 286] width 69 height 30
type input "*******"
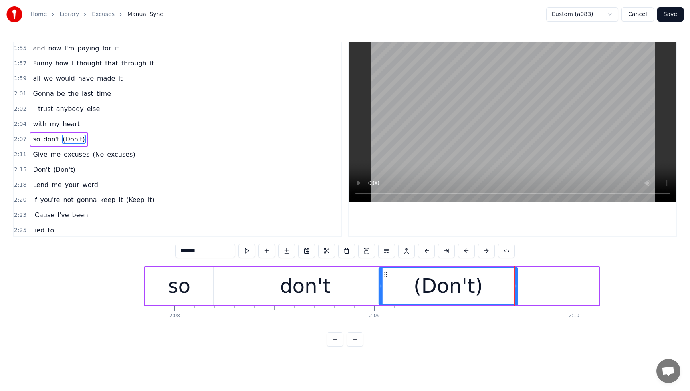
drag, startPoint x: 467, startPoint y: 276, endPoint x: 429, endPoint y: 261, distance: 40.9
click at [386, 284] on div "(Don't)" at bounding box center [448, 286] width 138 height 36
click at [671, 14] on button "Save" at bounding box center [670, 14] width 26 height 14
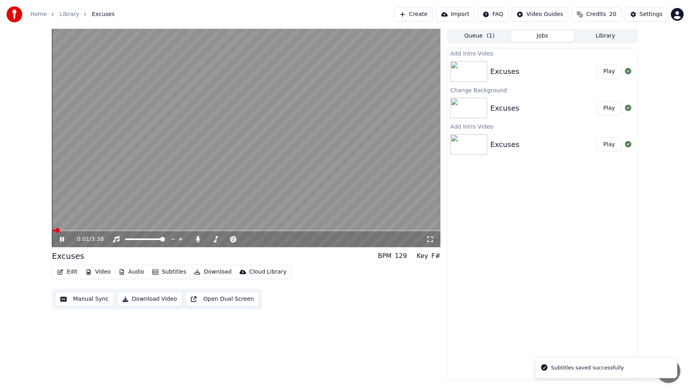
click at [258, 229] on video at bounding box center [246, 138] width 388 height 218
click at [259, 230] on span at bounding box center [246, 231] width 388 height 2
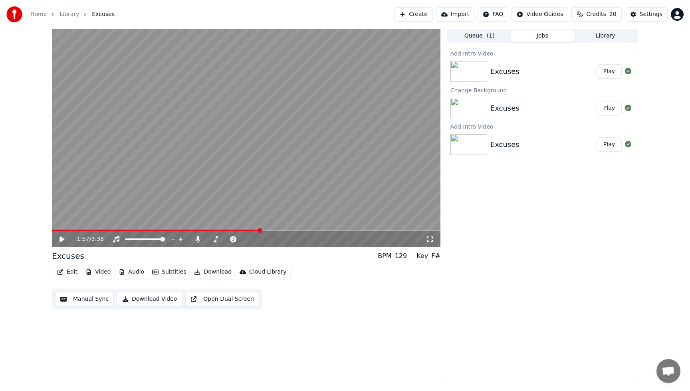
click at [270, 231] on div "1:57 / 3:38" at bounding box center [246, 239] width 388 height 16
click at [269, 230] on span at bounding box center [246, 231] width 388 height 2
click at [63, 238] on icon at bounding box center [67, 239] width 19 height 6
click at [60, 238] on icon at bounding box center [62, 239] width 4 height 5
click at [70, 273] on button "Edit" at bounding box center [67, 271] width 27 height 11
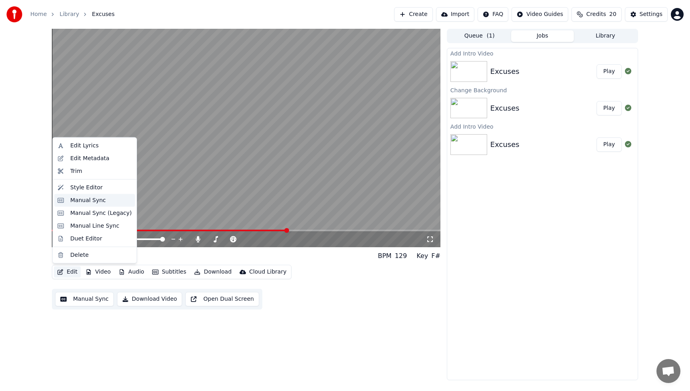
click at [90, 196] on div "Manual Sync" at bounding box center [88, 200] width 36 height 8
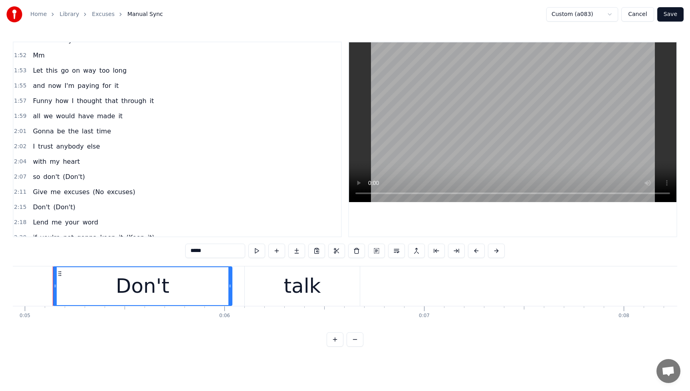
scroll to position [488, 0]
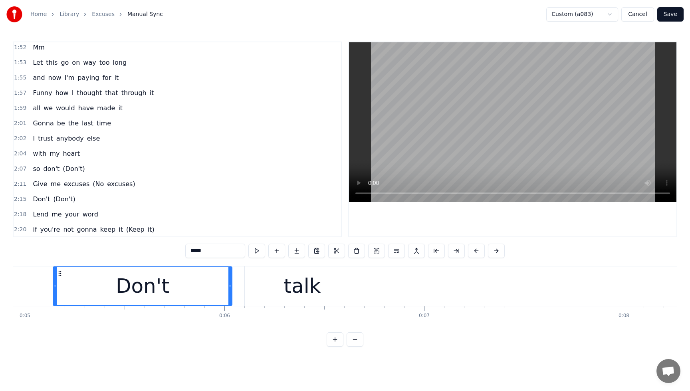
click at [40, 168] on div "so don't (Don't)" at bounding box center [59, 169] width 58 height 14
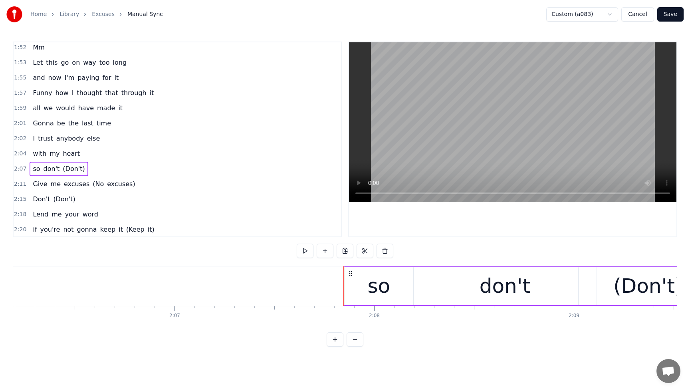
scroll to position [0, 25477]
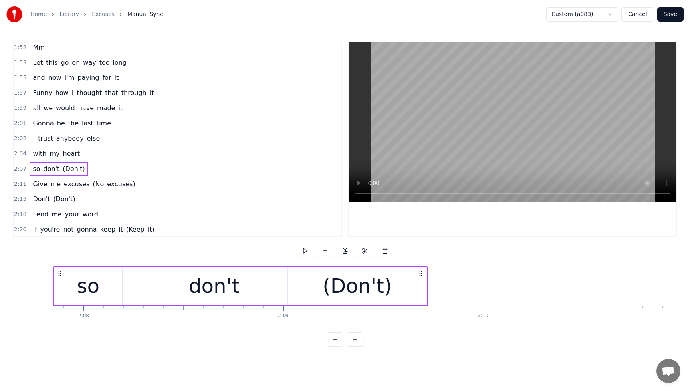
click at [36, 170] on span "so" at bounding box center [36, 168] width 9 height 9
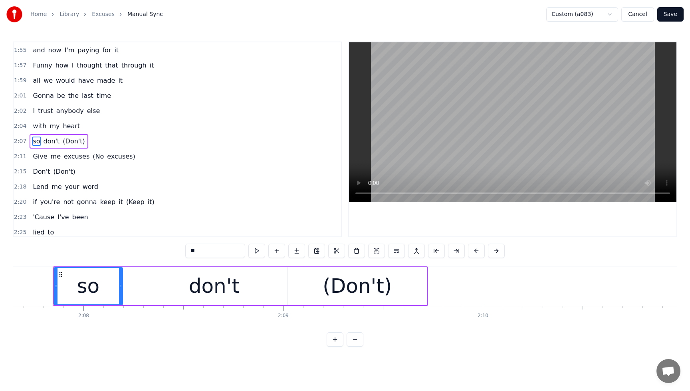
scroll to position [517, 0]
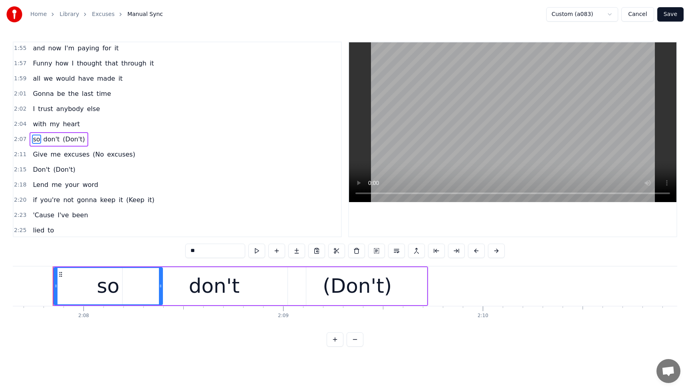
drag, startPoint x: 121, startPoint y: 288, endPoint x: 161, endPoint y: 286, distance: 40.0
click at [161, 286] on icon at bounding box center [160, 286] width 3 height 6
click at [215, 291] on div "don't" at bounding box center [214, 286] width 51 height 30
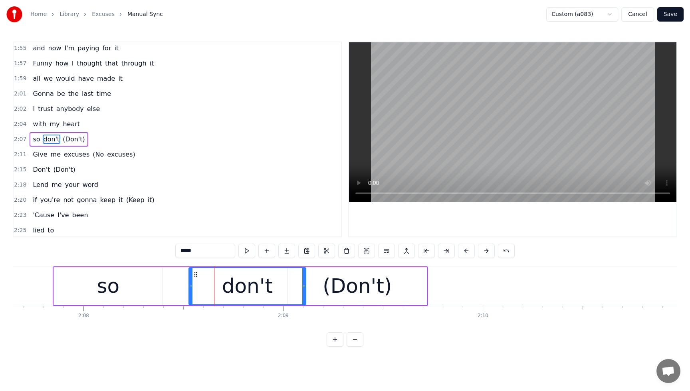
drag, startPoint x: 125, startPoint y: 287, endPoint x: 192, endPoint y: 288, distance: 66.3
click at [192, 288] on icon at bounding box center [190, 286] width 3 height 6
drag, startPoint x: 305, startPoint y: 287, endPoint x: 311, endPoint y: 288, distance: 6.9
click at [294, 289] on icon at bounding box center [293, 286] width 3 height 6
click at [349, 285] on div "(Don't)" at bounding box center [357, 286] width 69 height 30
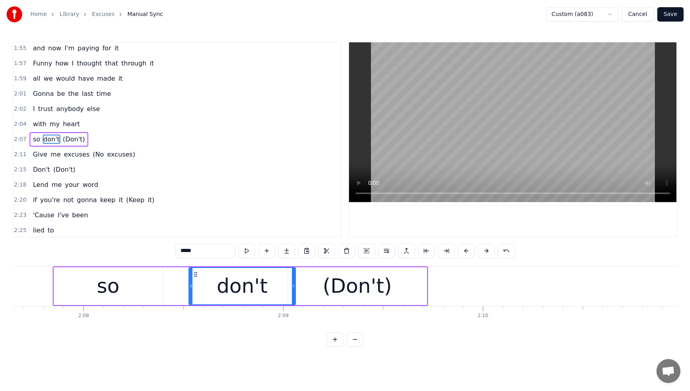
type input "*******"
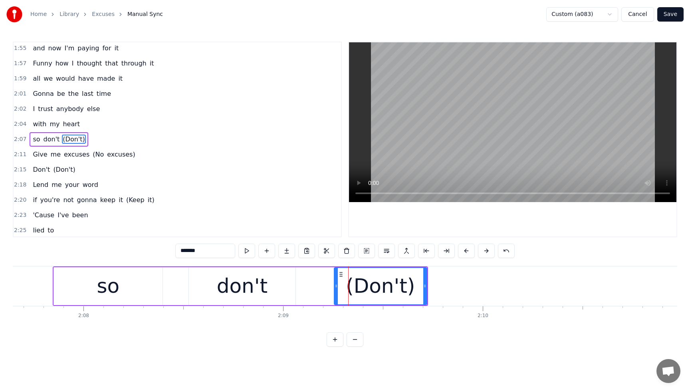
drag, startPoint x: 290, startPoint y: 287, endPoint x: 337, endPoint y: 287, distance: 46.3
click at [337, 287] on icon at bounding box center [336, 286] width 3 height 6
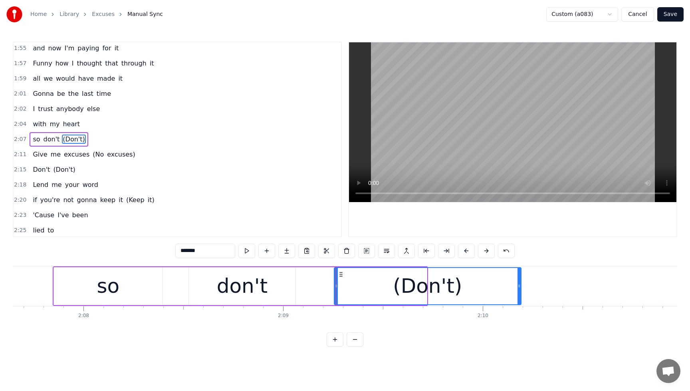
drag, startPoint x: 425, startPoint y: 286, endPoint x: 480, endPoint y: 289, distance: 55.5
click at [520, 288] on icon at bounding box center [518, 286] width 3 height 6
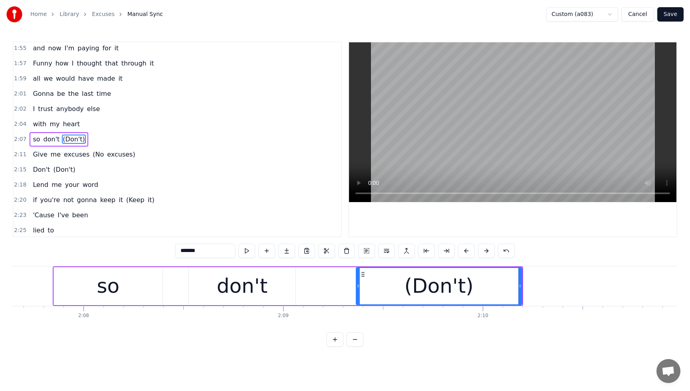
drag, startPoint x: 337, startPoint y: 286, endPoint x: 359, endPoint y: 287, distance: 22.0
click at [359, 287] on icon at bounding box center [357, 286] width 3 height 6
drag, startPoint x: 521, startPoint y: 286, endPoint x: 502, endPoint y: 289, distance: 18.9
click at [504, 289] on icon at bounding box center [505, 286] width 3 height 6
click at [680, 15] on button "Save" at bounding box center [670, 14] width 26 height 14
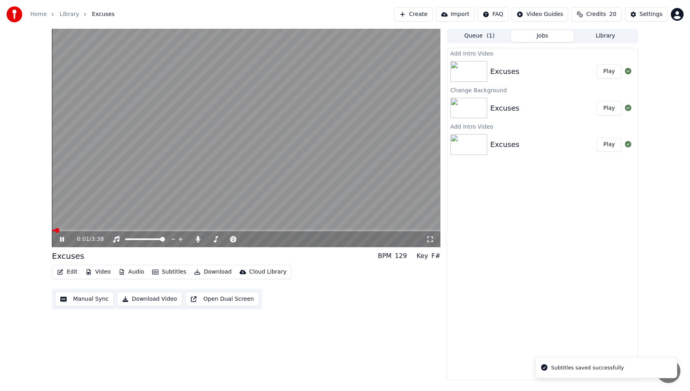
click at [261, 230] on span at bounding box center [246, 231] width 388 height 2
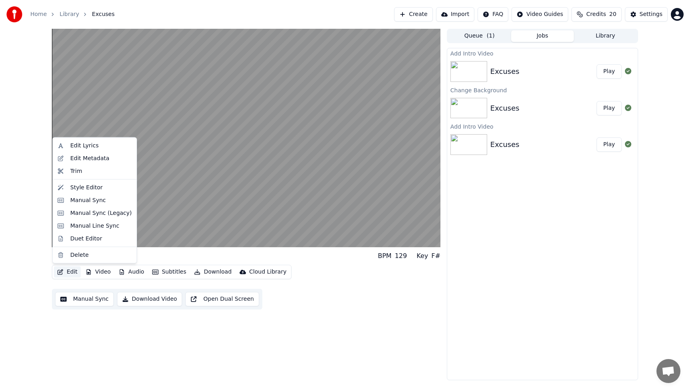
click at [70, 273] on button "Edit" at bounding box center [67, 271] width 27 height 11
click at [81, 200] on div "Manual Sync" at bounding box center [88, 200] width 36 height 8
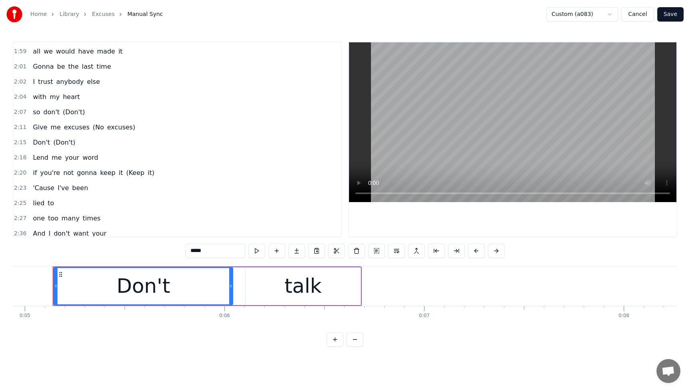
scroll to position [541, 0]
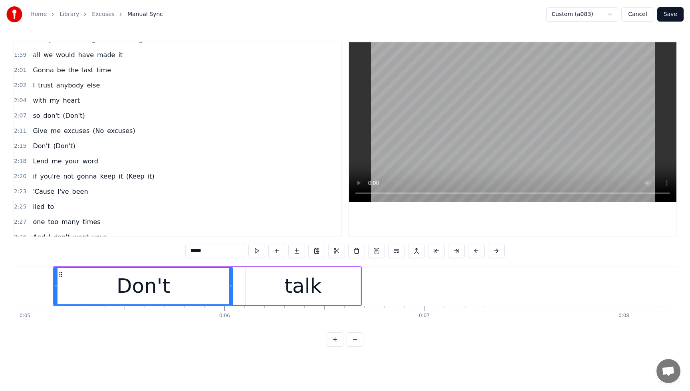
click at [34, 118] on span "so" at bounding box center [36, 115] width 9 height 9
type input "**"
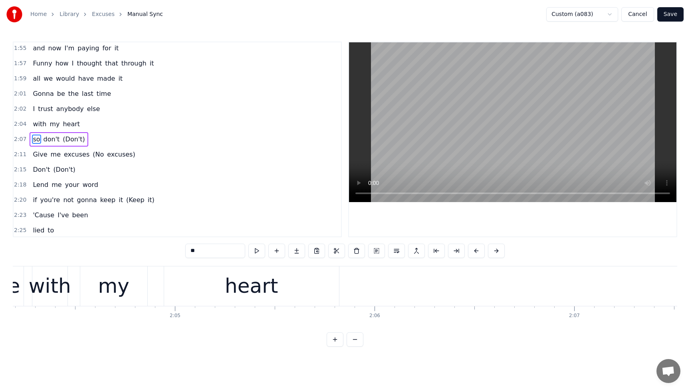
scroll to position [0, 25477]
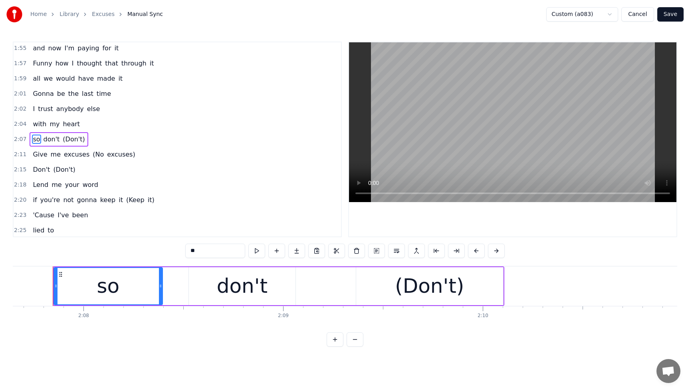
click at [92, 290] on div "so" at bounding box center [108, 286] width 108 height 36
drag, startPoint x: 55, startPoint y: 283, endPoint x: 16, endPoint y: 286, distance: 40.0
click at [16, 286] on icon at bounding box center [15, 286] width 3 height 6
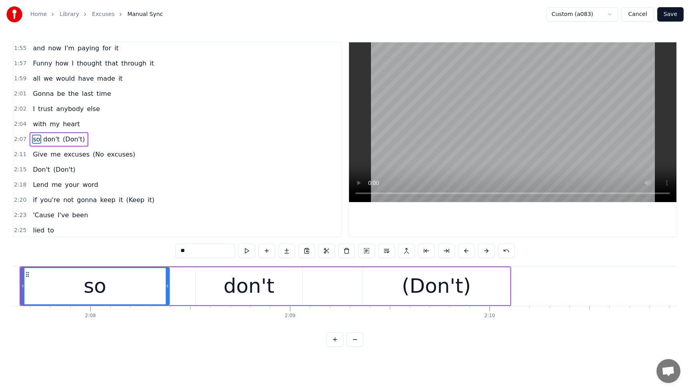
scroll to position [0, 25439]
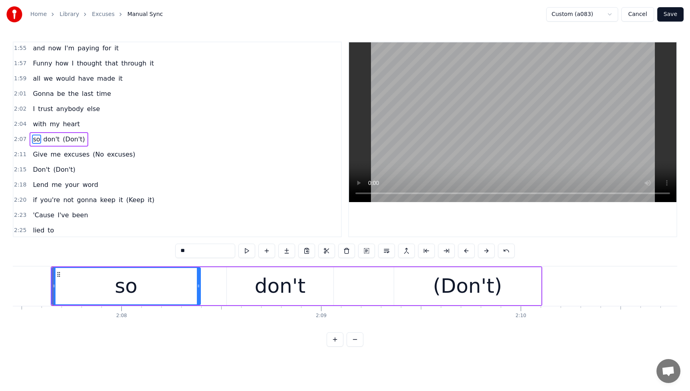
click at [676, 13] on button "Save" at bounding box center [670, 14] width 26 height 14
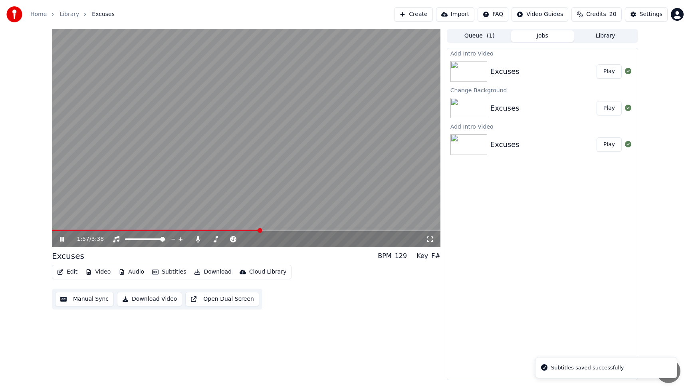
click at [260, 230] on span at bounding box center [246, 231] width 388 height 2
click at [73, 270] on button "Edit" at bounding box center [67, 271] width 27 height 11
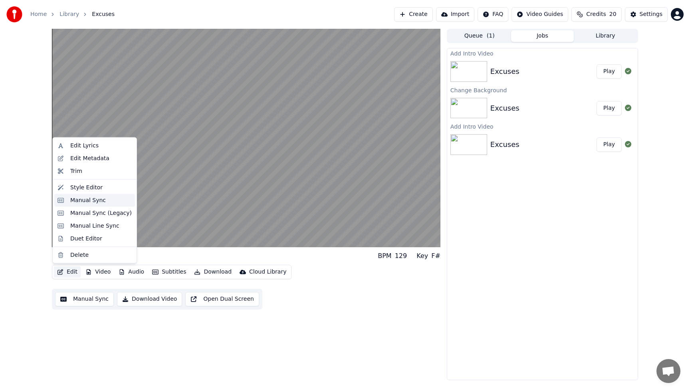
click at [74, 196] on div "Manual Sync" at bounding box center [88, 200] width 36 height 8
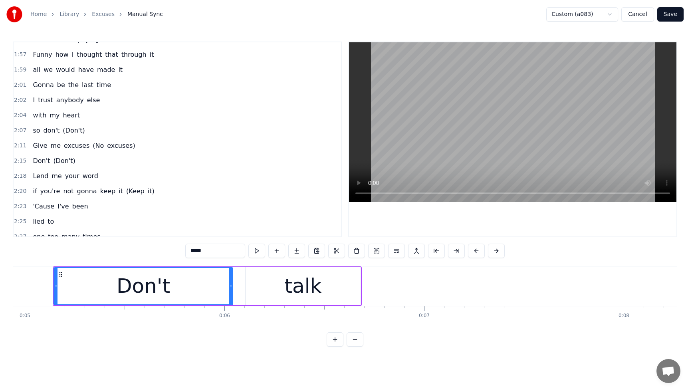
scroll to position [527, 0]
click at [106, 145] on span "excuses)" at bounding box center [121, 144] width 30 height 9
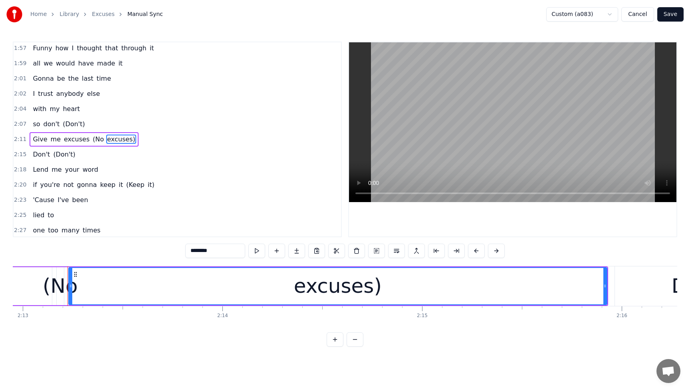
scroll to position [0, 26550]
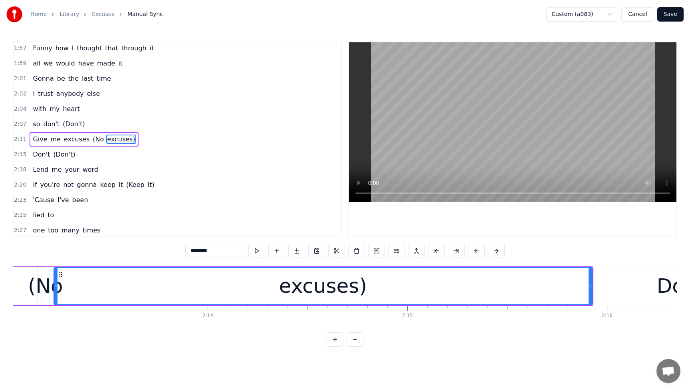
click at [93, 140] on span "(No" at bounding box center [98, 139] width 13 height 9
type input "***"
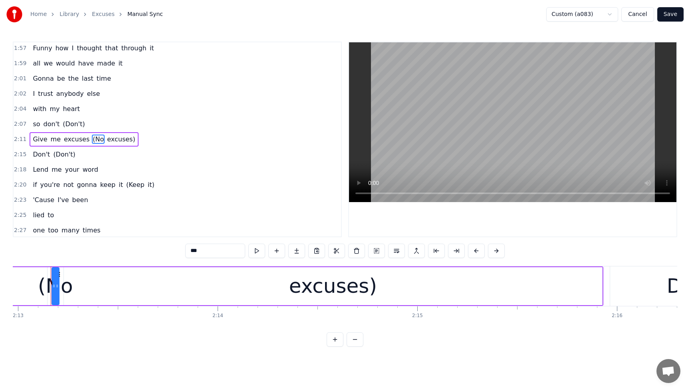
scroll to position [0, 26538]
click at [170, 166] on div "2:18 Lend me your word" at bounding box center [177, 169] width 327 height 15
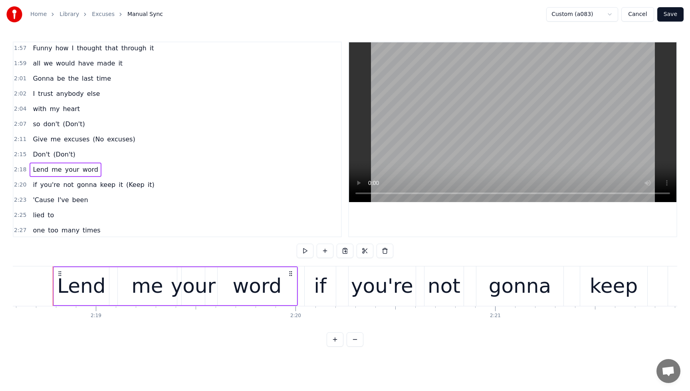
click at [112, 142] on span "excuses)" at bounding box center [121, 139] width 30 height 9
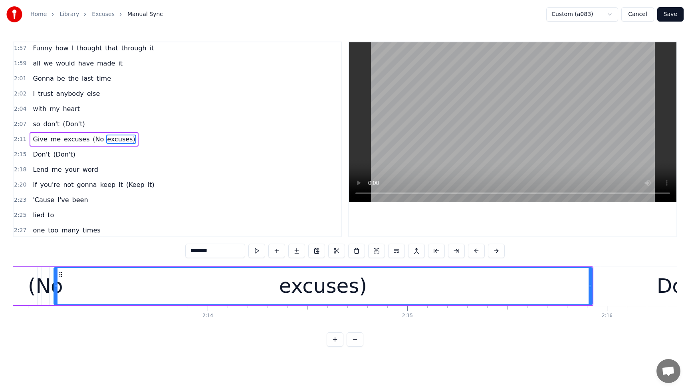
scroll to position [0, 26550]
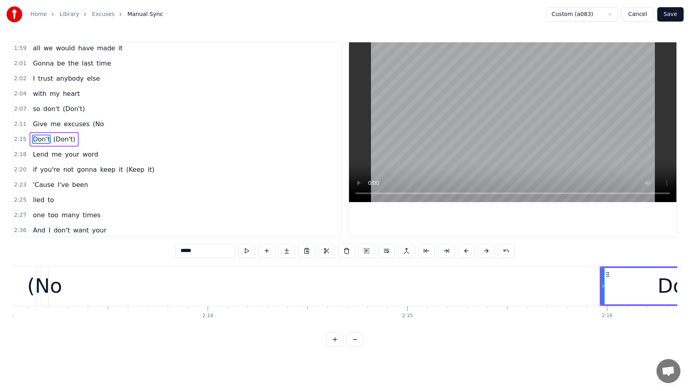
click at [96, 126] on span "(No" at bounding box center [98, 123] width 13 height 9
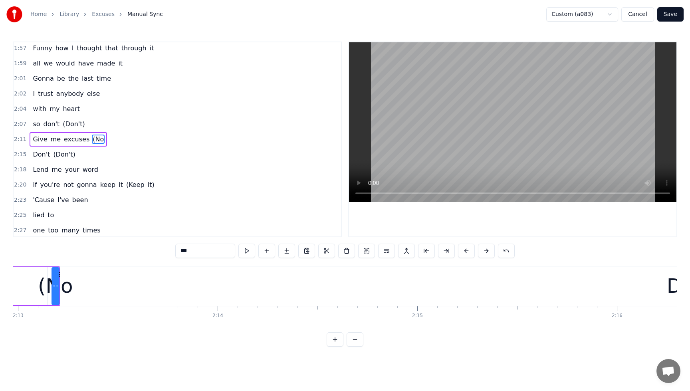
scroll to position [0, 26538]
type input "*****"
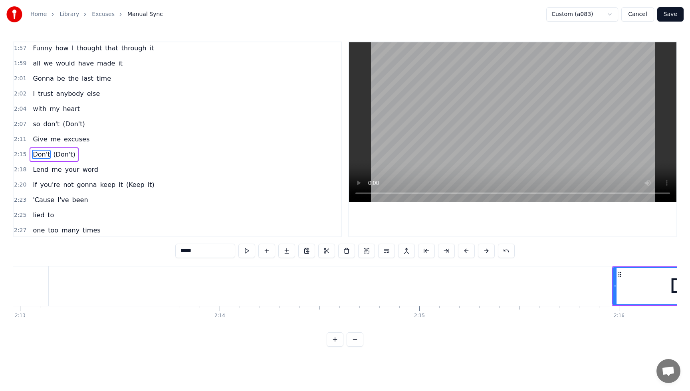
scroll to position [548, 0]
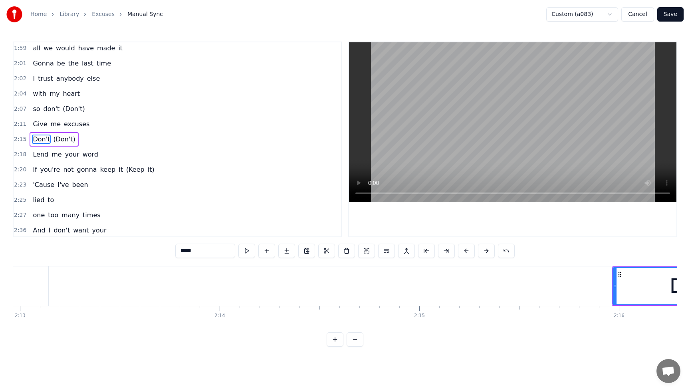
click at [671, 16] on button "Save" at bounding box center [670, 14] width 26 height 14
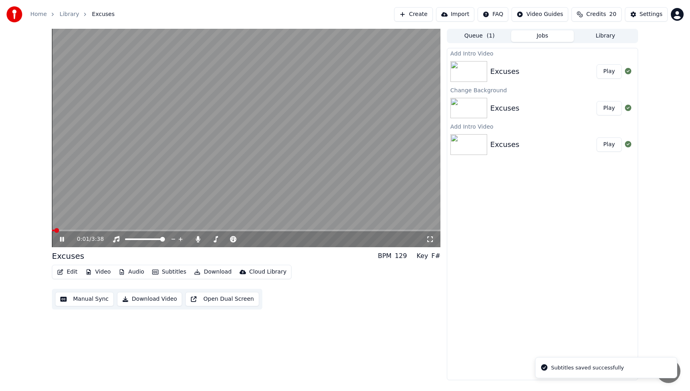
click at [271, 230] on span at bounding box center [246, 231] width 388 height 2
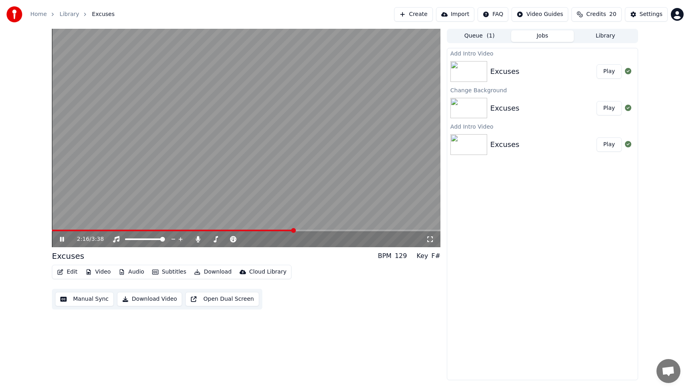
click at [73, 270] on button "Edit" at bounding box center [67, 271] width 27 height 11
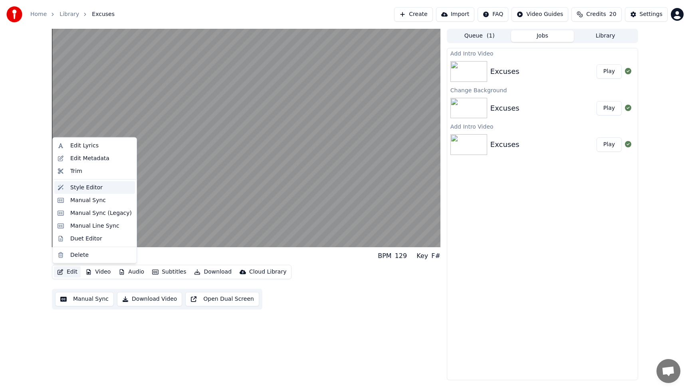
click at [83, 186] on div "Style Editor" at bounding box center [86, 187] width 32 height 8
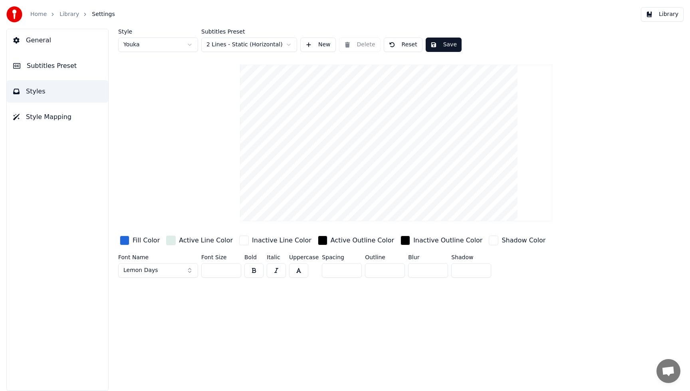
click at [664, 14] on button "Library" at bounding box center [662, 14] width 43 height 14
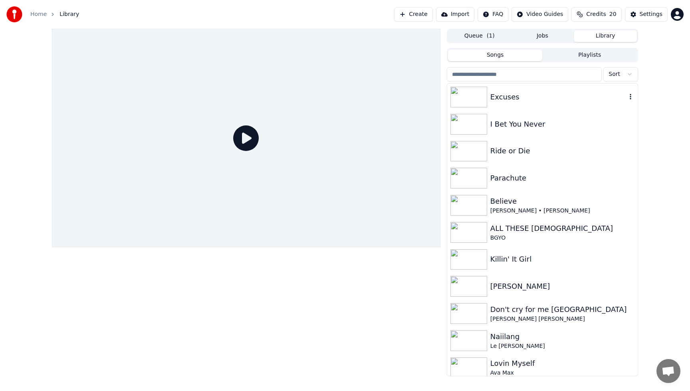
click at [534, 95] on div "Excuses" at bounding box center [558, 96] width 136 height 11
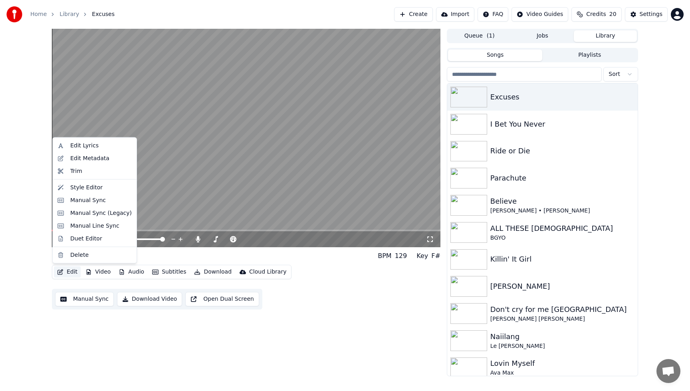
click at [71, 272] on button "Edit" at bounding box center [67, 271] width 27 height 11
click at [91, 203] on div "Manual Sync" at bounding box center [88, 200] width 36 height 8
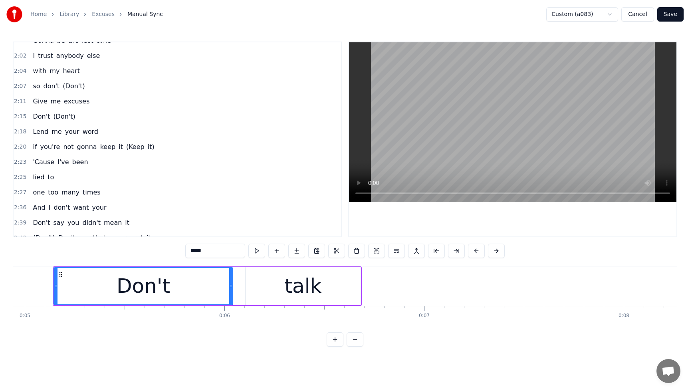
scroll to position [569, 0]
click at [69, 104] on span "excuses" at bounding box center [76, 102] width 27 height 9
type input "*******"
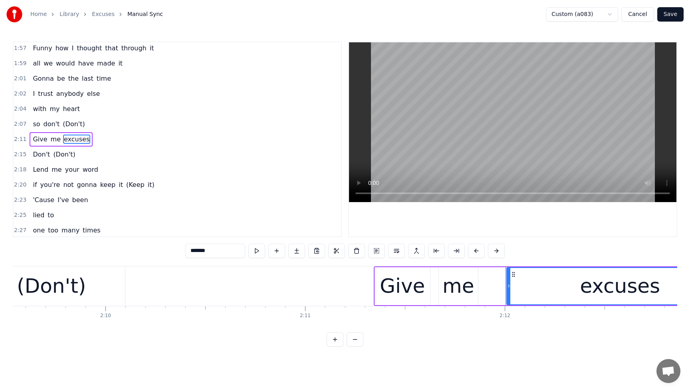
scroll to position [0, 26307]
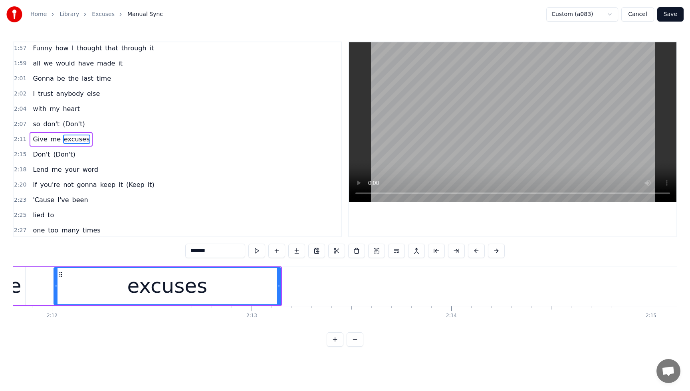
click at [225, 292] on div "excuses" at bounding box center [167, 286] width 226 height 36
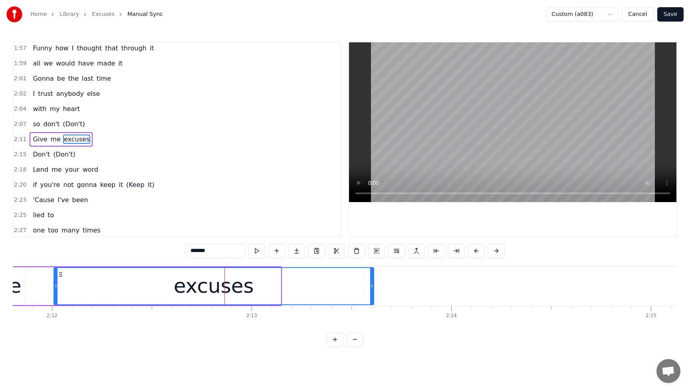
drag, startPoint x: 280, startPoint y: 287, endPoint x: 373, endPoint y: 286, distance: 93.0
click at [373, 286] on icon at bounding box center [371, 286] width 3 height 6
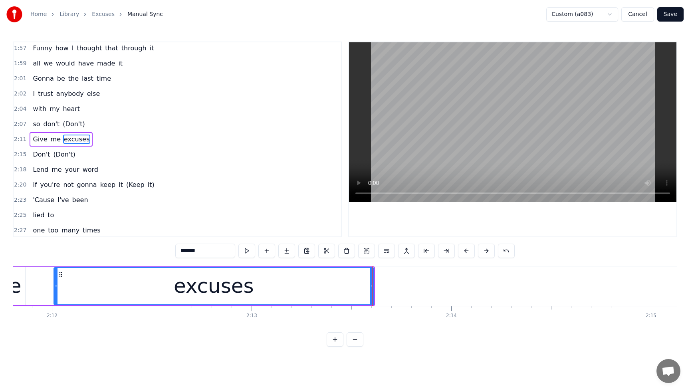
click at [670, 16] on button "Save" at bounding box center [670, 14] width 26 height 14
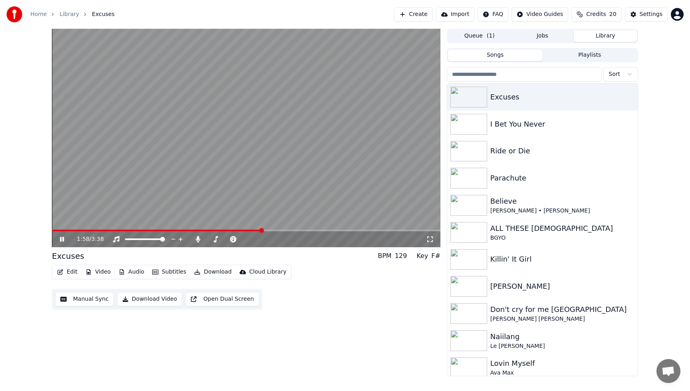
click at [262, 230] on span at bounding box center [246, 231] width 388 height 2
click at [60, 239] on icon at bounding box center [62, 239] width 4 height 5
click at [348, 230] on span at bounding box center [200, 231] width 297 height 2
click at [63, 239] on icon at bounding box center [61, 239] width 5 height 6
click at [62, 236] on icon at bounding box center [67, 239] width 19 height 6
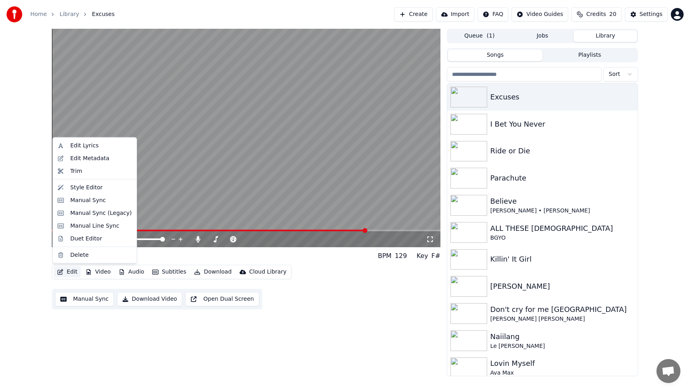
click at [73, 273] on button "Edit" at bounding box center [67, 271] width 27 height 11
click at [85, 202] on div "Manual Sync" at bounding box center [88, 200] width 36 height 8
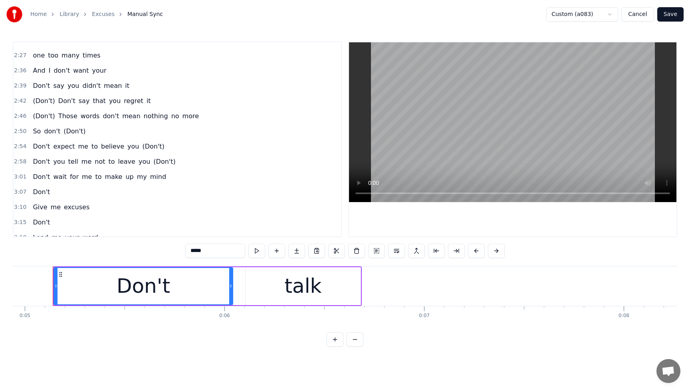
scroll to position [717, 0]
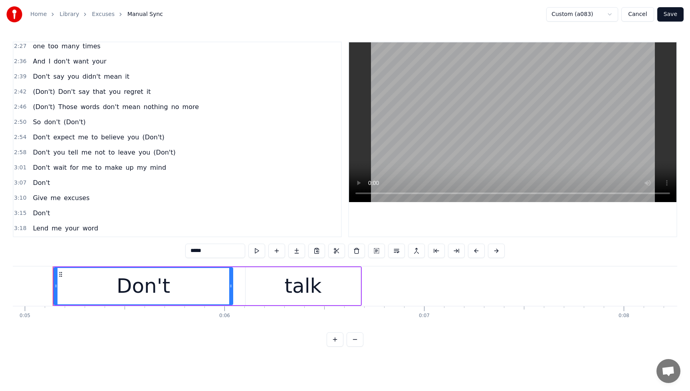
click at [69, 125] on span "(Don't)" at bounding box center [75, 121] width 24 height 9
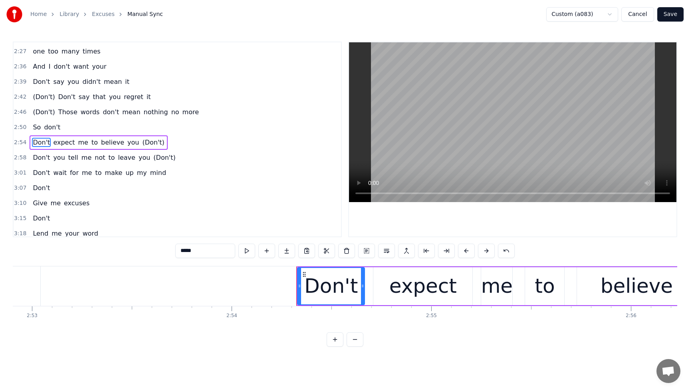
scroll to position [715, 0]
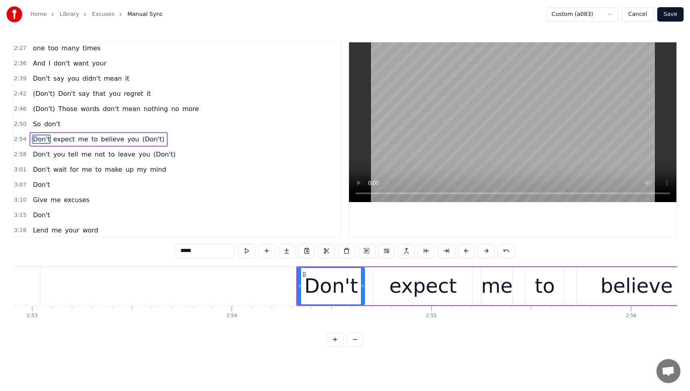
click at [38, 124] on span "So" at bounding box center [37, 123] width 10 height 9
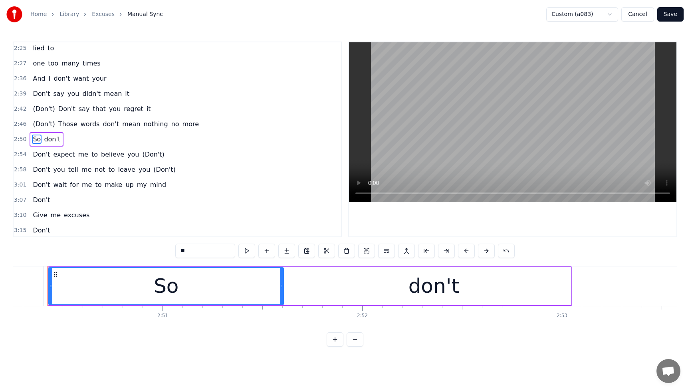
scroll to position [0, 33975]
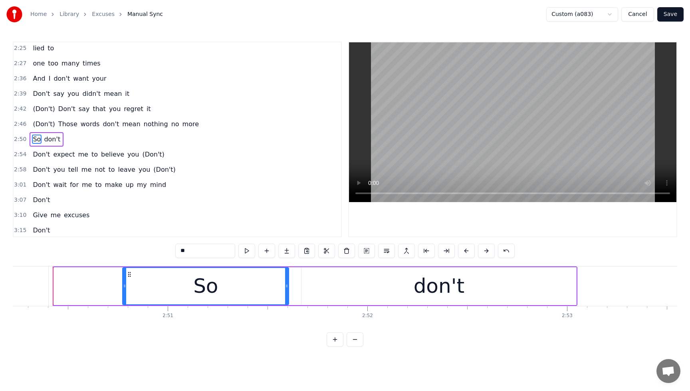
drag, startPoint x: 56, startPoint y: 288, endPoint x: 127, endPoint y: 289, distance: 71.1
click at [126, 289] on div at bounding box center [124, 286] width 3 height 36
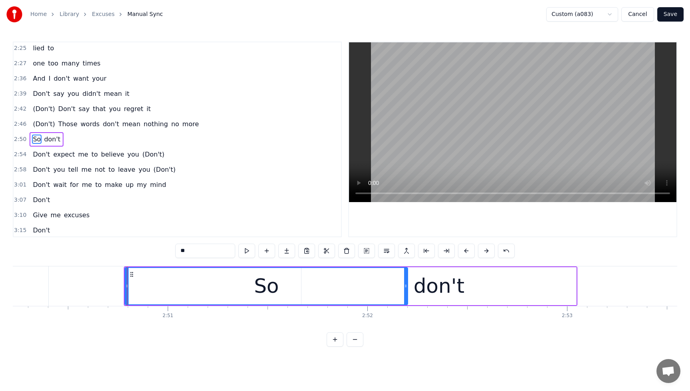
drag, startPoint x: 287, startPoint y: 286, endPoint x: 406, endPoint y: 289, distance: 119.0
click at [406, 289] on div at bounding box center [405, 286] width 3 height 36
click at [451, 288] on div "don't" at bounding box center [439, 286] width 51 height 30
type input "*****"
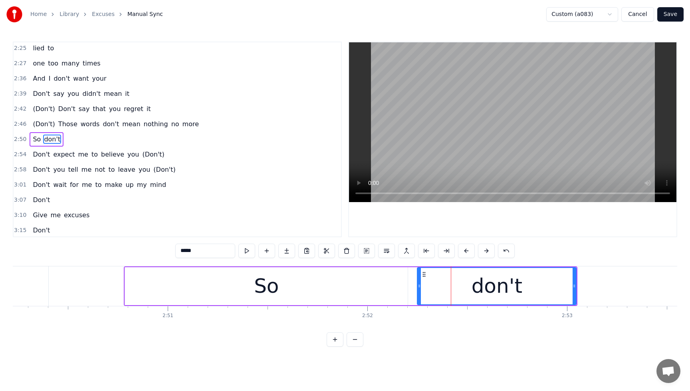
drag, startPoint x: 309, startPoint y: 289, endPoint x: 419, endPoint y: 292, distance: 110.6
click at [419, 292] on div at bounding box center [419, 286] width 3 height 36
click at [666, 15] on button "Save" at bounding box center [670, 14] width 26 height 14
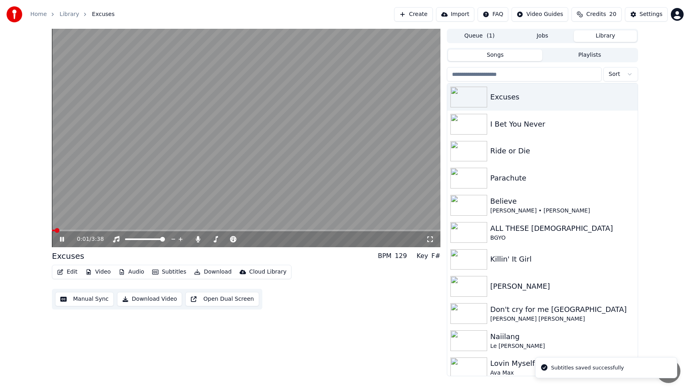
click at [297, 229] on video at bounding box center [246, 138] width 388 height 218
click at [298, 231] on span at bounding box center [246, 231] width 388 height 2
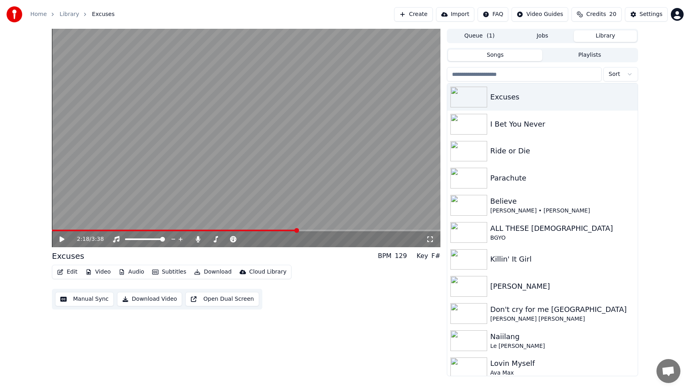
click at [60, 239] on icon at bounding box center [61, 239] width 5 height 6
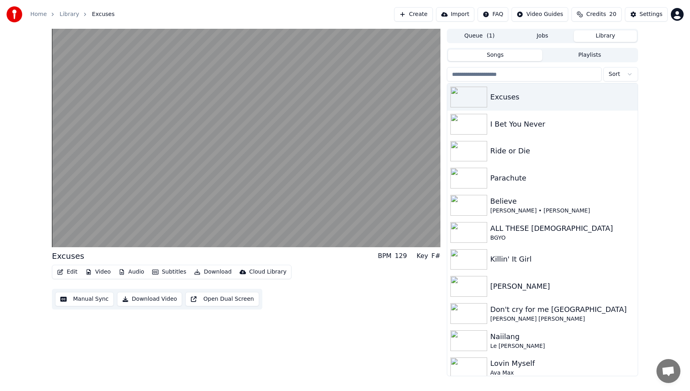
click at [68, 271] on button "Edit" at bounding box center [67, 271] width 27 height 11
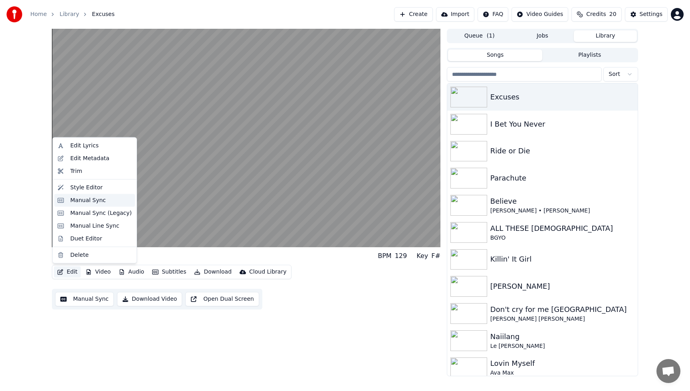
click at [81, 197] on div "Manual Sync" at bounding box center [88, 200] width 36 height 8
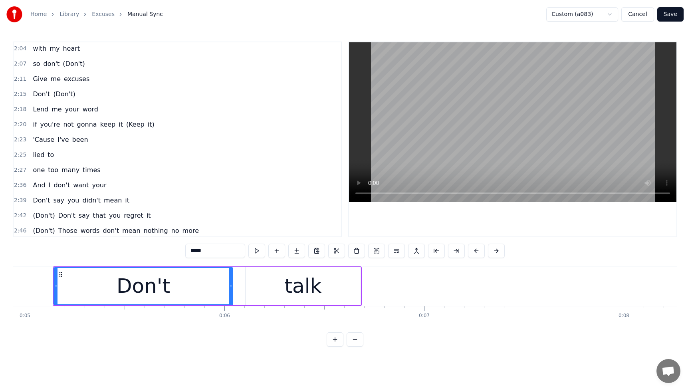
scroll to position [594, 0]
click at [147, 127] on span "it)" at bounding box center [151, 123] width 8 height 9
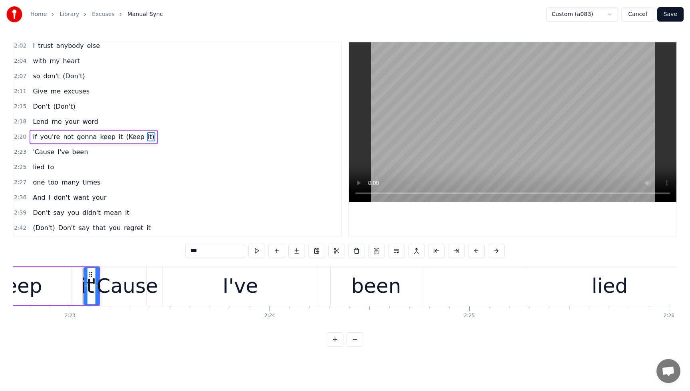
scroll to position [0, 28514]
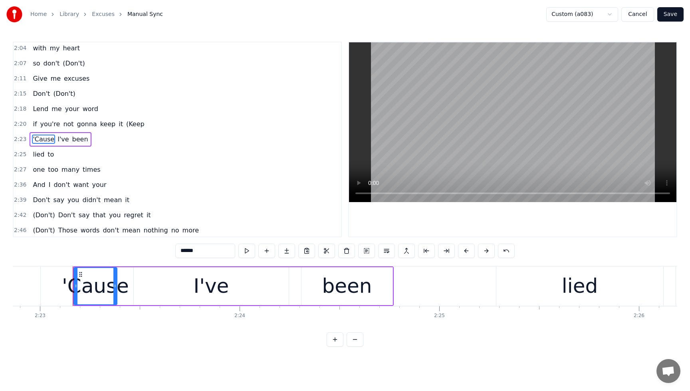
click at [127, 126] on span "(Keep" at bounding box center [135, 123] width 20 height 9
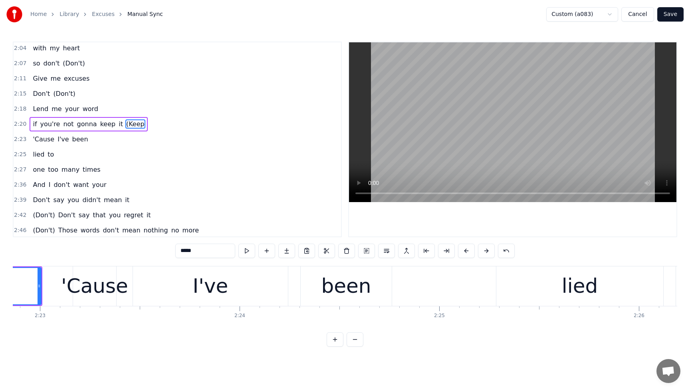
scroll to position [591, 0]
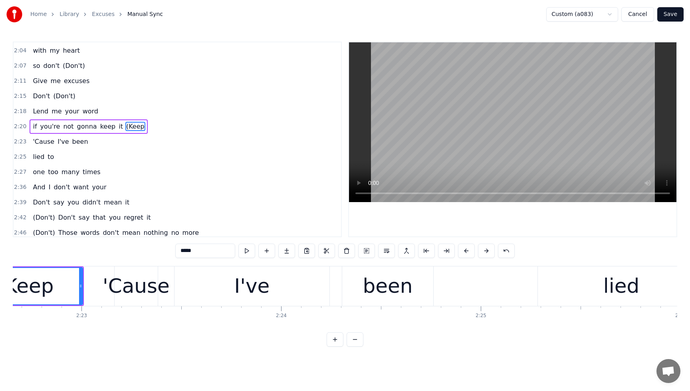
type input "******"
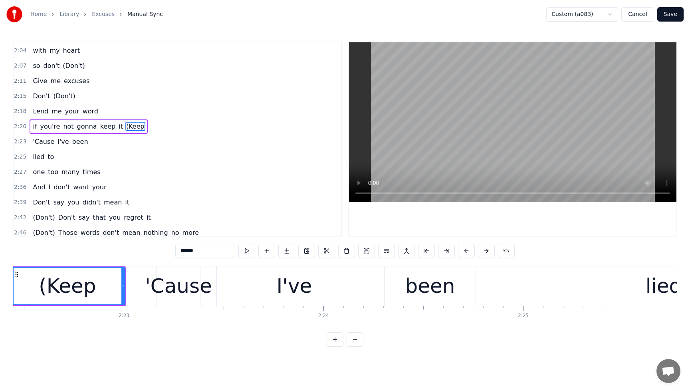
scroll to position [0, 28386]
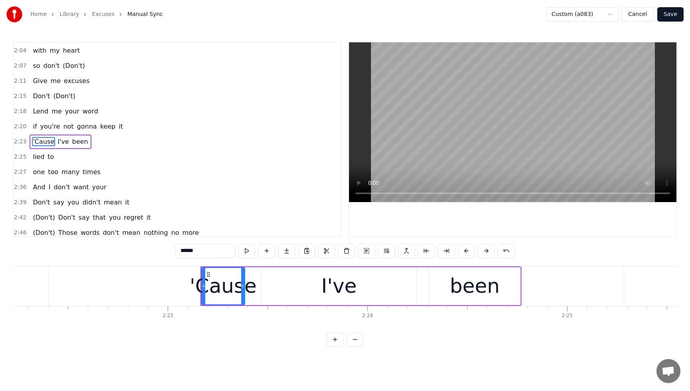
click at [674, 12] on button "Save" at bounding box center [670, 14] width 26 height 14
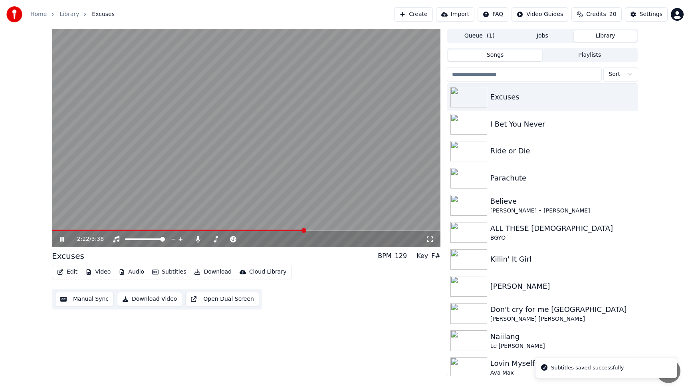
click at [305, 230] on span at bounding box center [246, 231] width 388 height 2
click at [290, 230] on span at bounding box center [171, 231] width 238 height 2
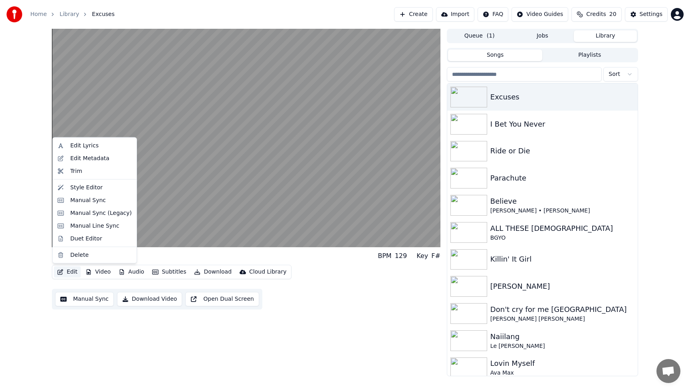
click at [69, 269] on button "Edit" at bounding box center [67, 271] width 27 height 11
click at [85, 200] on div "Manual Sync" at bounding box center [88, 200] width 36 height 8
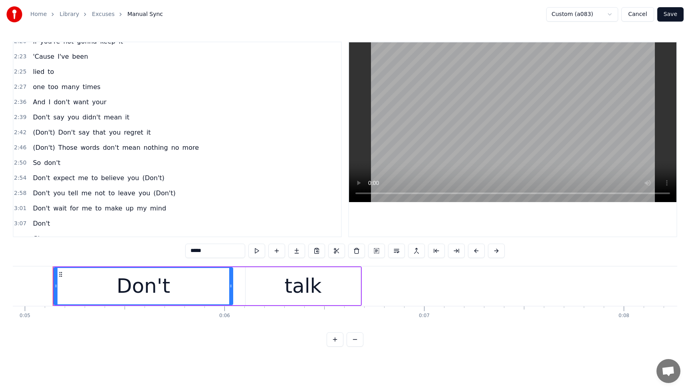
scroll to position [692, 0]
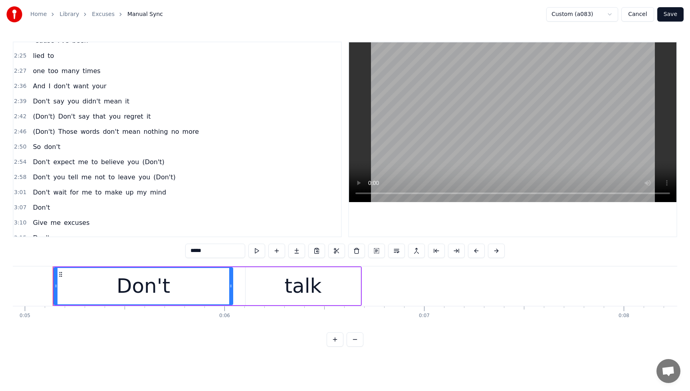
click at [44, 114] on span "(Don't)" at bounding box center [44, 116] width 24 height 9
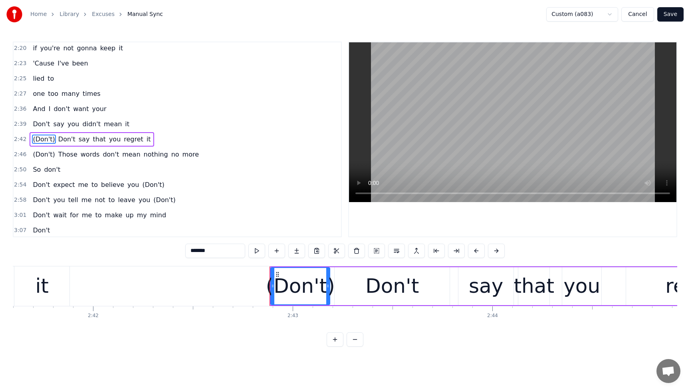
scroll to position [0, 32470]
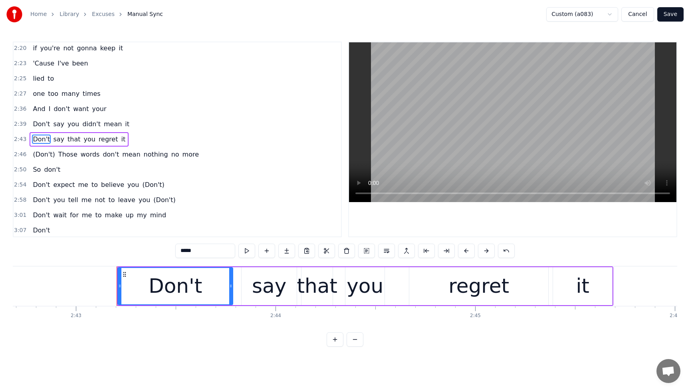
click at [37, 156] on span "(Don't)" at bounding box center [44, 154] width 24 height 9
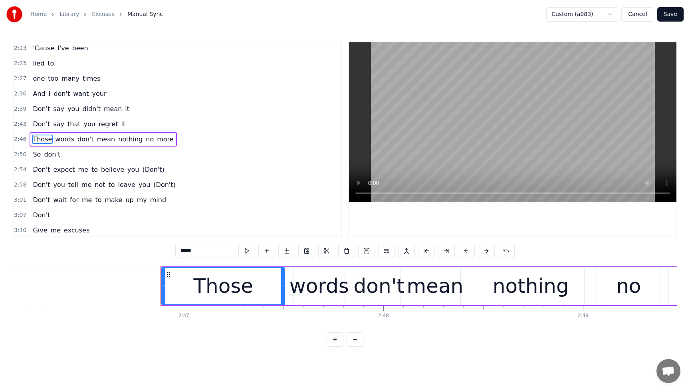
scroll to position [0, 33209]
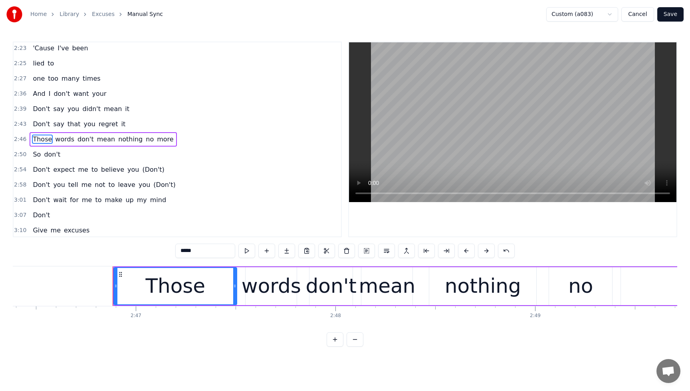
click at [35, 156] on span "So" at bounding box center [37, 154] width 10 height 9
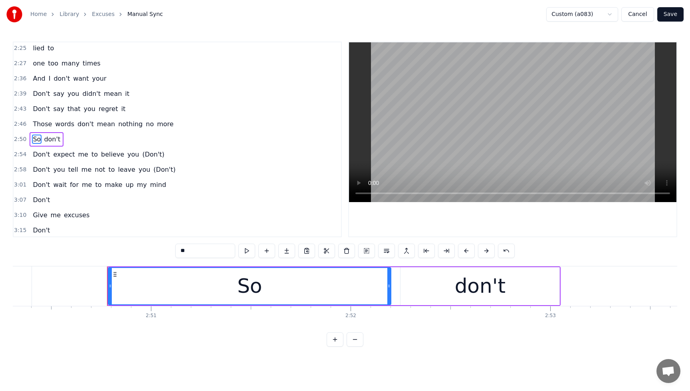
scroll to position [0, 34046]
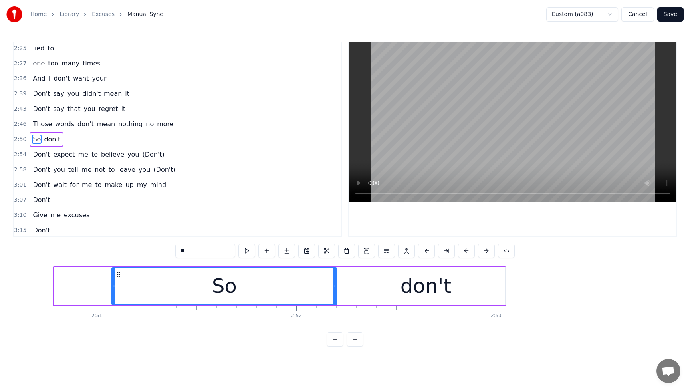
drag, startPoint x: 55, startPoint y: 287, endPoint x: 113, endPoint y: 286, distance: 57.9
click at [113, 286] on icon at bounding box center [113, 286] width 3 height 6
click at [53, 141] on span "don't" at bounding box center [52, 139] width 18 height 9
type input "*****"
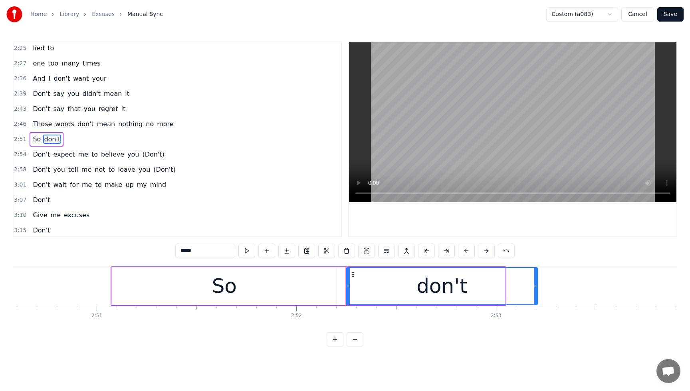
drag, startPoint x: 503, startPoint y: 286, endPoint x: 536, endPoint y: 288, distance: 32.4
click at [536, 288] on icon at bounding box center [535, 286] width 3 height 6
click at [671, 16] on button "Save" at bounding box center [670, 14] width 26 height 14
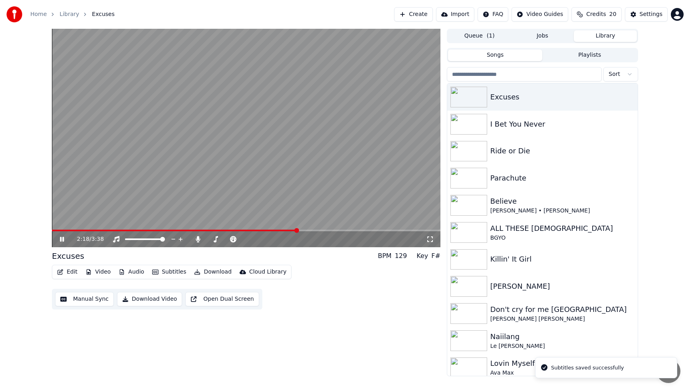
click at [297, 230] on span at bounding box center [246, 231] width 388 height 2
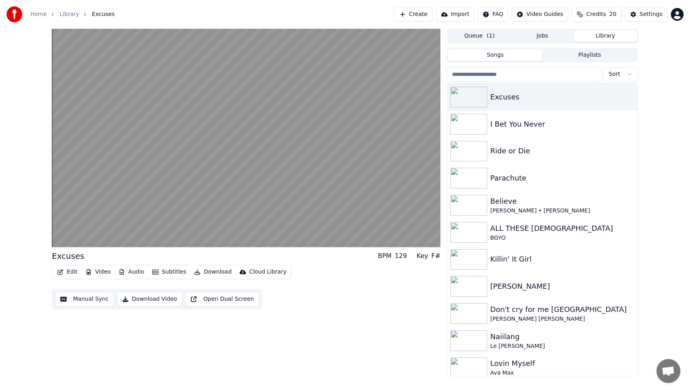
click at [69, 272] on button "Edit" at bounding box center [67, 271] width 27 height 11
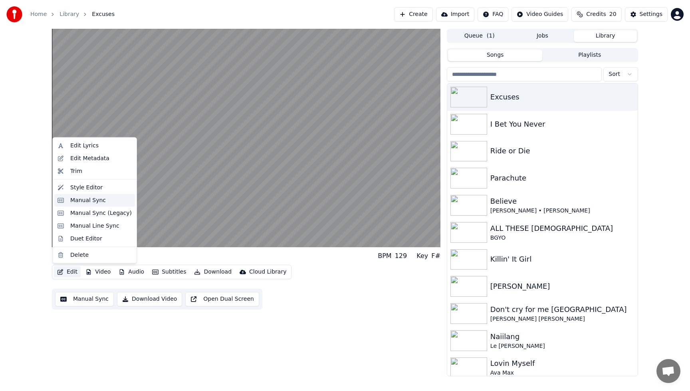
click at [83, 201] on div "Manual Sync" at bounding box center [88, 200] width 36 height 8
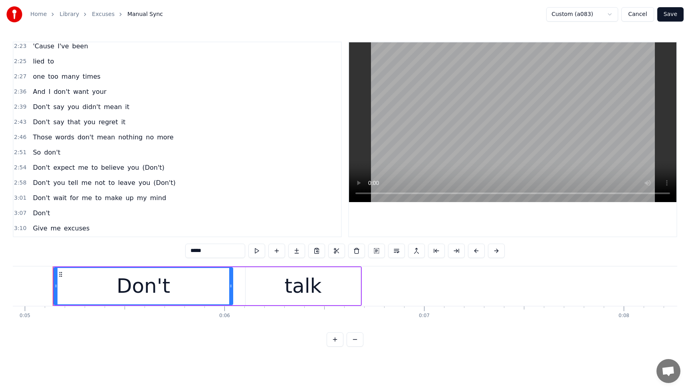
scroll to position [702, 0]
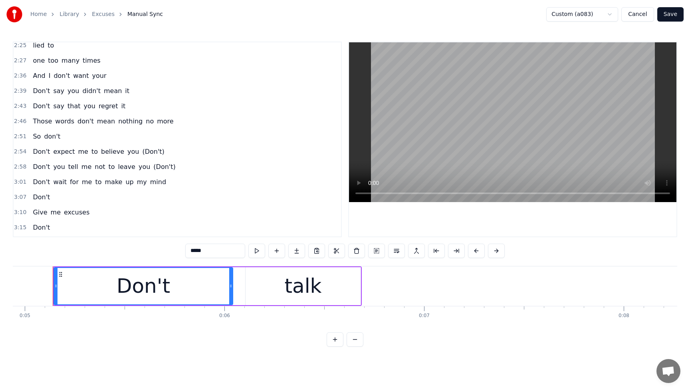
click at [95, 79] on span "your" at bounding box center [99, 75] width 16 height 9
type input "****"
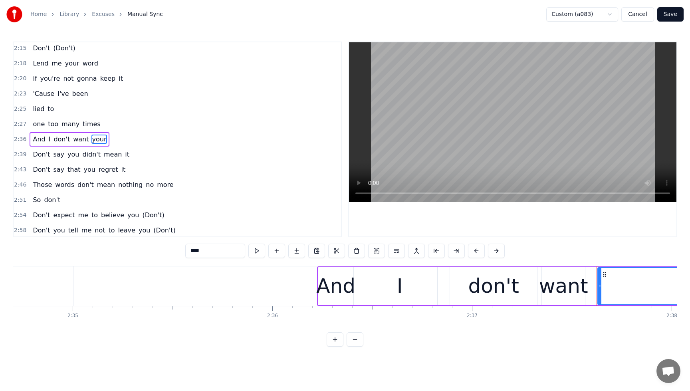
scroll to position [0, 31420]
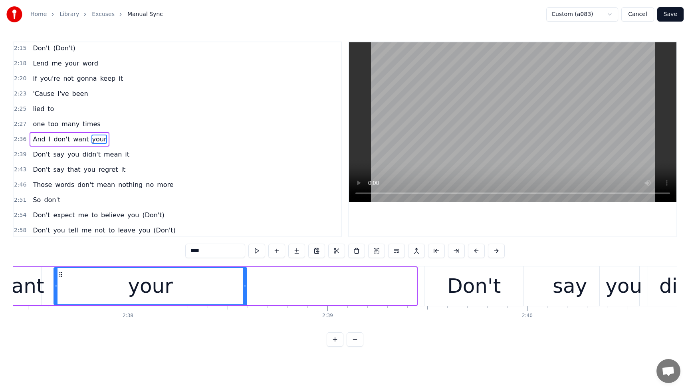
drag, startPoint x: 415, startPoint y: 287, endPoint x: 251, endPoint y: 294, distance: 163.8
click at [246, 294] on div at bounding box center [244, 286] width 3 height 36
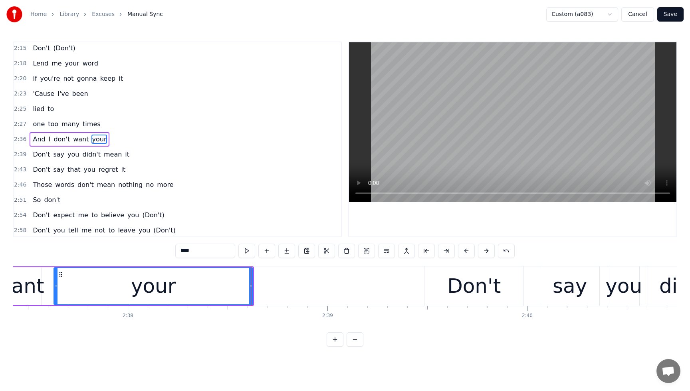
click at [672, 17] on button "Save" at bounding box center [670, 14] width 26 height 14
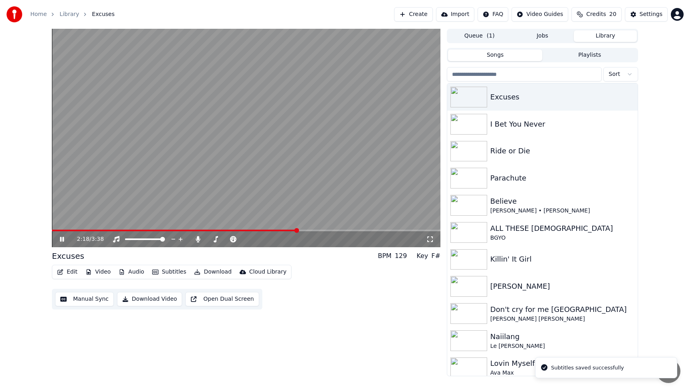
click at [297, 230] on span at bounding box center [246, 231] width 388 height 2
click at [62, 242] on icon at bounding box center [67, 239] width 19 height 6
click at [77, 271] on button "Edit" at bounding box center [67, 271] width 27 height 11
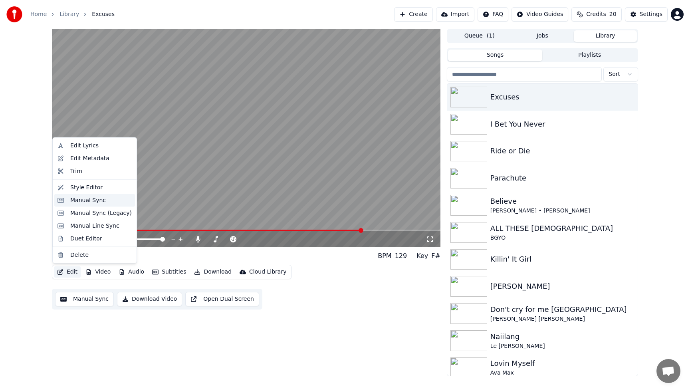
click at [75, 198] on div "Manual Sync" at bounding box center [88, 200] width 36 height 8
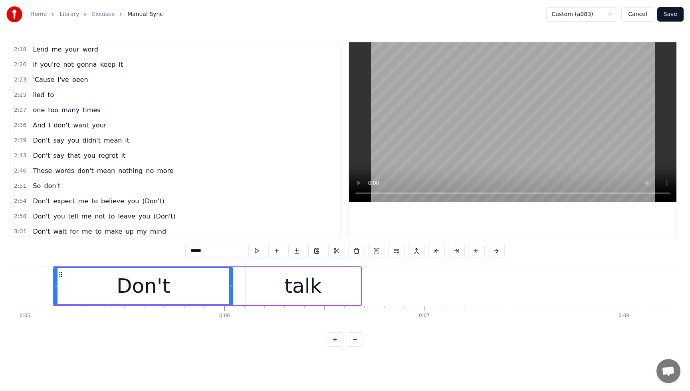
scroll to position [651, 0]
click at [95, 127] on span "your" at bounding box center [99, 126] width 16 height 9
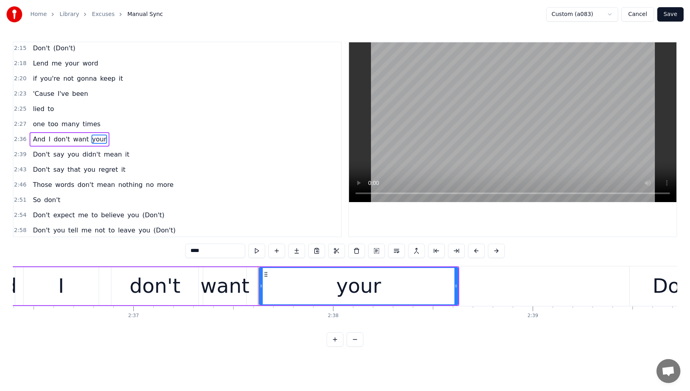
scroll to position [0, 31420]
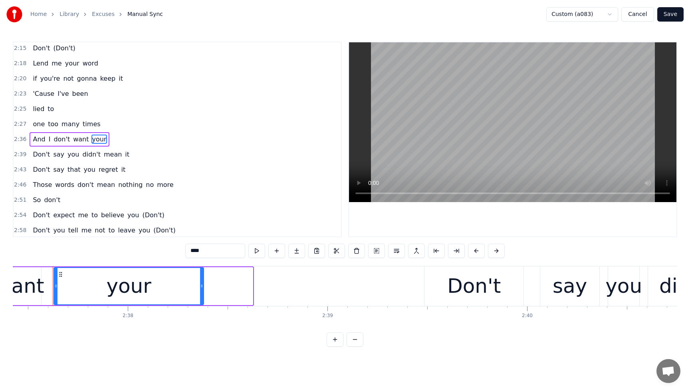
drag, startPoint x: 249, startPoint y: 288, endPoint x: 201, endPoint y: 290, distance: 48.0
click at [201, 290] on div at bounding box center [201, 286] width 3 height 36
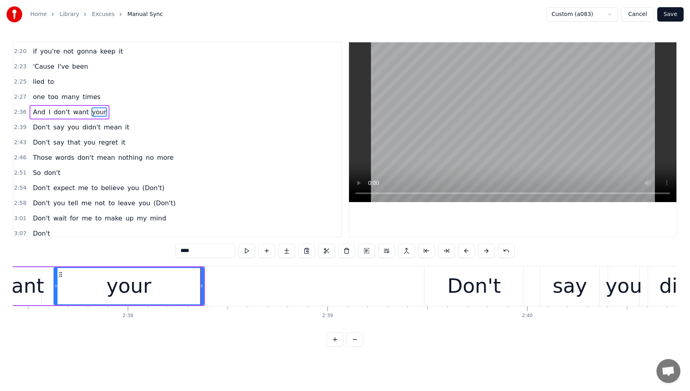
scroll to position [667, 0]
click at [38, 174] on span "So" at bounding box center [37, 171] width 10 height 9
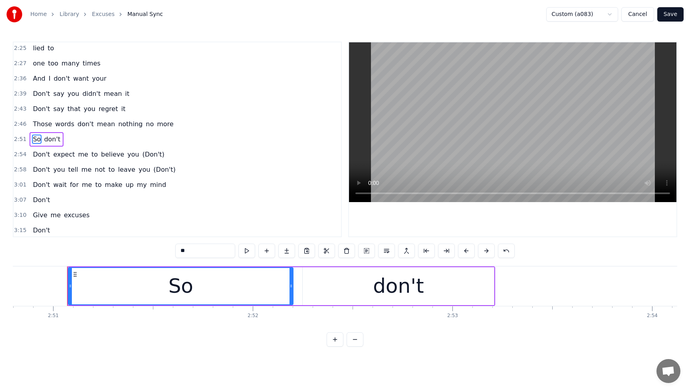
scroll to position [0, 34104]
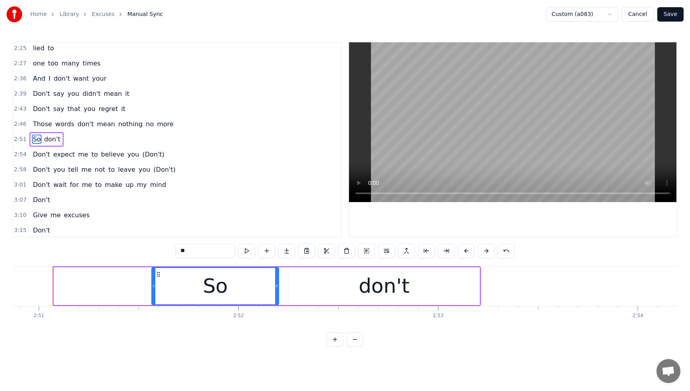
drag, startPoint x: 56, startPoint y: 288, endPoint x: 154, endPoint y: 290, distance: 97.8
click at [154, 290] on div at bounding box center [153, 286] width 3 height 36
click at [428, 291] on div "don't" at bounding box center [383, 286] width 191 height 38
type input "*****"
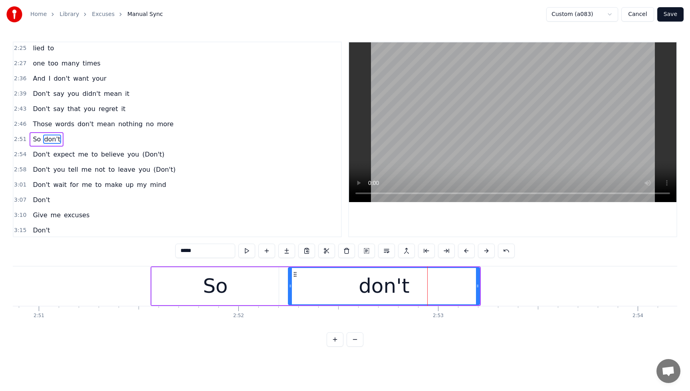
click at [479, 287] on div "don't" at bounding box center [384, 286] width 192 height 38
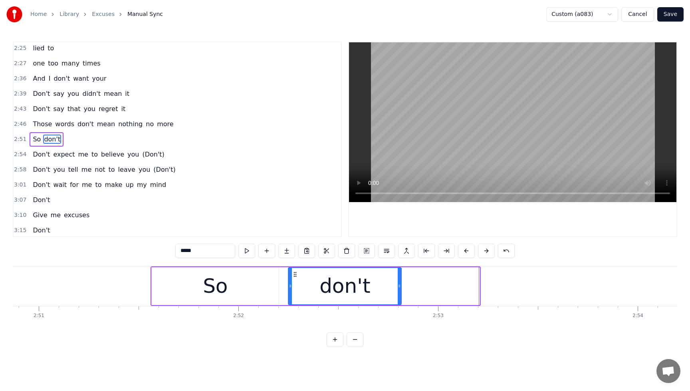
drag, startPoint x: 478, startPoint y: 287, endPoint x: 400, endPoint y: 291, distance: 78.3
click at [400, 291] on div at bounding box center [399, 286] width 3 height 36
click at [669, 13] on button "Save" at bounding box center [670, 14] width 26 height 14
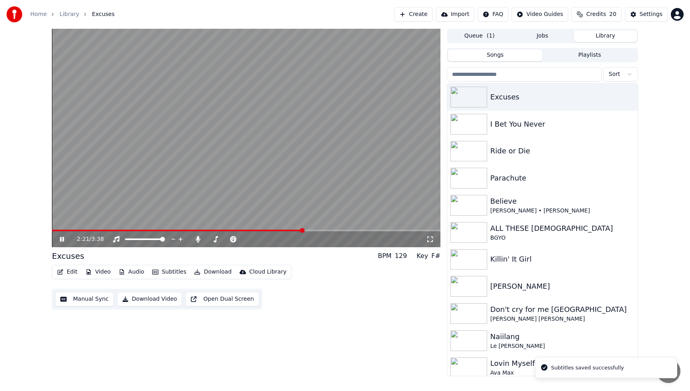
click at [303, 230] on span at bounding box center [246, 231] width 388 height 2
click at [64, 241] on icon at bounding box center [67, 239] width 19 height 6
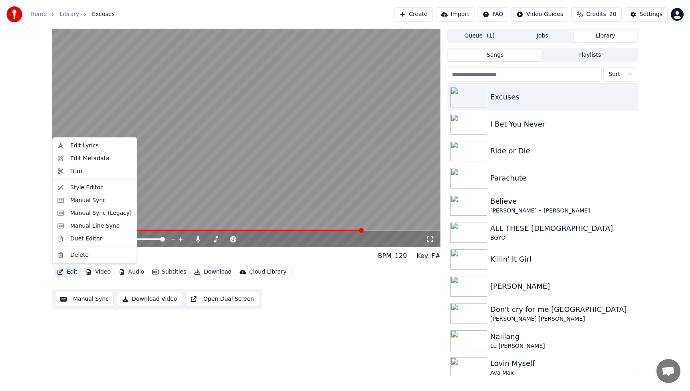
click at [74, 269] on button "Edit" at bounding box center [67, 271] width 27 height 11
click at [91, 195] on div "Manual Sync" at bounding box center [94, 200] width 81 height 13
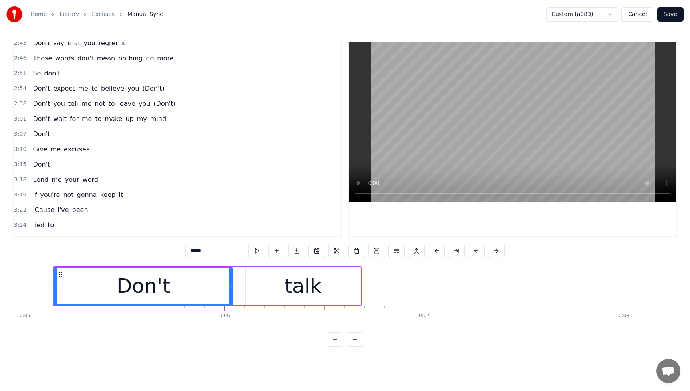
scroll to position [763, 0]
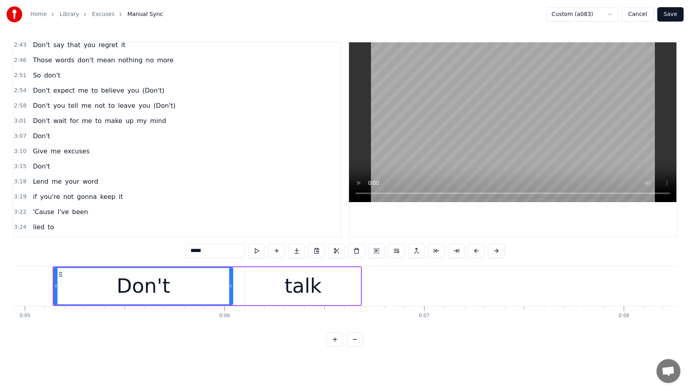
click at [39, 77] on span "So" at bounding box center [37, 75] width 10 height 9
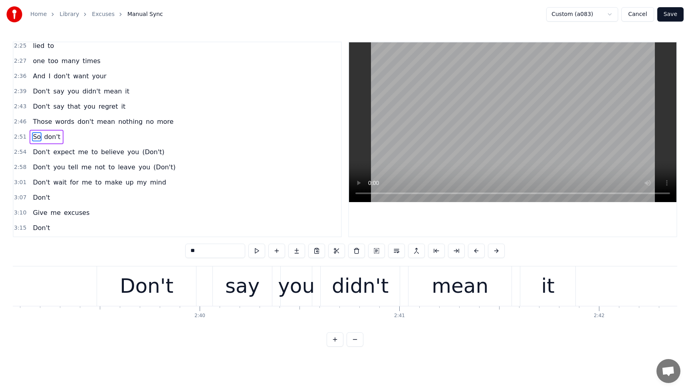
scroll to position [0, 34202]
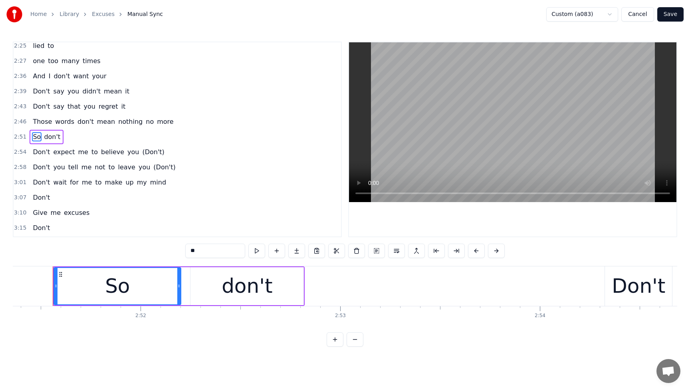
click at [135, 293] on div "So" at bounding box center [117, 286] width 126 height 36
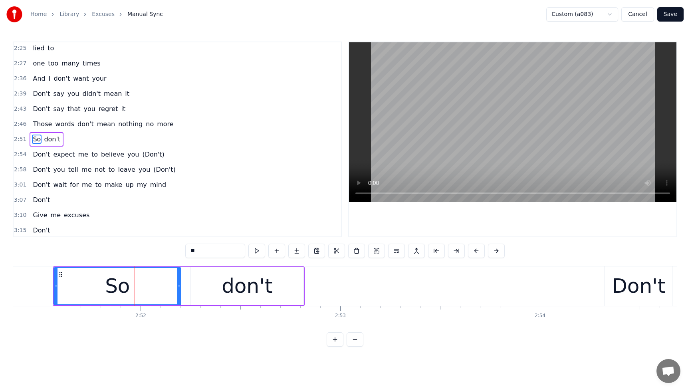
click at [224, 292] on div "don't" at bounding box center [246, 286] width 113 height 38
type input "*****"
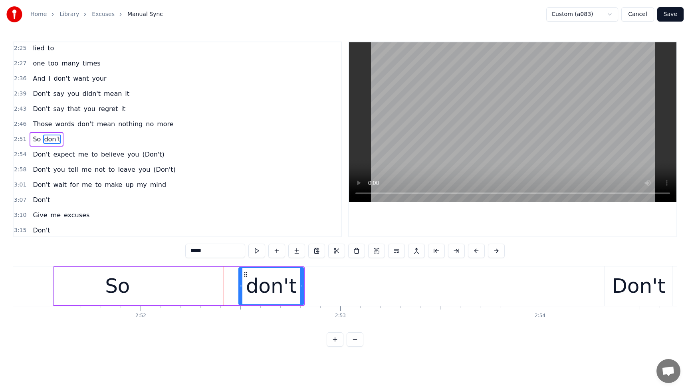
drag, startPoint x: 191, startPoint y: 288, endPoint x: 234, endPoint y: 288, distance: 42.7
click at [239, 289] on div at bounding box center [240, 286] width 3 height 36
click at [234, 288] on div "So don't" at bounding box center [179, 286] width 252 height 40
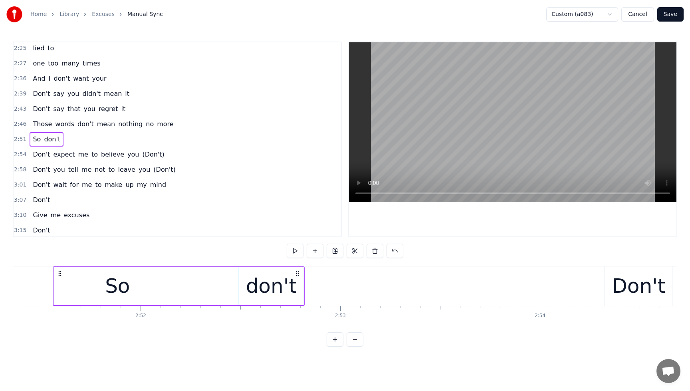
click at [131, 290] on div "So" at bounding box center [117, 286] width 127 height 38
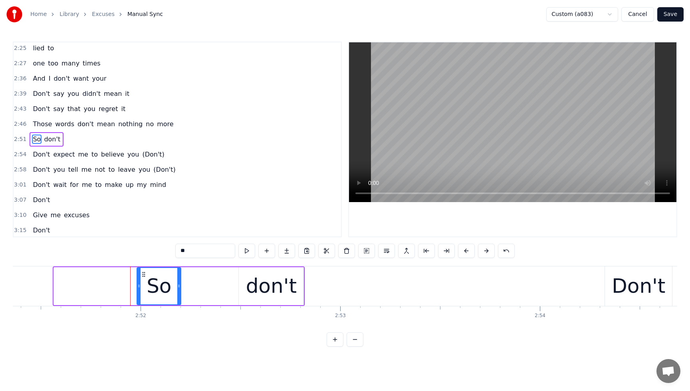
drag, startPoint x: 56, startPoint y: 288, endPoint x: 139, endPoint y: 291, distance: 83.1
click at [139, 291] on div at bounding box center [138, 286] width 3 height 36
click at [676, 16] on button "Save" at bounding box center [670, 14] width 26 height 14
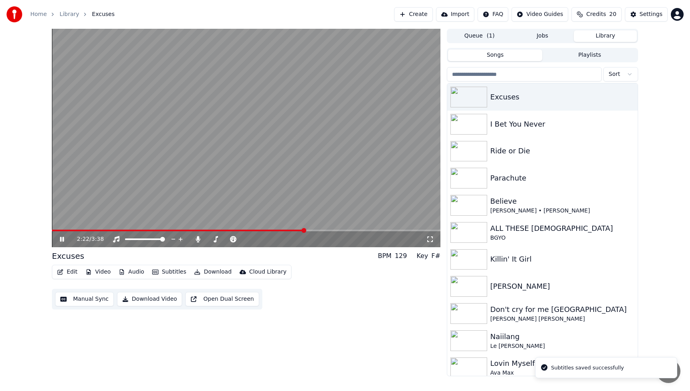
click at [303, 230] on span at bounding box center [246, 231] width 388 height 2
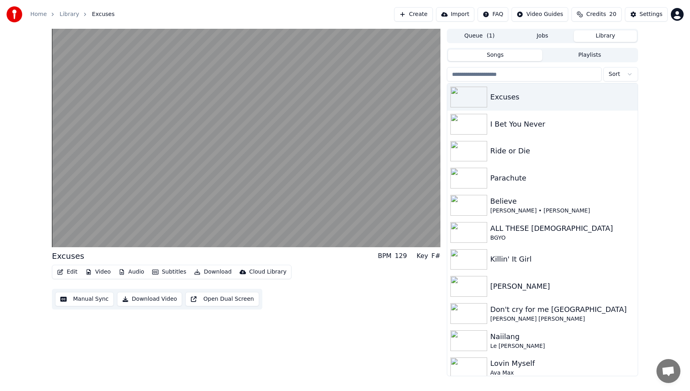
click at [68, 269] on button "Edit" at bounding box center [67, 271] width 27 height 11
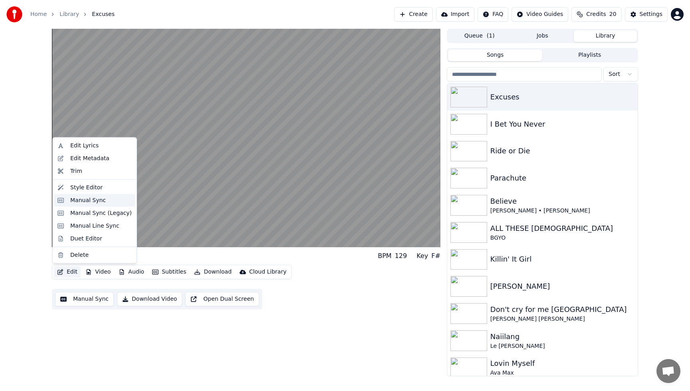
click at [88, 204] on div "Manual Sync" at bounding box center [88, 200] width 36 height 8
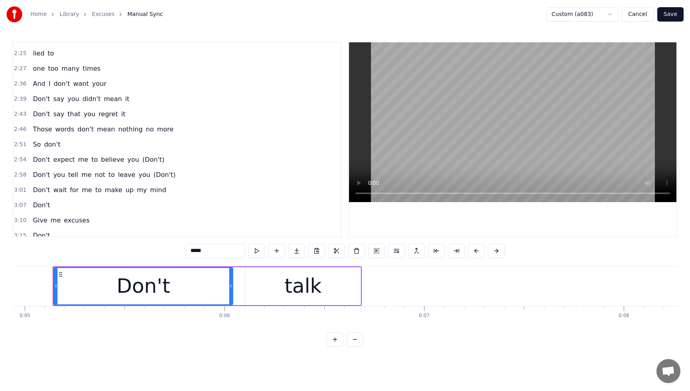
scroll to position [670, 0]
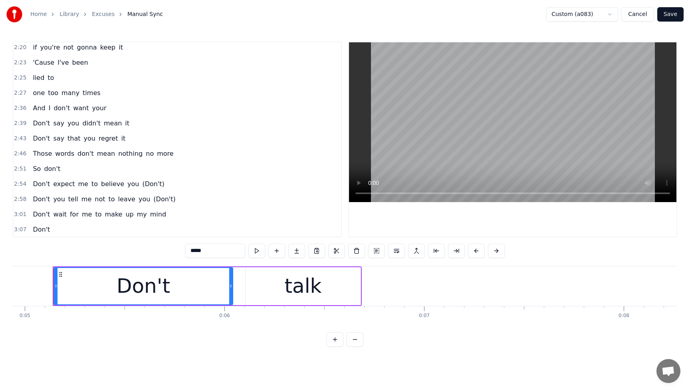
click at [36, 171] on span "So" at bounding box center [37, 168] width 10 height 9
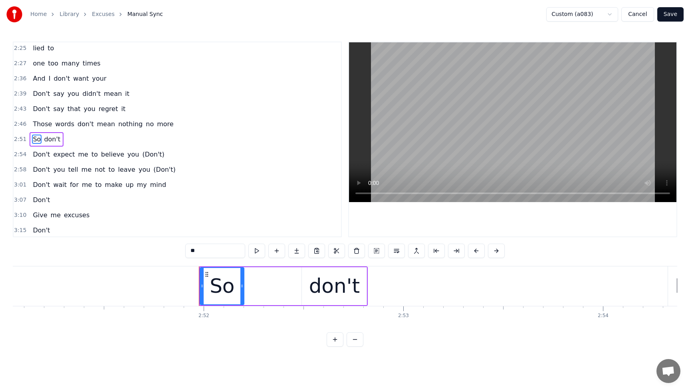
scroll to position [0, 34285]
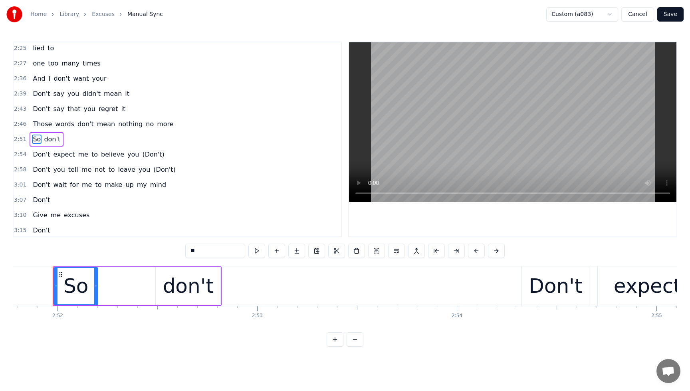
click at [54, 138] on span "don't" at bounding box center [52, 139] width 18 height 9
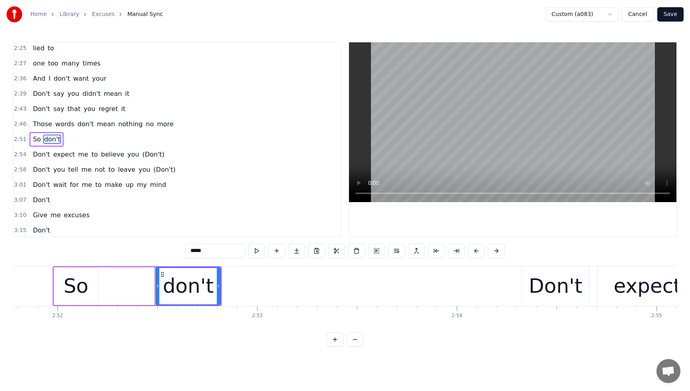
click at [141, 157] on span "(Don't)" at bounding box center [153, 154] width 24 height 9
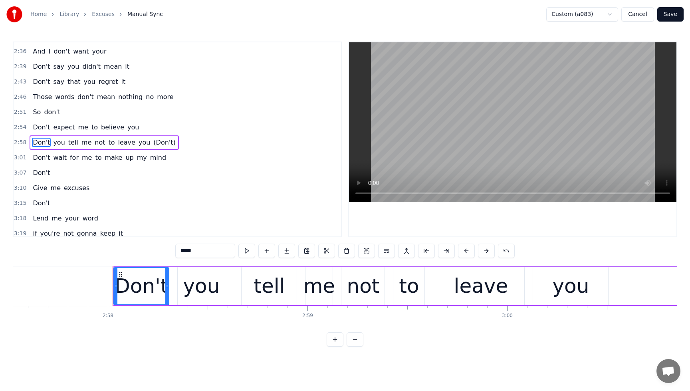
scroll to position [730, 0]
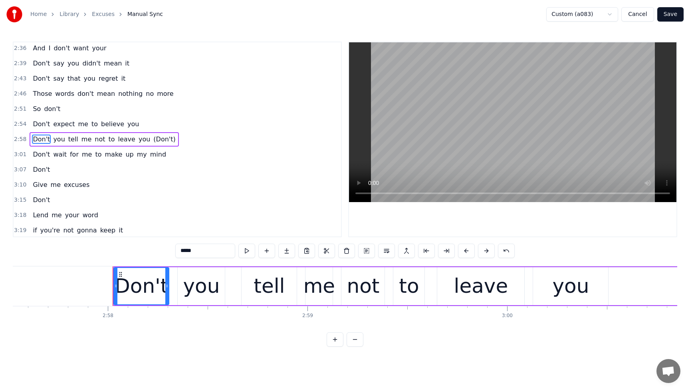
click at [152, 139] on span "(Don't)" at bounding box center [164, 139] width 24 height 9
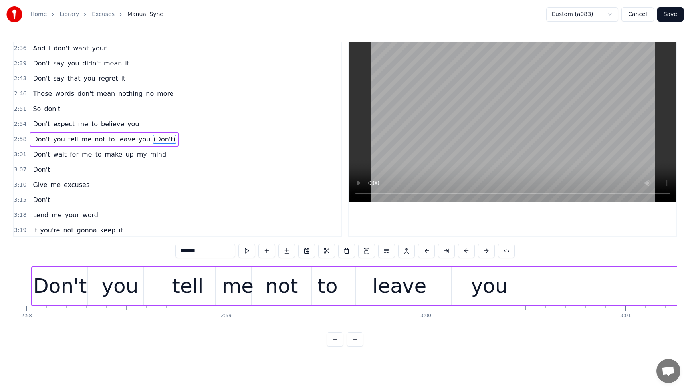
type input "*****"
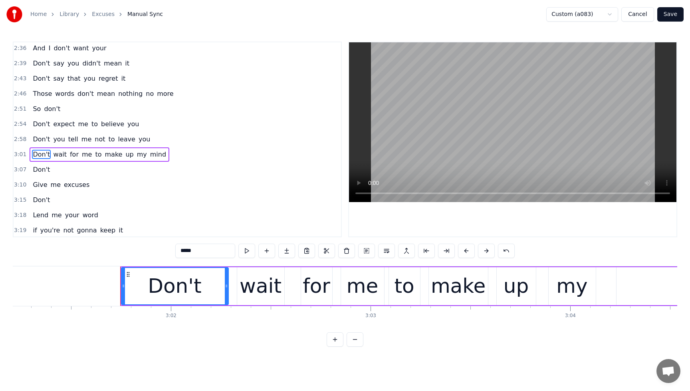
scroll to position [0, 36170]
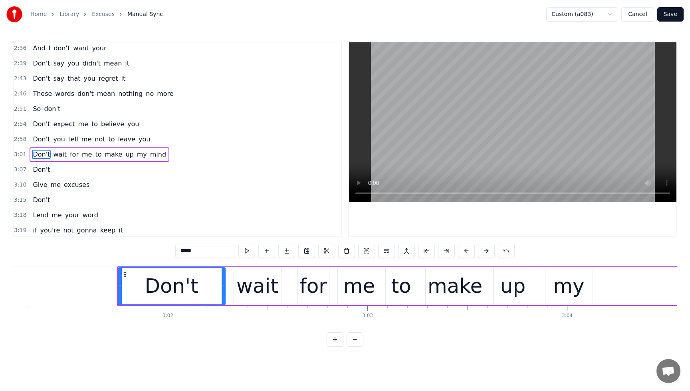
click at [671, 15] on button "Save" at bounding box center [670, 14] width 26 height 14
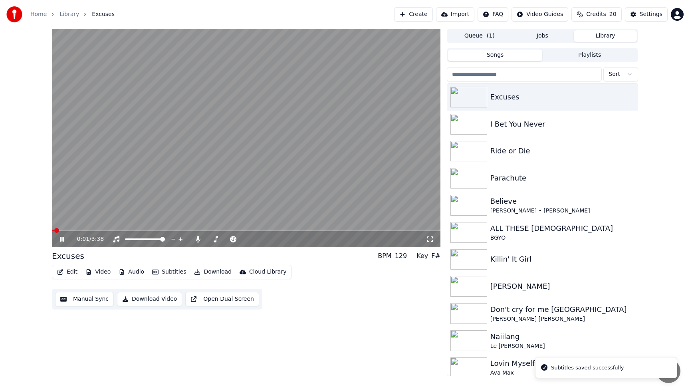
click at [305, 229] on video at bounding box center [246, 138] width 388 height 218
click at [305, 231] on span at bounding box center [246, 231] width 388 height 2
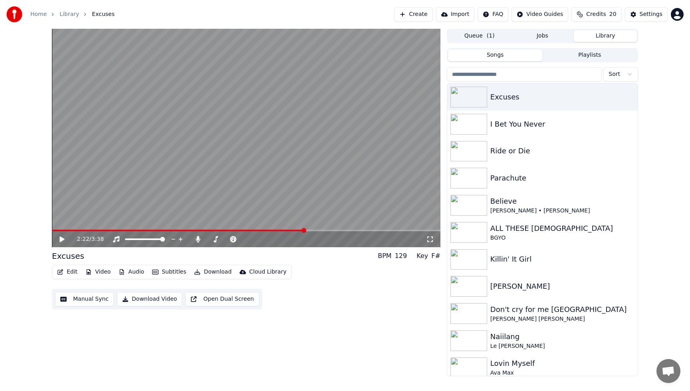
drag, startPoint x: 61, startPoint y: 239, endPoint x: 71, endPoint y: 242, distance: 10.2
click at [61, 239] on icon at bounding box center [61, 239] width 5 height 6
click at [404, 231] on span at bounding box center [228, 231] width 352 height 2
click at [395, 230] on span at bounding box center [223, 231] width 343 height 2
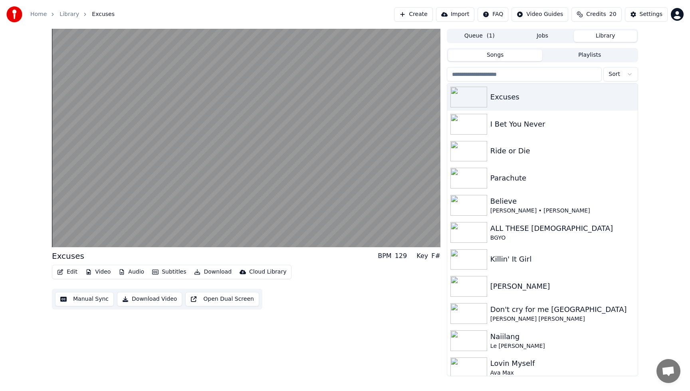
click at [65, 270] on button "Edit" at bounding box center [67, 271] width 27 height 11
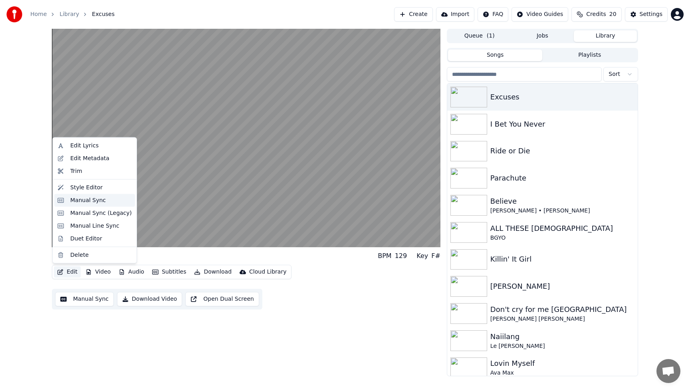
click at [77, 196] on div "Manual Sync" at bounding box center [88, 200] width 36 height 8
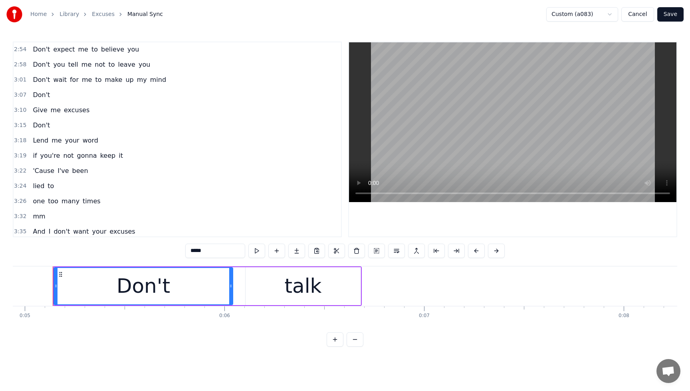
scroll to position [807, 0]
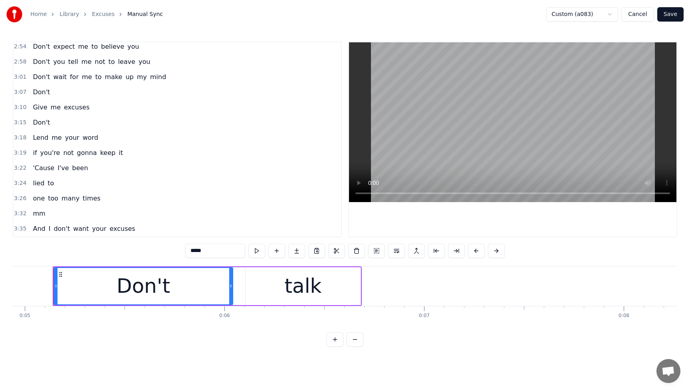
click at [83, 140] on span "word" at bounding box center [90, 137] width 17 height 9
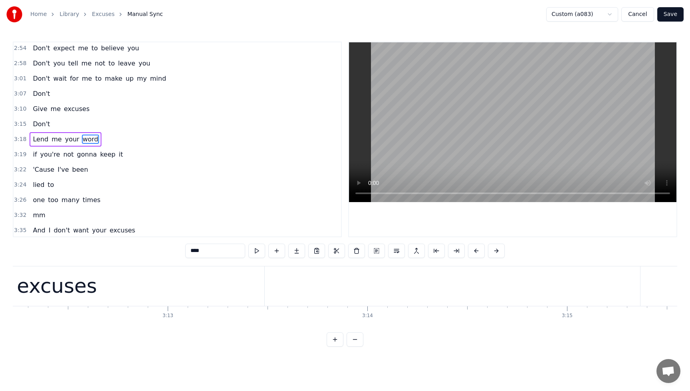
scroll to position [0, 39691]
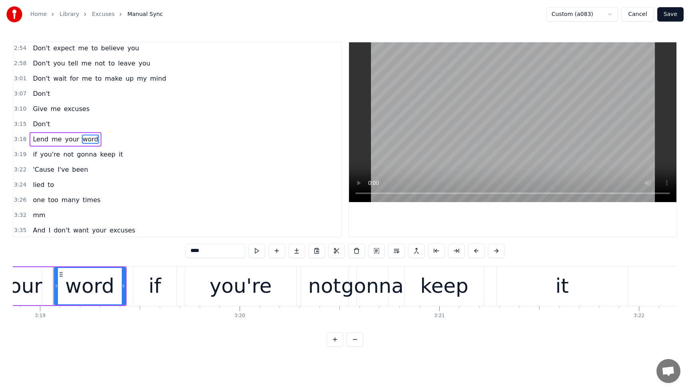
drag, startPoint x: 218, startPoint y: 250, endPoint x: 168, endPoint y: 253, distance: 50.0
click at [168, 253] on div "0:05 Don't talk 0:09 you don't have to 0:12 'Cause your eyes 0:14 just told me …" at bounding box center [345, 194] width 664 height 305
click at [48, 155] on span "you're" at bounding box center [51, 154] width 22 height 9
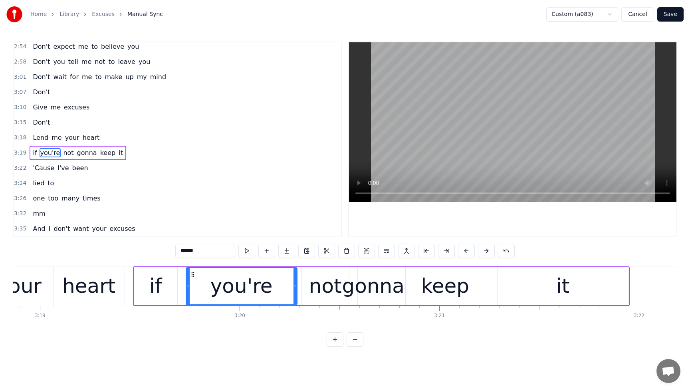
drag, startPoint x: 208, startPoint y: 253, endPoint x: 146, endPoint y: 250, distance: 61.5
click at [146, 250] on div "0:05 Don't talk 0:09 you don't have to 0:12 'Cause your eyes 0:14 just told me …" at bounding box center [345, 194] width 664 height 305
click at [45, 154] on span "I don't" at bounding box center [51, 152] width 22 height 9
click at [204, 249] on input "*******" at bounding box center [205, 250] width 60 height 14
click at [52, 152] on span "not" at bounding box center [50, 152] width 12 height 9
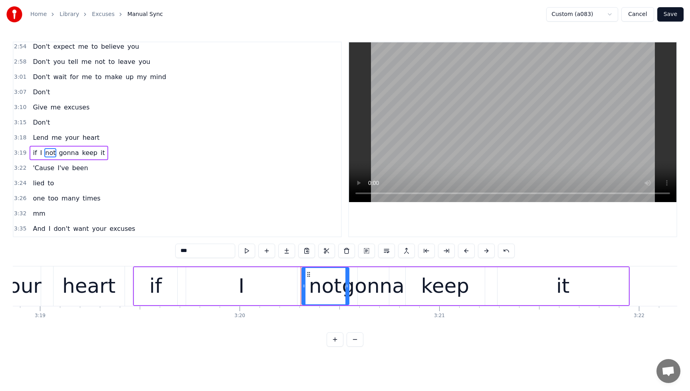
click at [181, 251] on input "***" at bounding box center [205, 250] width 60 height 14
drag, startPoint x: 197, startPoint y: 252, endPoint x: 171, endPoint y: 251, distance: 26.4
click at [171, 251] on div "0:05 Don't talk 0:09 you don't have to 0:12 'Cause your eyes 0:14 just told me …" at bounding box center [345, 194] width 664 height 305
click at [78, 152] on span "gonna" at bounding box center [75, 152] width 22 height 9
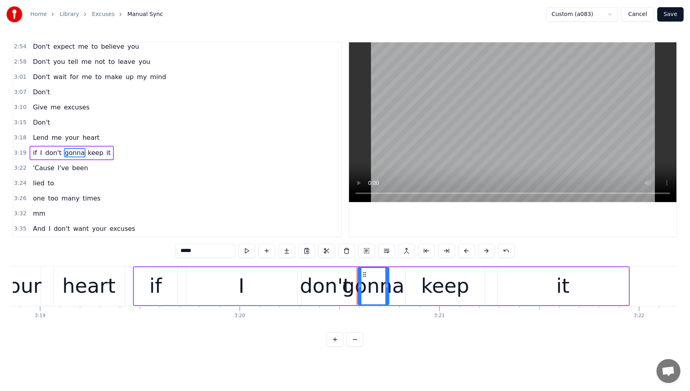
drag, startPoint x: 208, startPoint y: 253, endPoint x: 158, endPoint y: 254, distance: 49.9
click at [158, 254] on div "0:05 Don't talk 0:09 you don't have to 0:12 'Cause your eyes 0:14 just told me …" at bounding box center [345, 194] width 664 height 305
click at [386, 287] on circle at bounding box center [386, 287] width 0 height 0
drag, startPoint x: 386, startPoint y: 286, endPoint x: 410, endPoint y: 285, distance: 23.2
click at [410, 285] on icon at bounding box center [410, 286] width 3 height 6
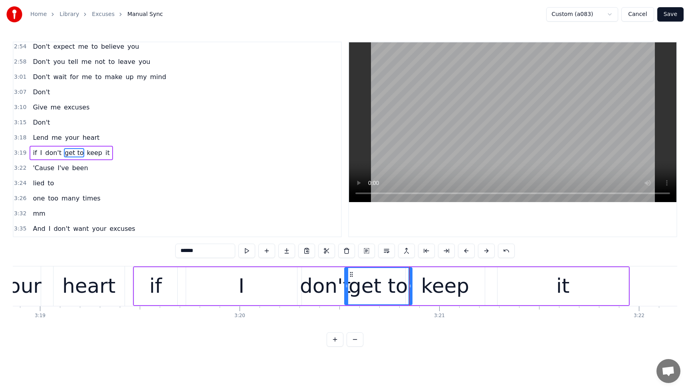
drag, startPoint x: 358, startPoint y: 288, endPoint x: 345, endPoint y: 289, distance: 13.2
click at [345, 289] on div at bounding box center [346, 286] width 3 height 36
click at [315, 290] on div "don't" at bounding box center [325, 286] width 51 height 30
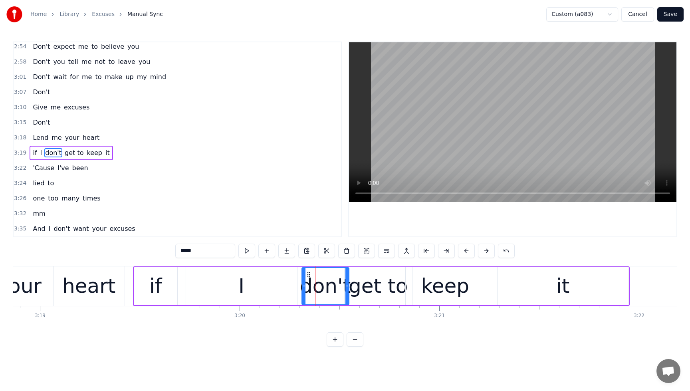
click at [239, 286] on div "I" at bounding box center [241, 286] width 6 height 30
type input "*"
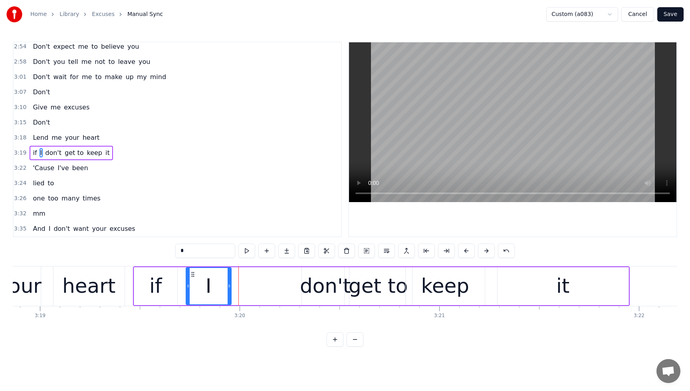
drag, startPoint x: 294, startPoint y: 286, endPoint x: 251, endPoint y: 287, distance: 42.7
click at [228, 289] on icon at bounding box center [229, 286] width 3 height 6
click at [297, 285] on div "if I don't get to keep it" at bounding box center [381, 286] width 497 height 40
click at [317, 287] on div "don't" at bounding box center [325, 286] width 51 height 30
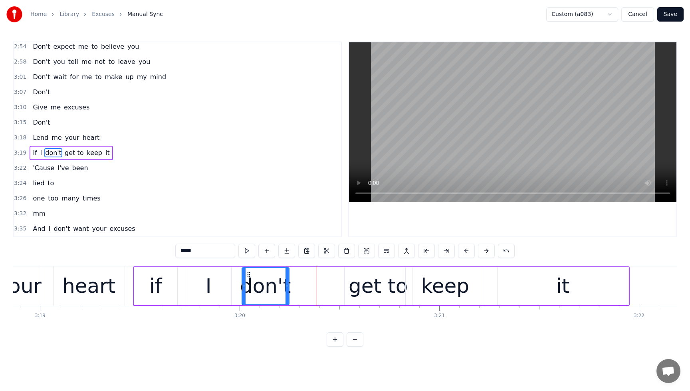
drag, startPoint x: 308, startPoint y: 274, endPoint x: 248, endPoint y: 280, distance: 60.1
click at [248, 280] on div "don't" at bounding box center [265, 286] width 46 height 36
drag, startPoint x: 354, startPoint y: 287, endPoint x: 357, endPoint y: 284, distance: 4.3
click at [325, 287] on div "if I don't get to keep it" at bounding box center [381, 286] width 497 height 40
click at [357, 283] on div "get to" at bounding box center [377, 286] width 59 height 30
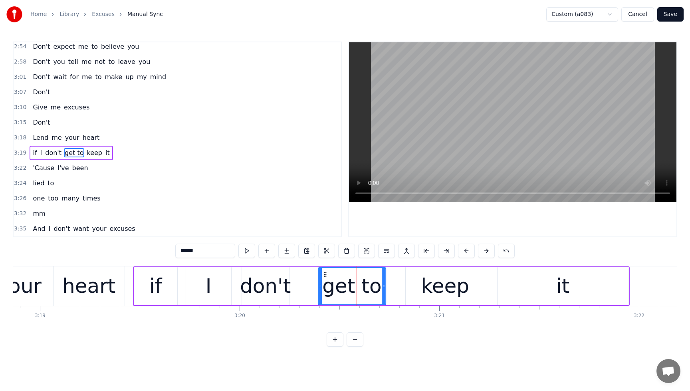
drag, startPoint x: 350, startPoint y: 275, endPoint x: 331, endPoint y: 278, distance: 19.4
click at [324, 278] on div "get to" at bounding box center [352, 286] width 67 height 36
drag, startPoint x: 384, startPoint y: 286, endPoint x: 414, endPoint y: 285, distance: 30.0
click at [414, 285] on icon at bounding box center [413, 286] width 3 height 6
click at [673, 14] on button "Save" at bounding box center [670, 14] width 26 height 14
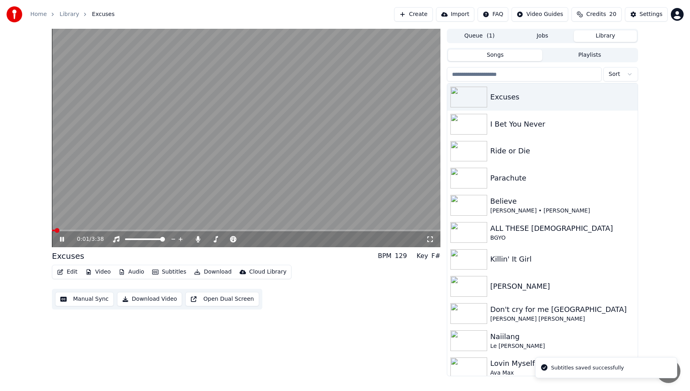
click at [358, 231] on span at bounding box center [246, 231] width 388 height 2
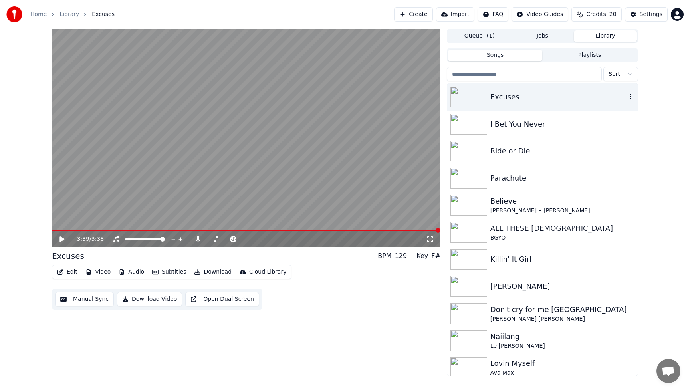
click at [475, 95] on img at bounding box center [468, 97] width 37 height 21
click at [607, 34] on button "Library" at bounding box center [605, 36] width 63 height 12
click at [488, 38] on span "( 1 )" at bounding box center [491, 36] width 8 height 8
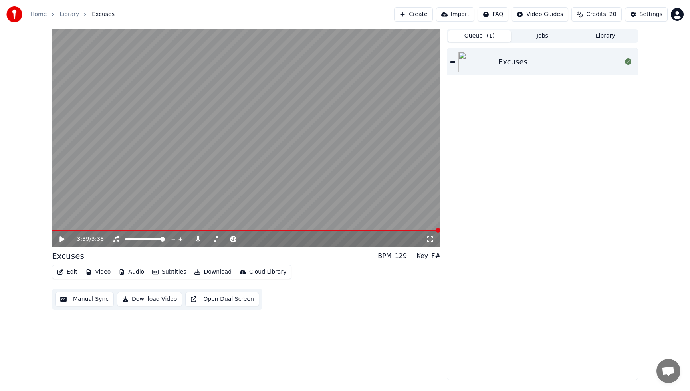
click at [608, 34] on button "Library" at bounding box center [605, 36] width 63 height 12
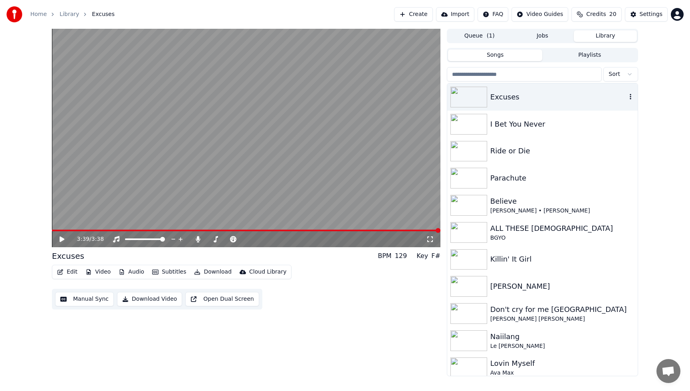
click at [482, 94] on img at bounding box center [468, 97] width 37 height 21
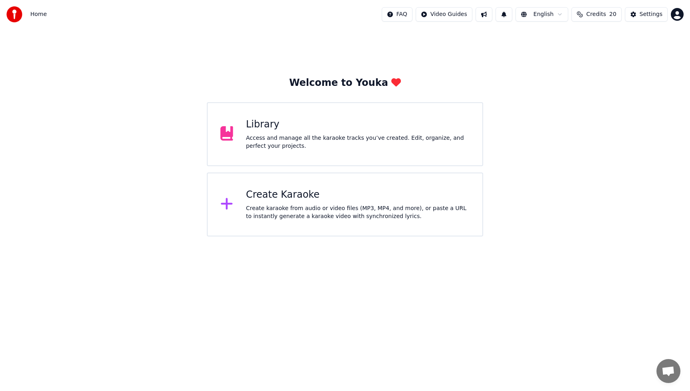
click at [293, 146] on div "Access and manage all the karaoke tracks you’ve created. Edit, organize, and pe…" at bounding box center [358, 142] width 224 height 16
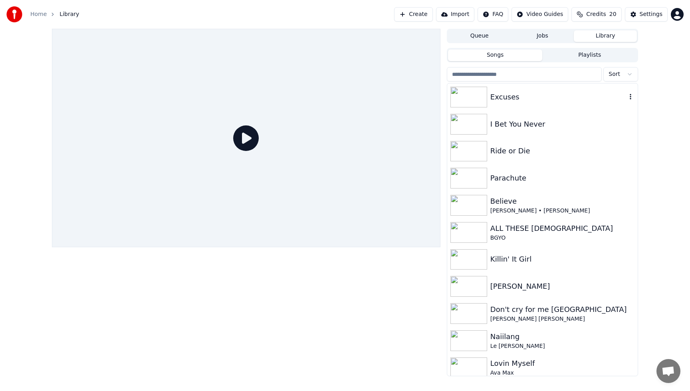
click at [484, 98] on img at bounding box center [468, 97] width 37 height 21
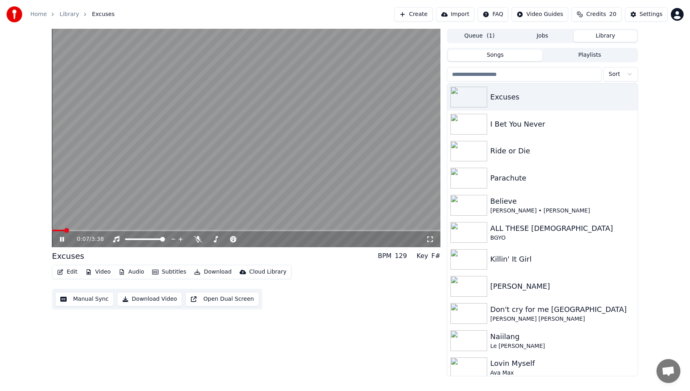
click at [430, 240] on icon at bounding box center [430, 239] width 8 height 6
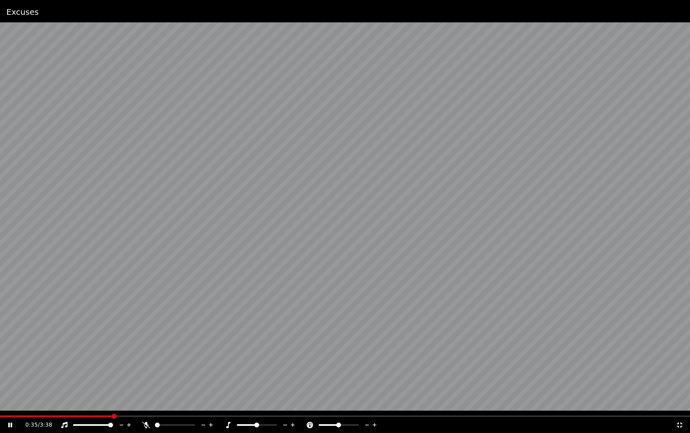
click at [680, 390] on icon at bounding box center [679, 425] width 8 height 6
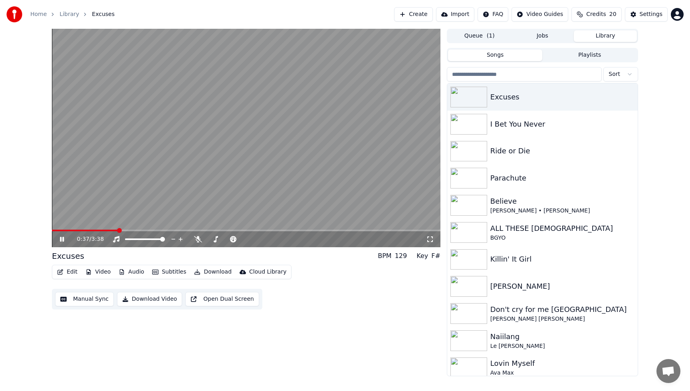
click at [60, 240] on icon at bounding box center [62, 239] width 4 height 5
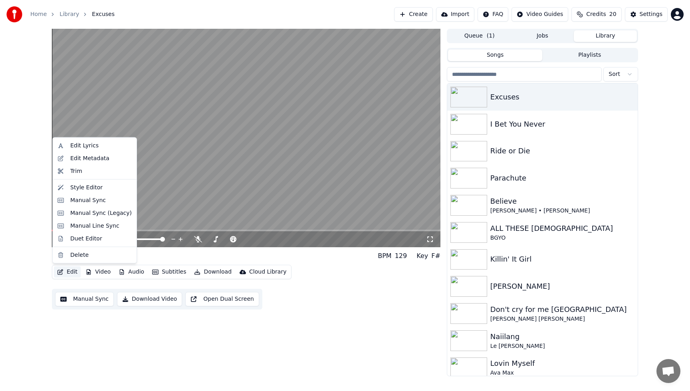
click at [71, 275] on button "Edit" at bounding box center [67, 271] width 27 height 11
click at [80, 197] on div "Manual Sync" at bounding box center [88, 200] width 36 height 8
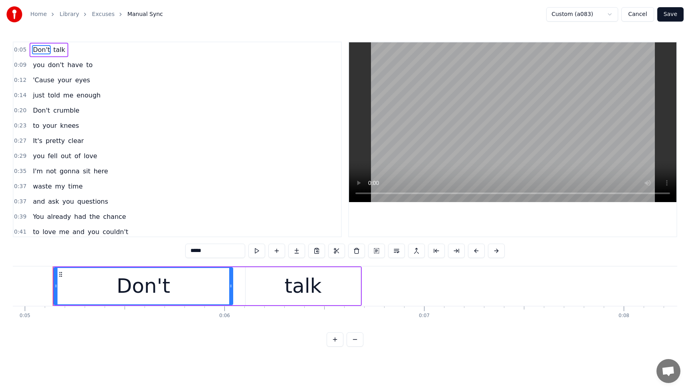
click at [38, 158] on span "you" at bounding box center [38, 155] width 13 height 9
type input "***"
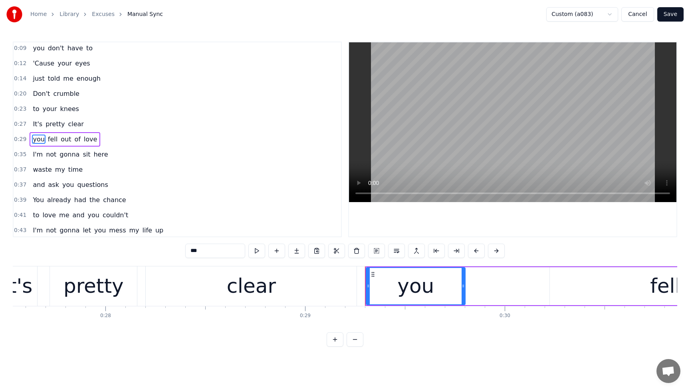
scroll to position [0, 5808]
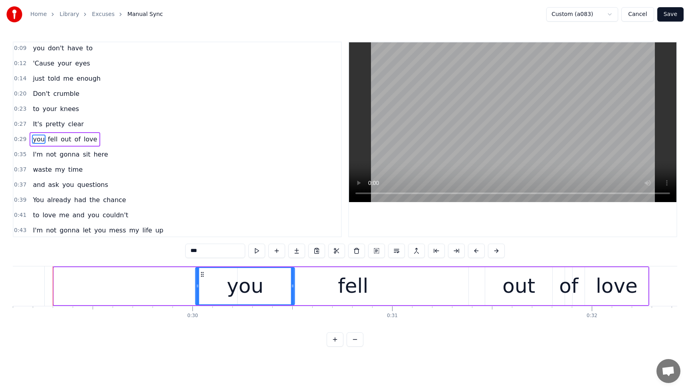
drag, startPoint x: 60, startPoint y: 274, endPoint x: 202, endPoint y: 274, distance: 141.7
click at [202, 274] on icon at bounding box center [202, 274] width 6 height 6
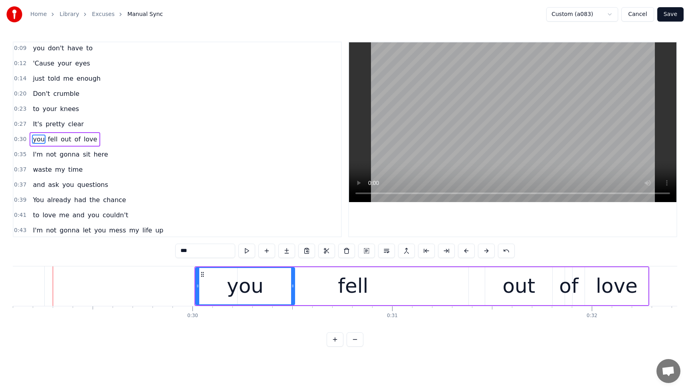
click at [674, 16] on button "Save" at bounding box center [670, 14] width 26 height 14
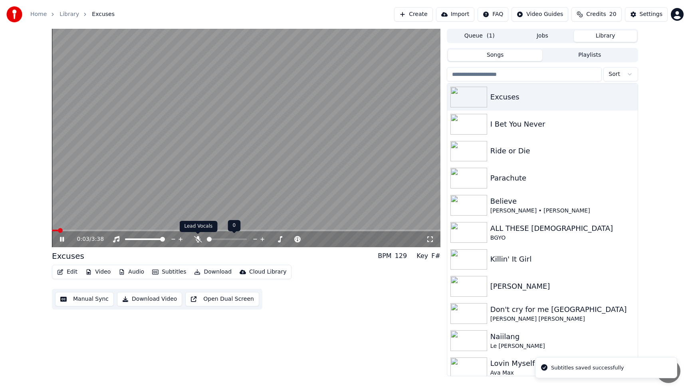
click at [196, 237] on icon at bounding box center [198, 239] width 8 height 6
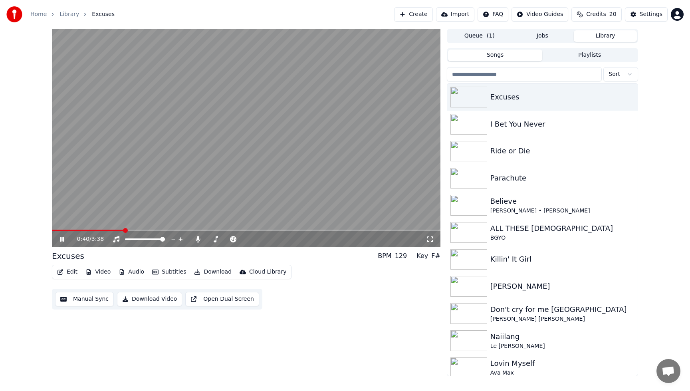
click at [63, 240] on icon at bounding box center [62, 239] width 4 height 5
click at [200, 240] on icon at bounding box center [198, 239] width 8 height 6
click at [362, 295] on div "Edit Video Audio Subtitles Download Cloud Library Manual Sync Download Video Op…" at bounding box center [246, 287] width 388 height 45
click at [156, 300] on button "Download Video" at bounding box center [149, 299] width 65 height 14
